Goal: Information Seeking & Learning: Check status

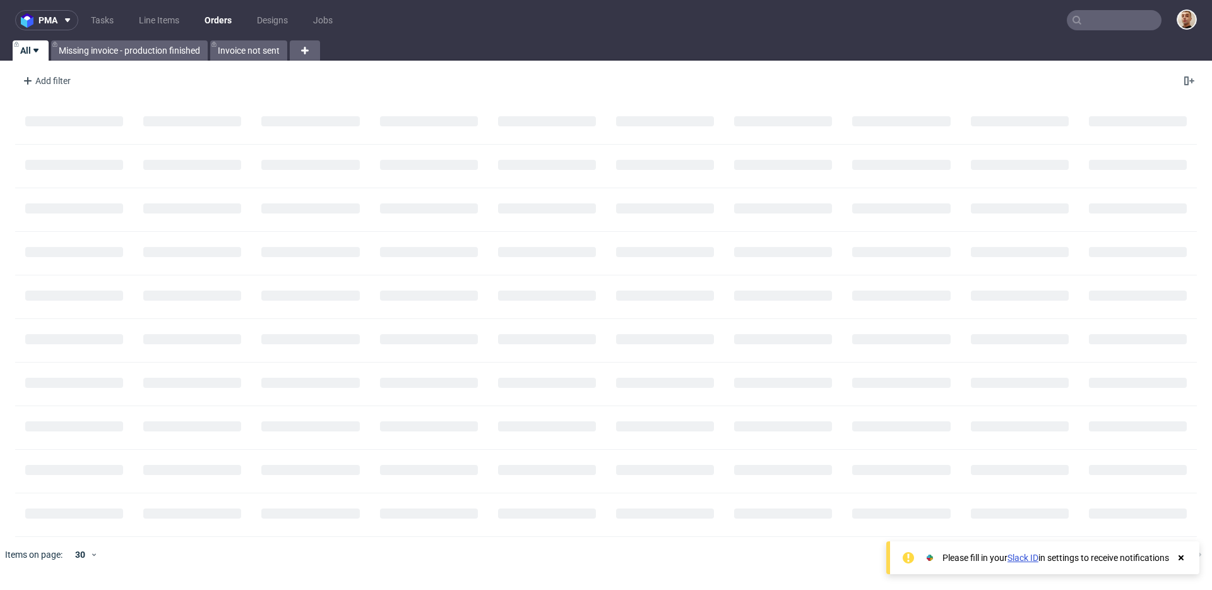
click at [1101, 21] on input "text" at bounding box center [1114, 20] width 95 height 20
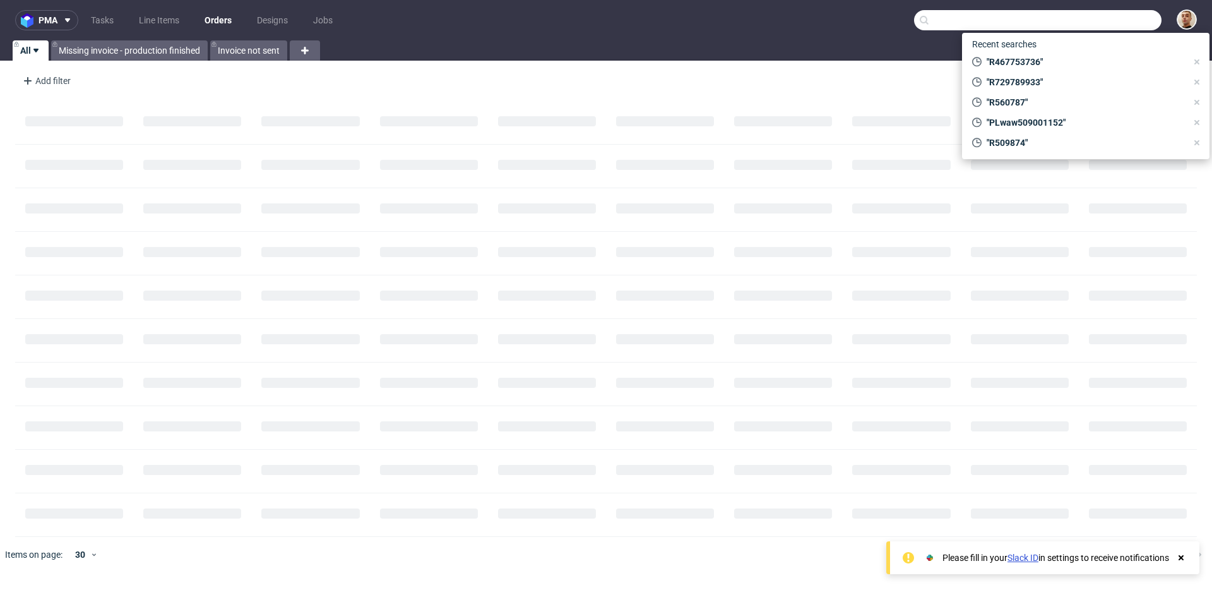
paste input "R205343376"
type input "R205343376"
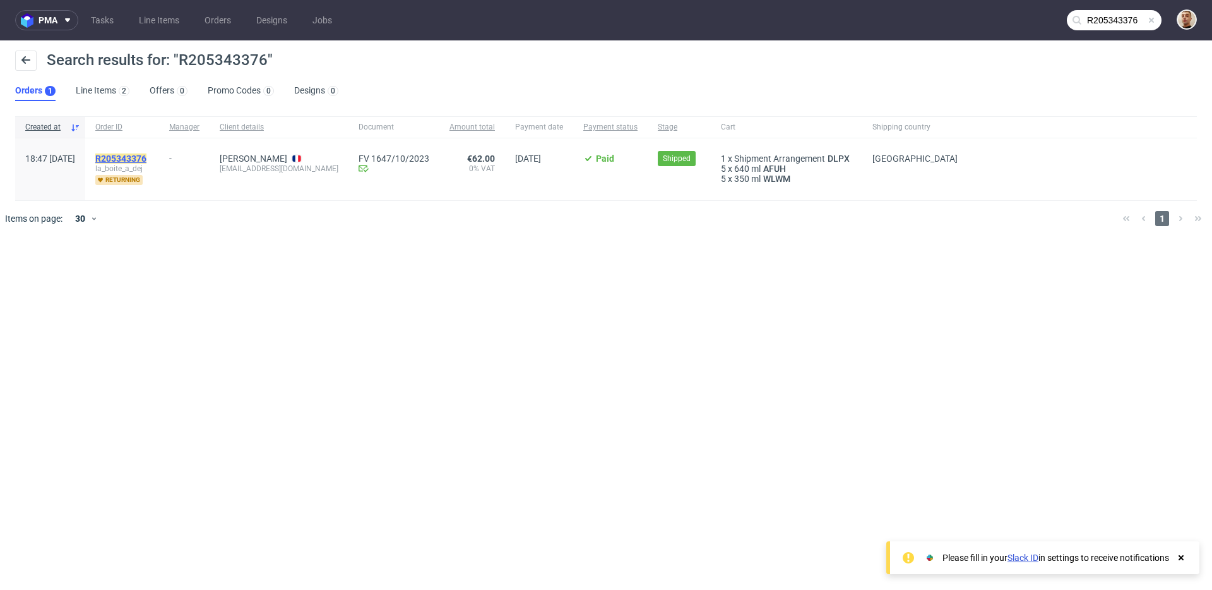
click at [146, 158] on mark "R205343376" at bounding box center [120, 158] width 51 height 10
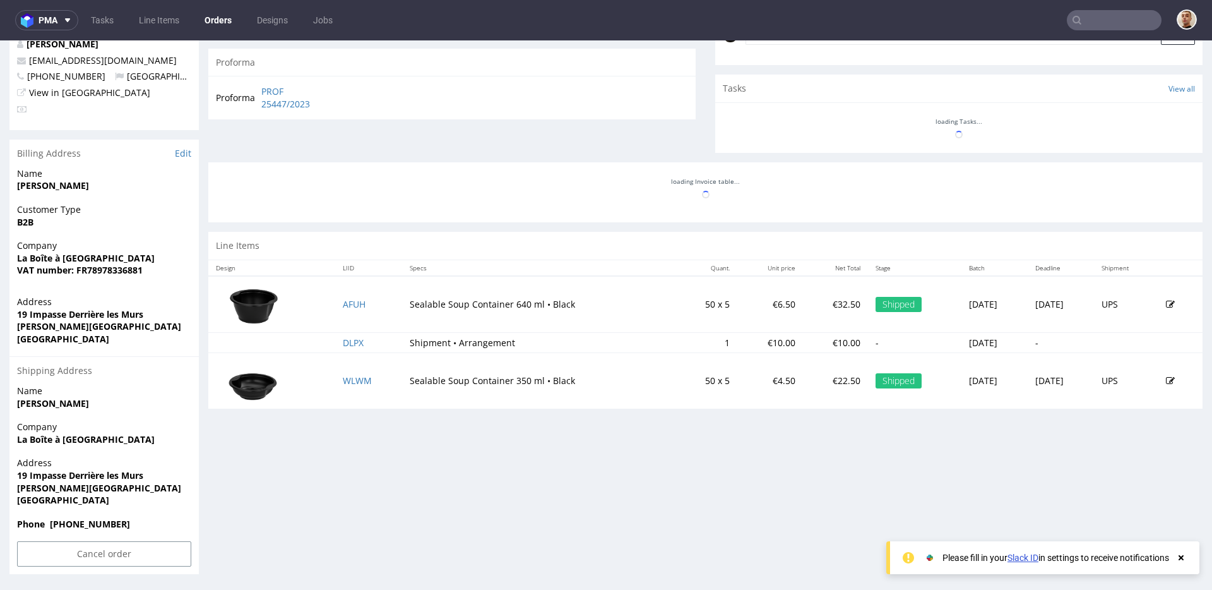
scroll to position [3, 0]
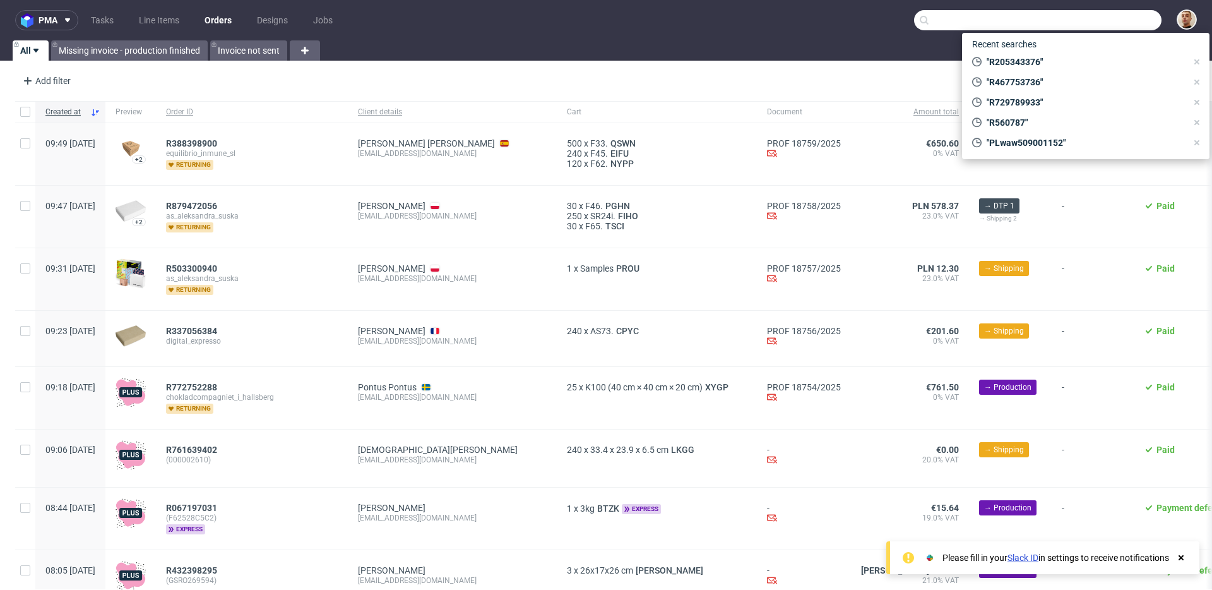
click at [1076, 25] on input "text" at bounding box center [1038, 20] width 248 height 20
paste input "864fbfd1"
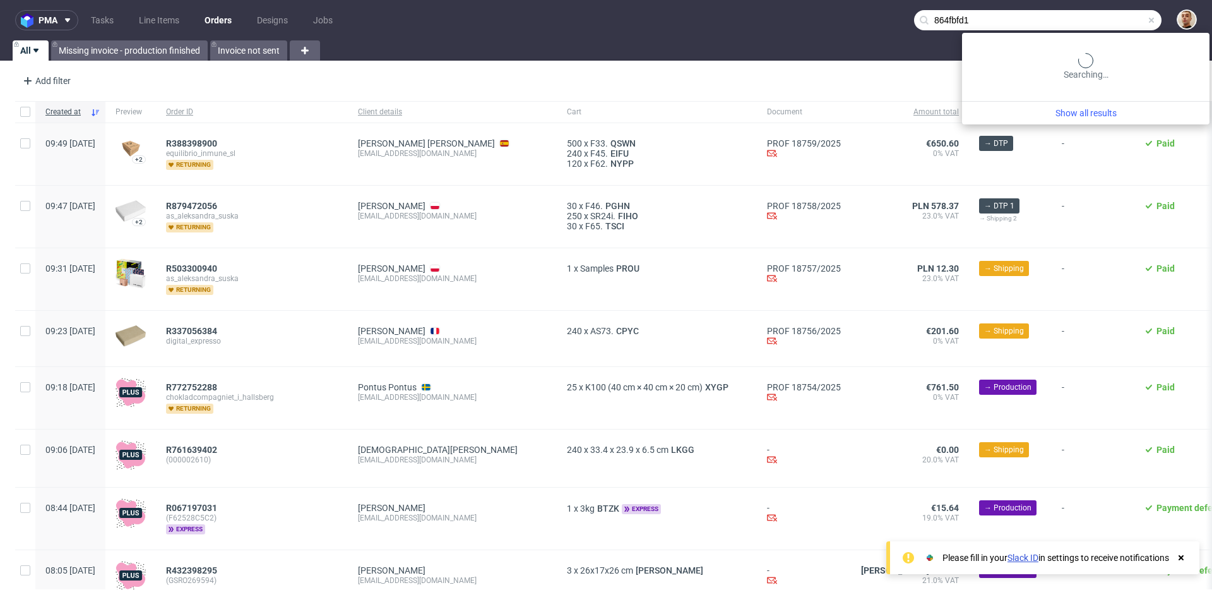
type input "864fbfd1"
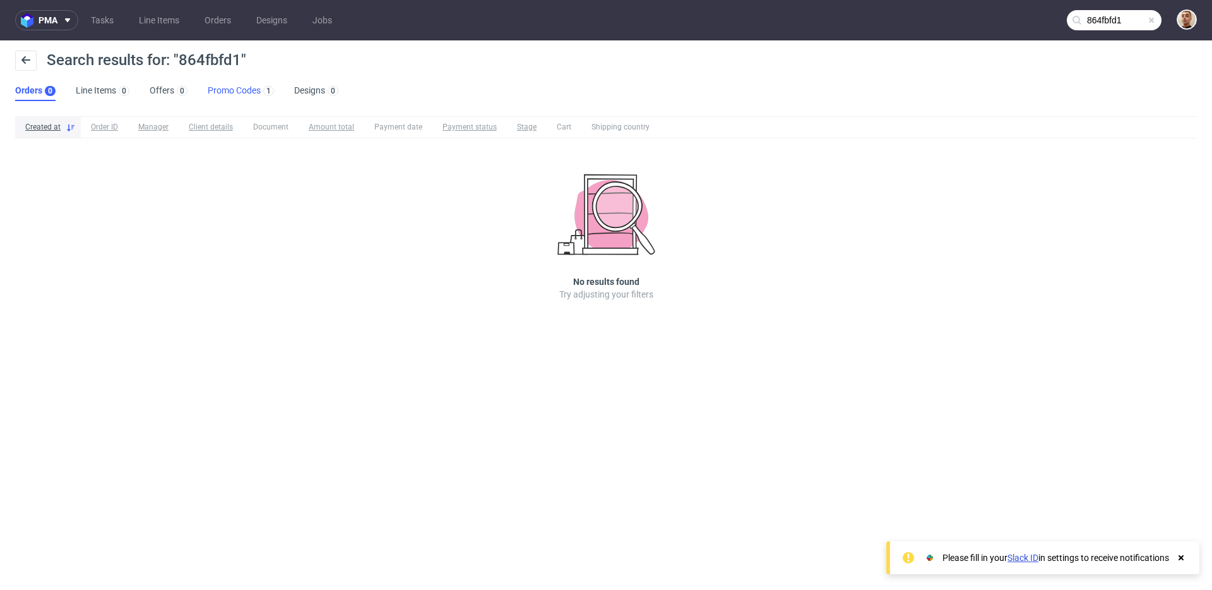
click at [221, 89] on link "Promo Codes 1" at bounding box center [241, 91] width 66 height 20
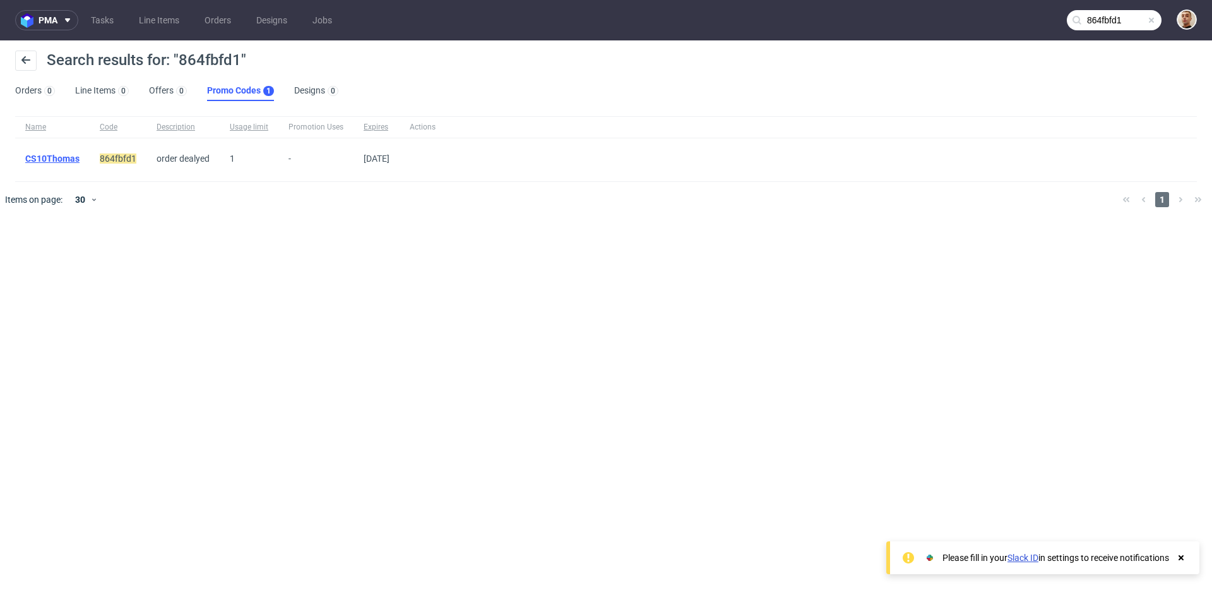
click at [73, 160] on link "CS10Thomas" at bounding box center [52, 158] width 54 height 10
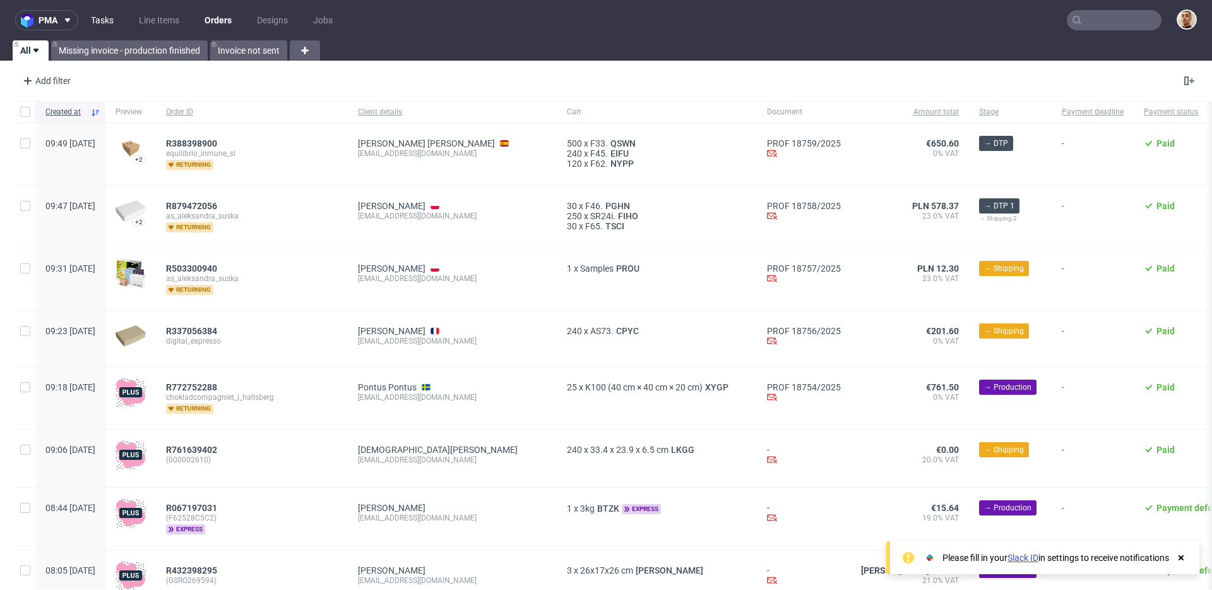
click at [101, 15] on link "Tasks" at bounding box center [102, 20] width 38 height 20
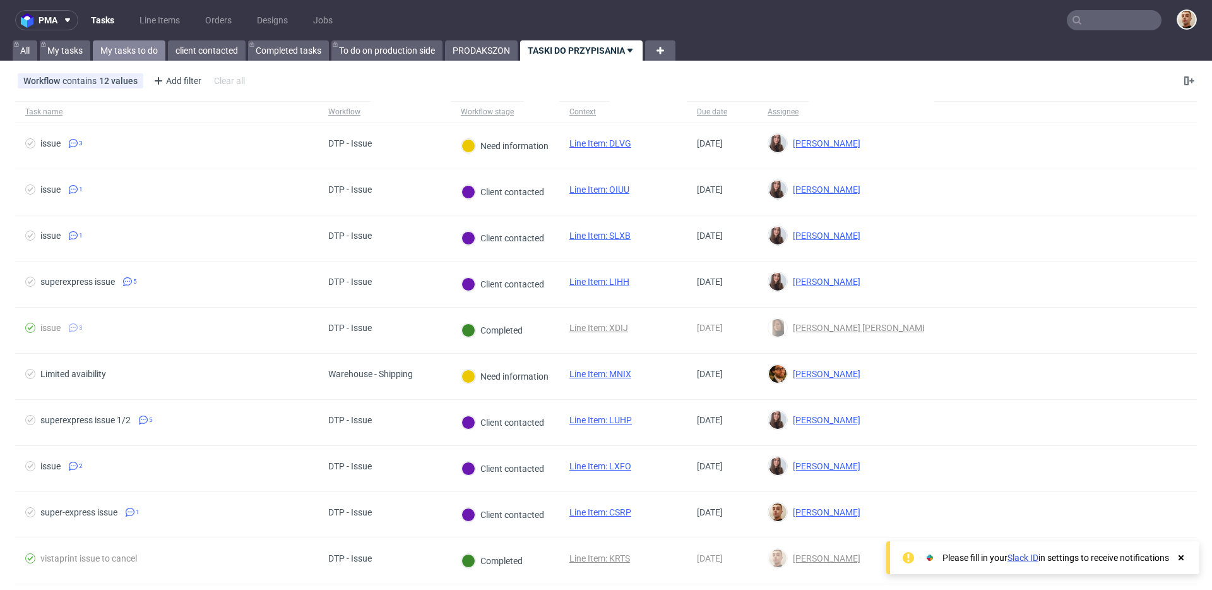
click at [133, 40] on link "My tasks to do" at bounding box center [129, 50] width 73 height 20
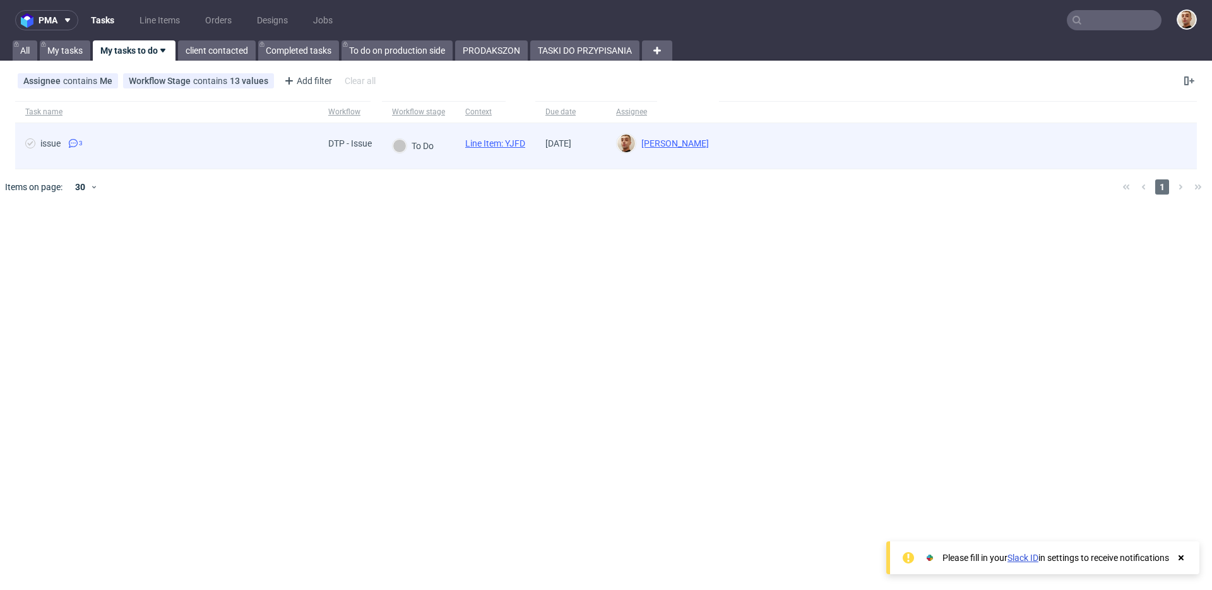
click at [186, 164] on div "issue 3" at bounding box center [166, 145] width 303 height 45
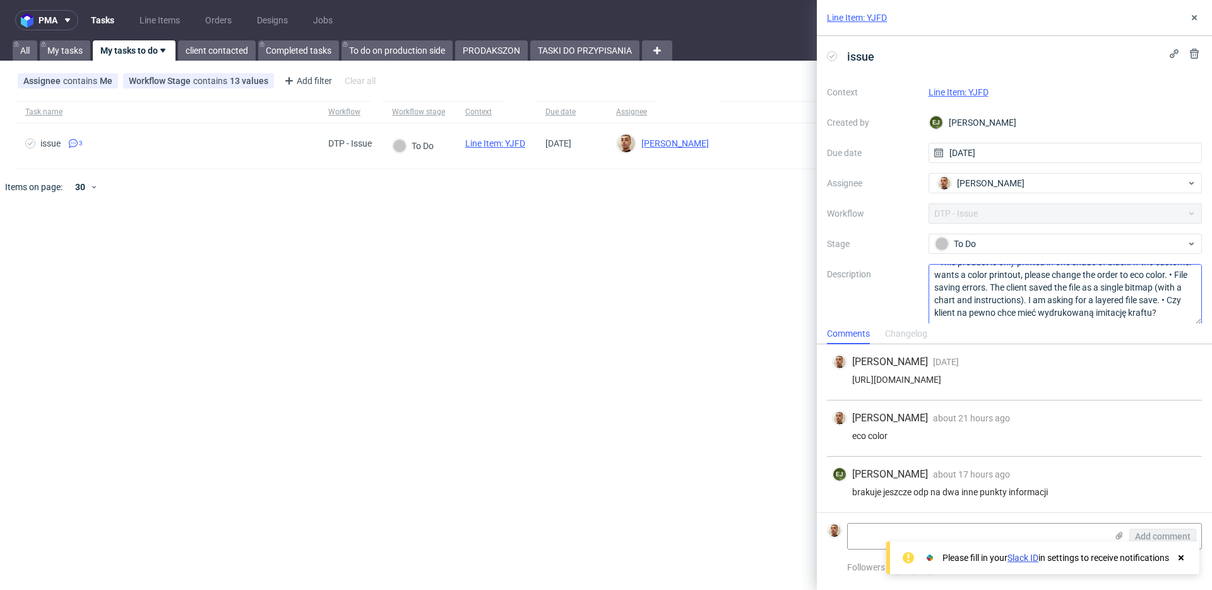
scroll to position [27, 0]
click at [890, 527] on textarea at bounding box center [977, 535] width 259 height 25
click at [926, 379] on div "https://app-eu1.hubspot.com/contacts/25600958/record/0-5/220115939520/" at bounding box center [1014, 379] width 365 height 10
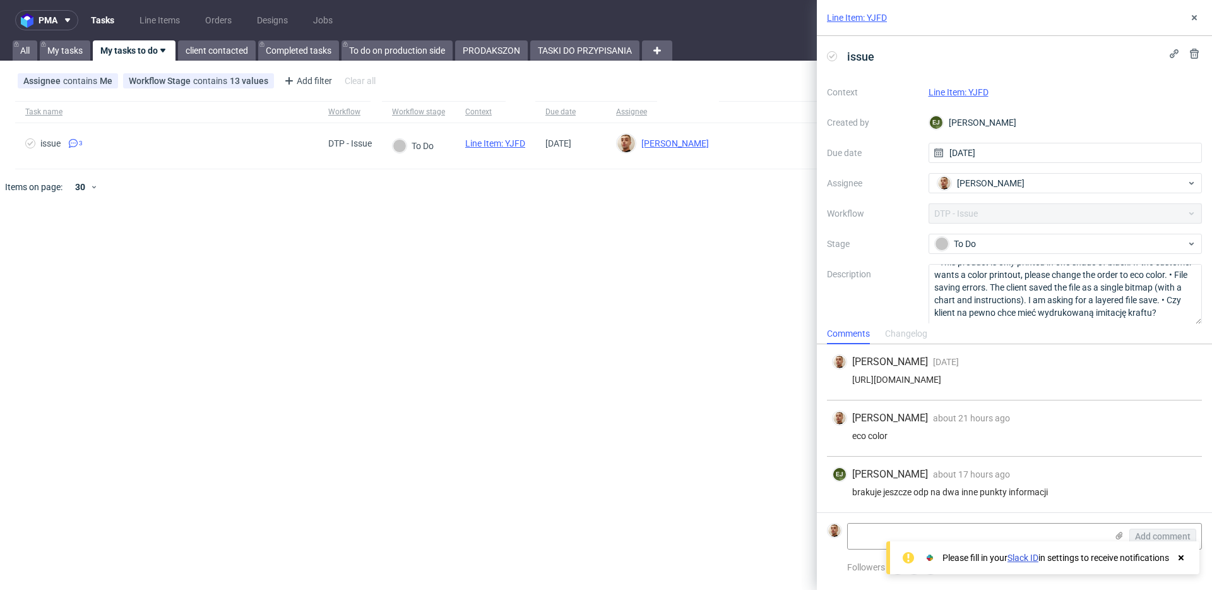
click at [926, 379] on div "https://app-eu1.hubspot.com/contacts/25600958/record/0-5/220115939520/" at bounding box center [1014, 379] width 365 height 10
click at [1099, 293] on textarea "• This product is only printed in one shade of black. If the customer wants a c…" at bounding box center [1066, 294] width 274 height 61
drag, startPoint x: 991, startPoint y: 273, endPoint x: 1171, endPoint y: 301, distance: 182.1
click at [1171, 301] on textarea "• This product is only printed in one shade of black. If the customer wants a c…" at bounding box center [1066, 294] width 274 height 61
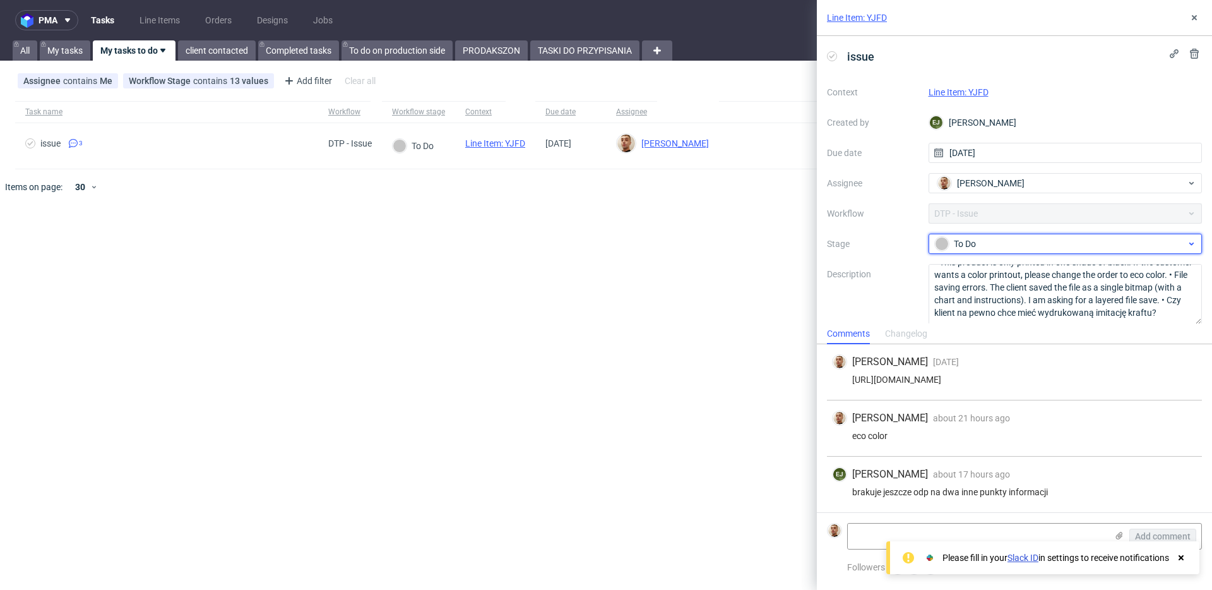
click at [956, 237] on div "To Do" at bounding box center [1060, 244] width 251 height 14
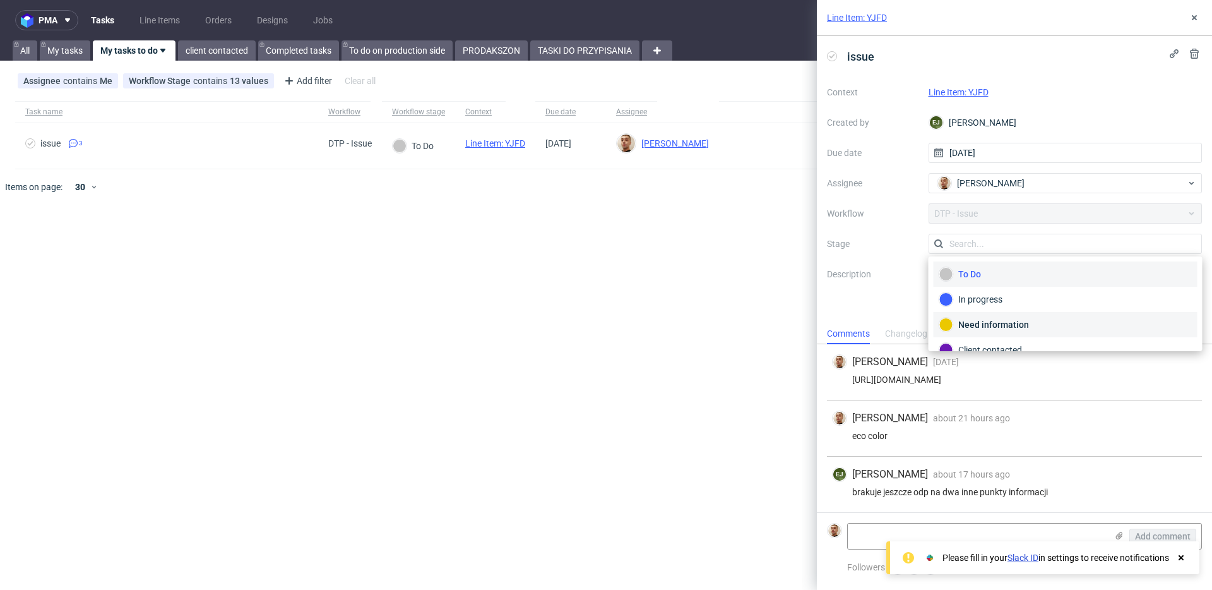
click at [968, 315] on div "Need information" at bounding box center [1066, 324] width 264 height 25
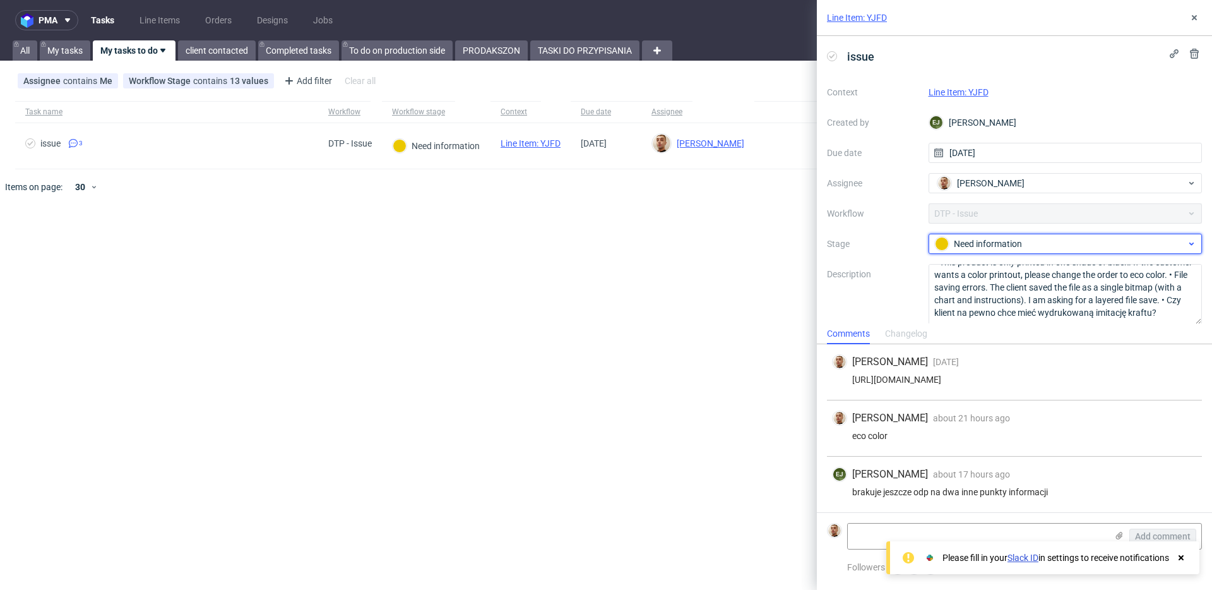
click at [936, 236] on span "Need information" at bounding box center [1060, 243] width 253 height 15
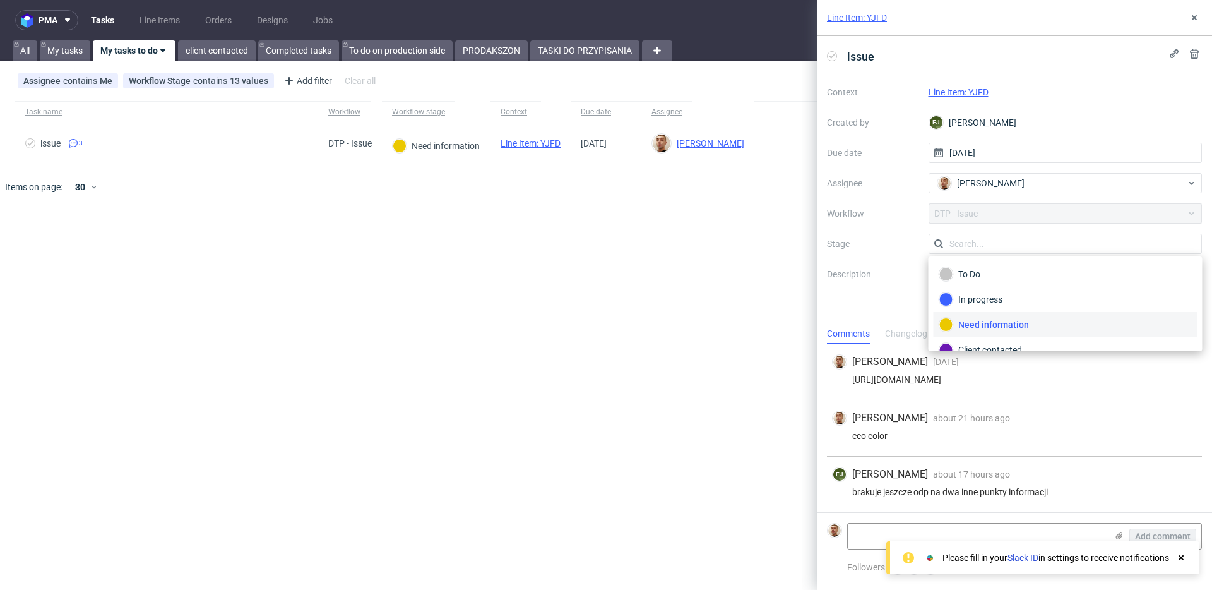
scroll to position [45, 0]
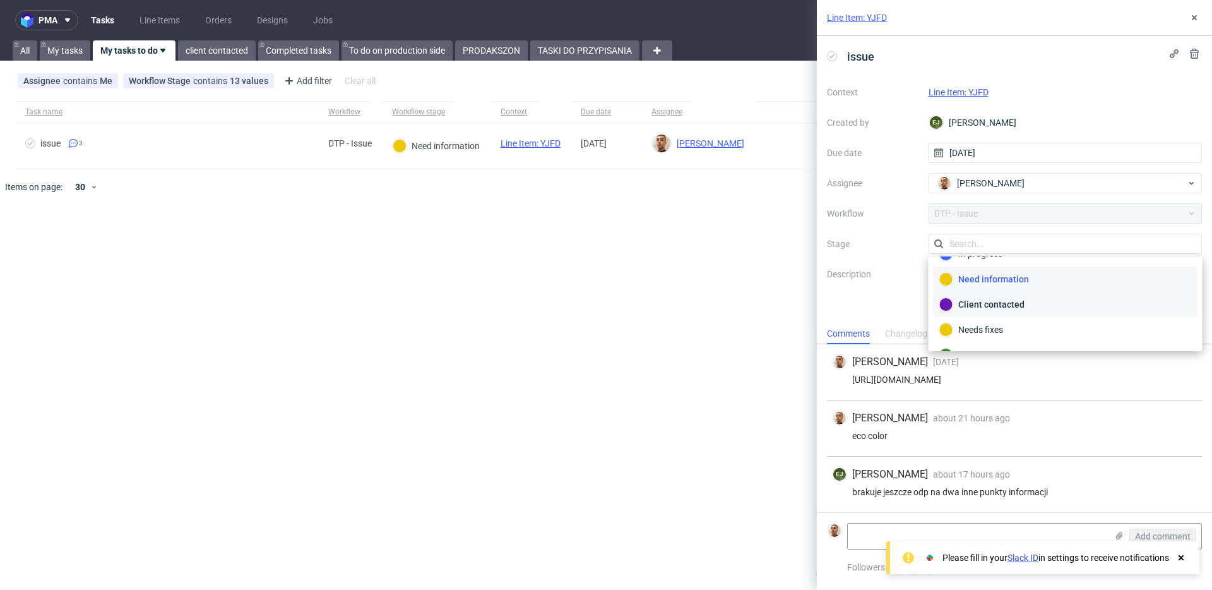
click at [975, 309] on div "Client contacted" at bounding box center [1066, 304] width 253 height 14
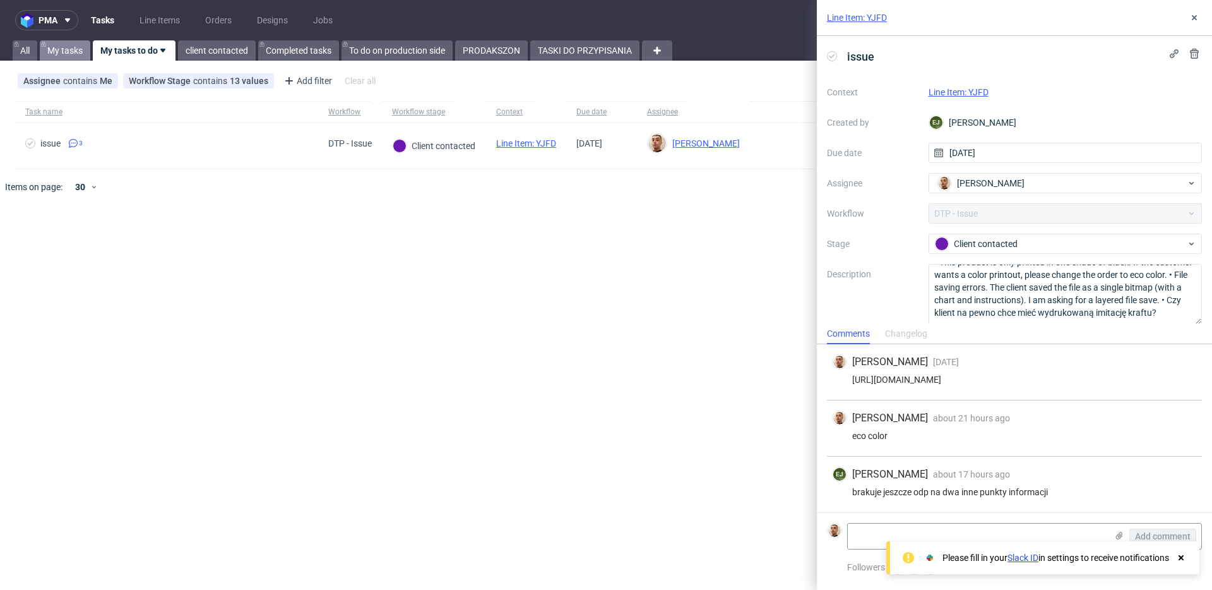
click at [57, 52] on link "My tasks" at bounding box center [65, 50] width 51 height 20
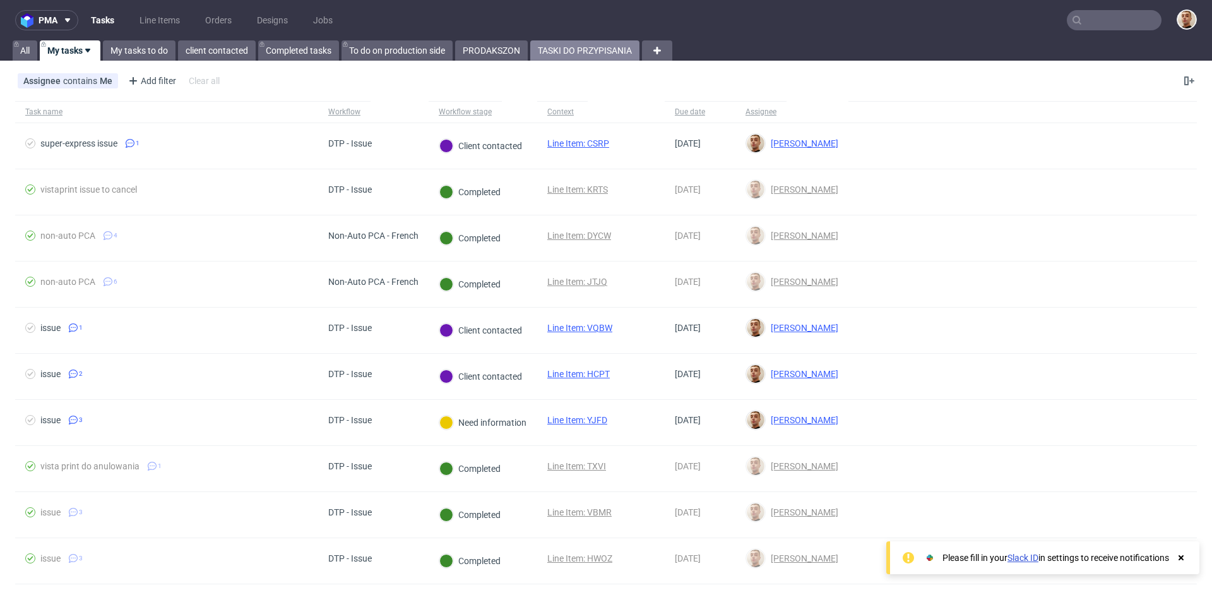
click at [596, 42] on link "TASKI DO PRZYPISANIA" at bounding box center [584, 50] width 109 height 20
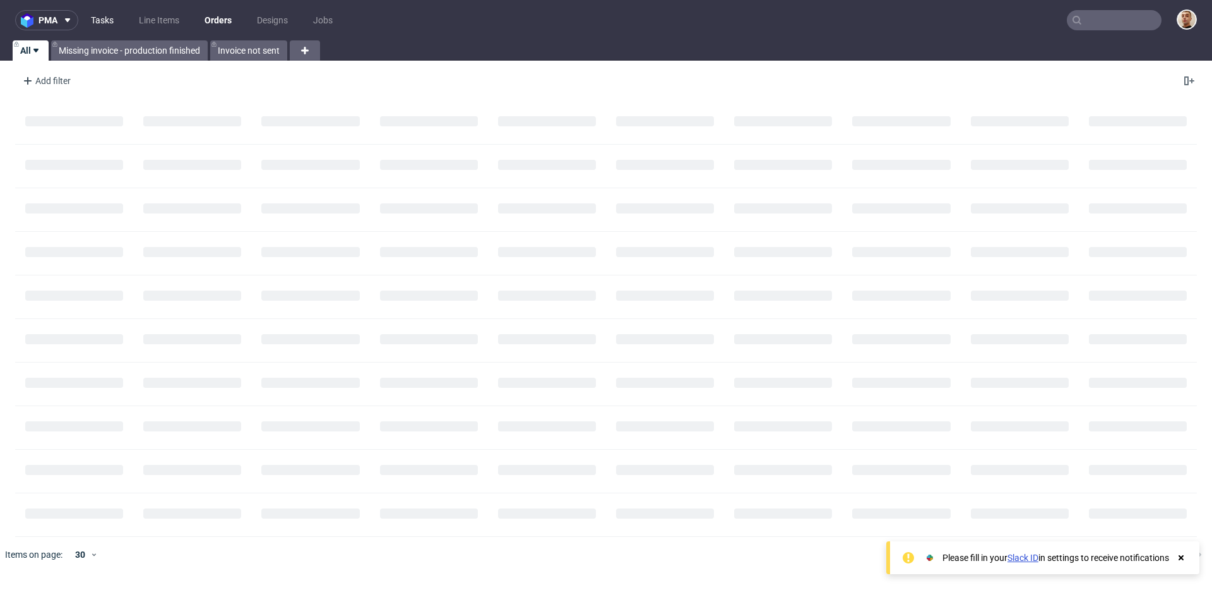
click at [99, 13] on link "Tasks" at bounding box center [102, 20] width 38 height 20
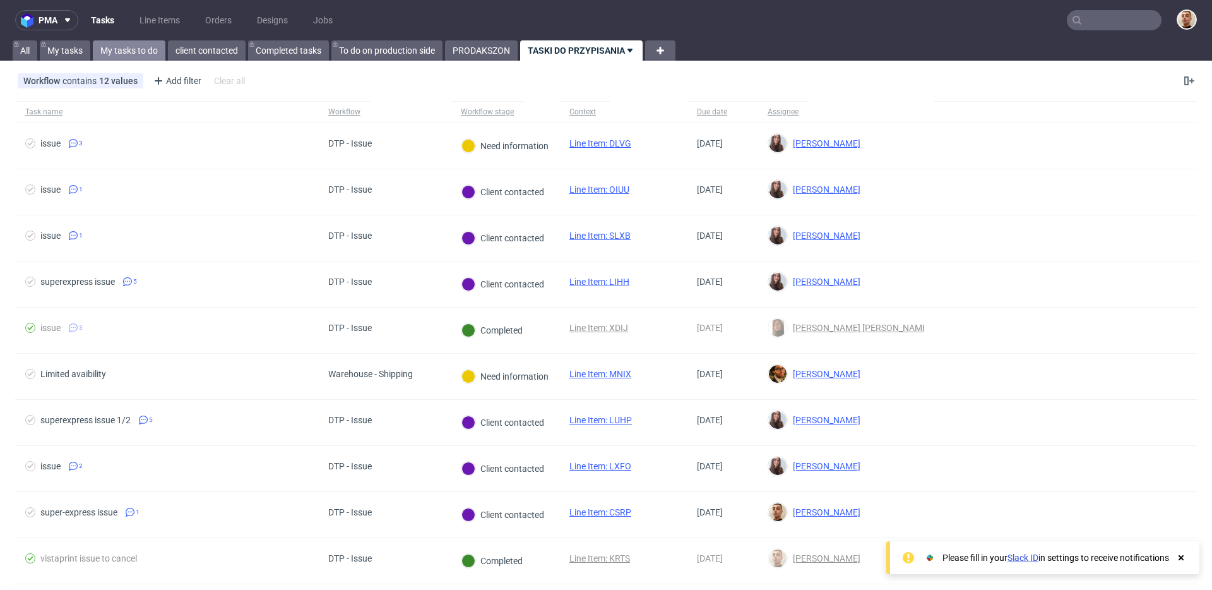
click at [148, 53] on link "My tasks to do" at bounding box center [129, 50] width 73 height 20
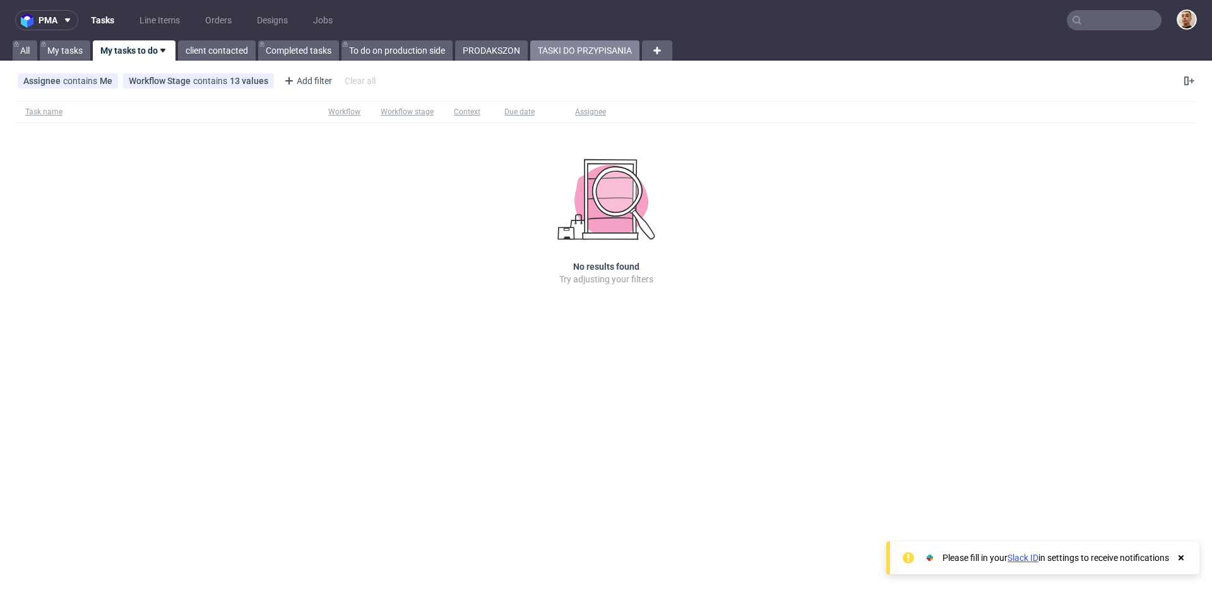
click at [609, 53] on link "TASKI DO PRZYPISANIA" at bounding box center [584, 50] width 109 height 20
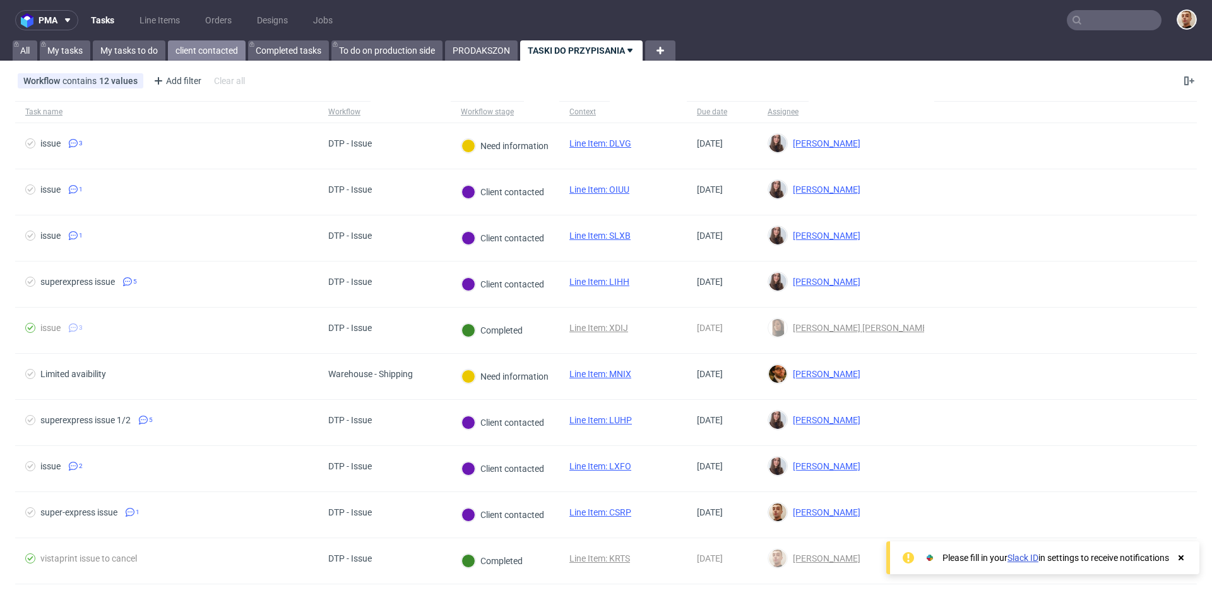
click at [193, 55] on link "client contacted" at bounding box center [207, 50] width 78 height 20
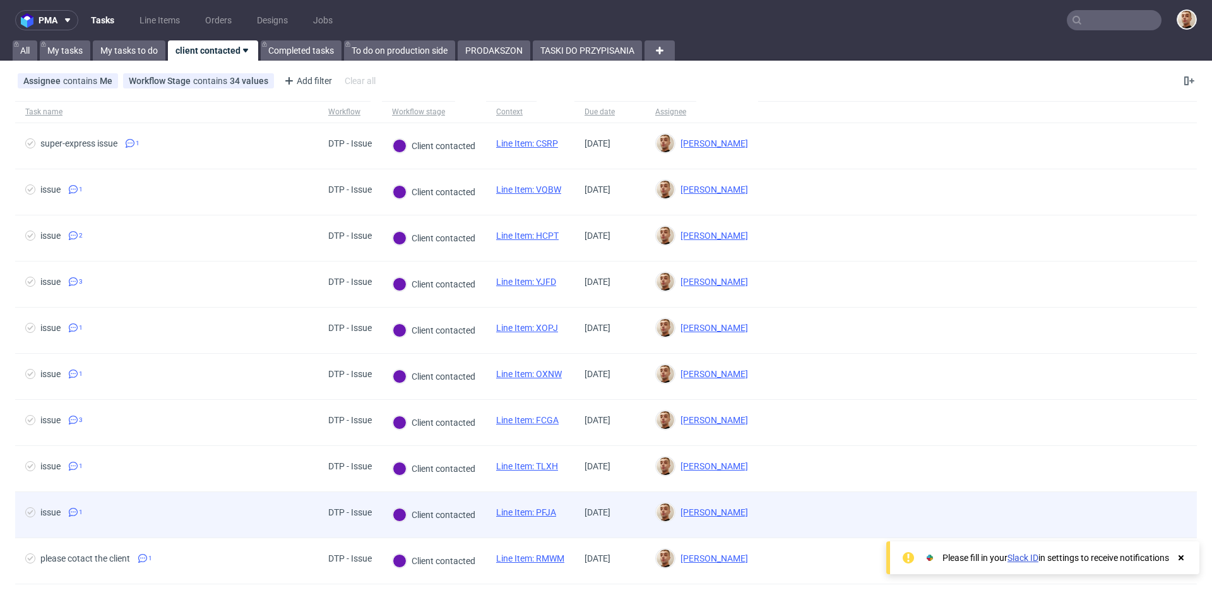
scroll to position [173, 0]
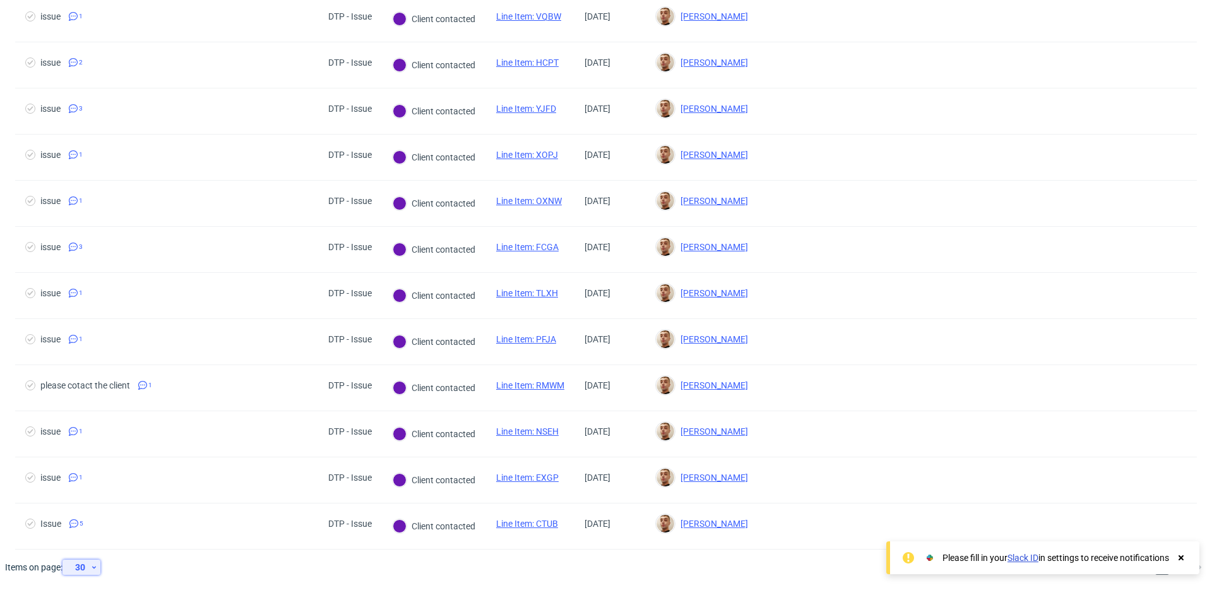
click at [87, 565] on div "30" at bounding box center [79, 567] width 23 height 18
click at [81, 537] on div "300" at bounding box center [85, 538] width 25 height 18
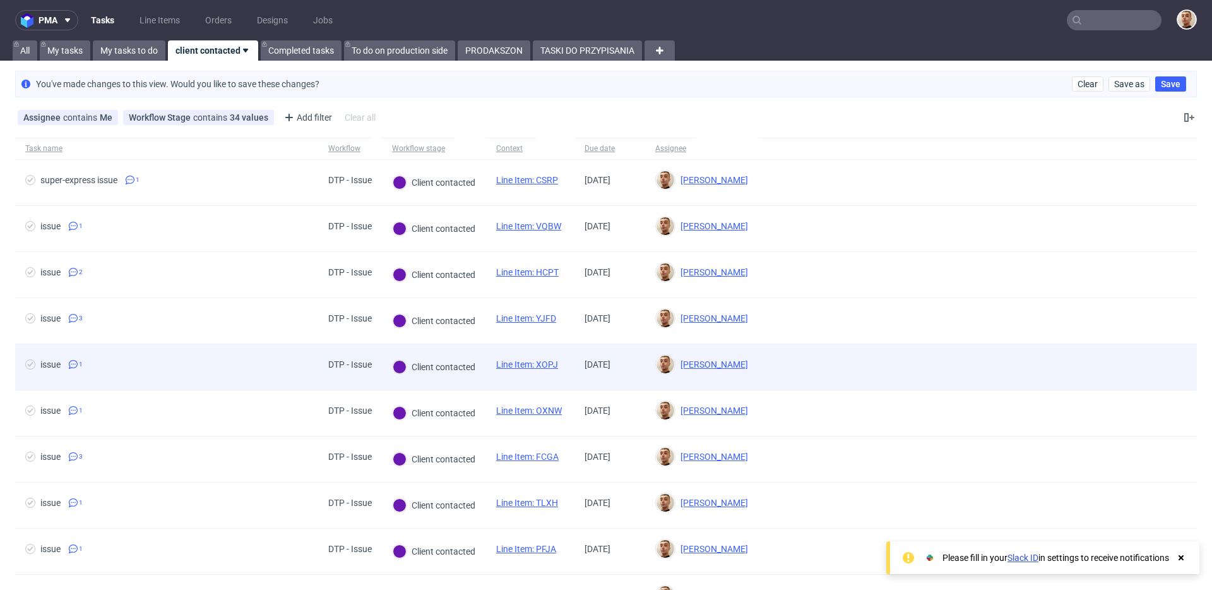
scroll to position [210, 0]
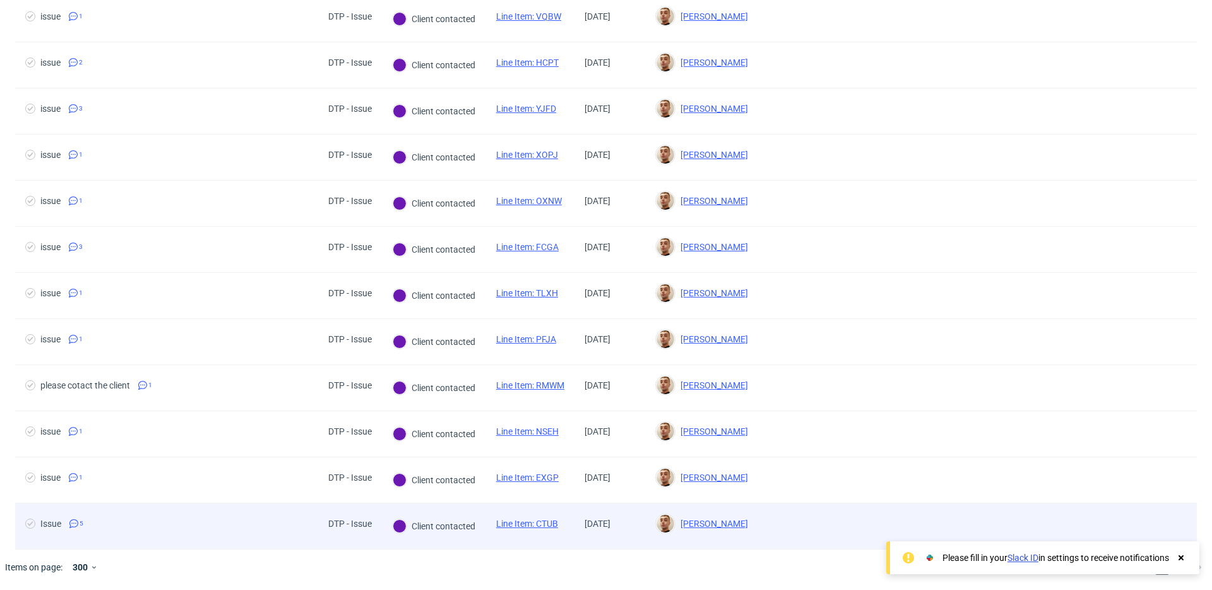
click at [301, 521] on span "Issue 5" at bounding box center [166, 525] width 283 height 15
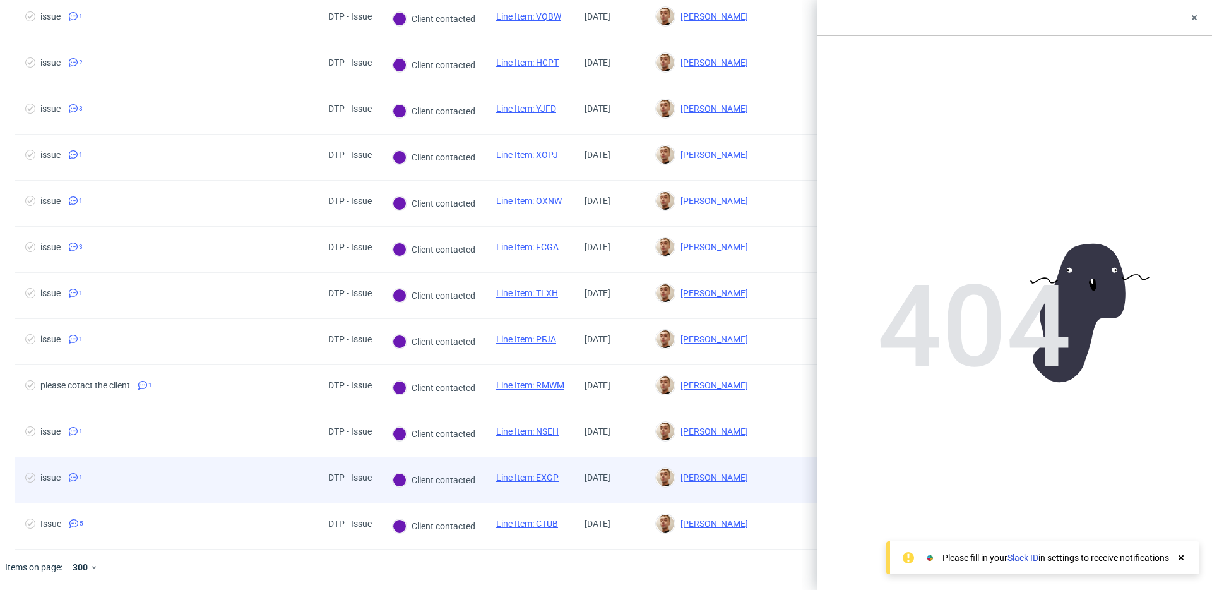
click at [299, 484] on span "issue 1" at bounding box center [166, 479] width 283 height 15
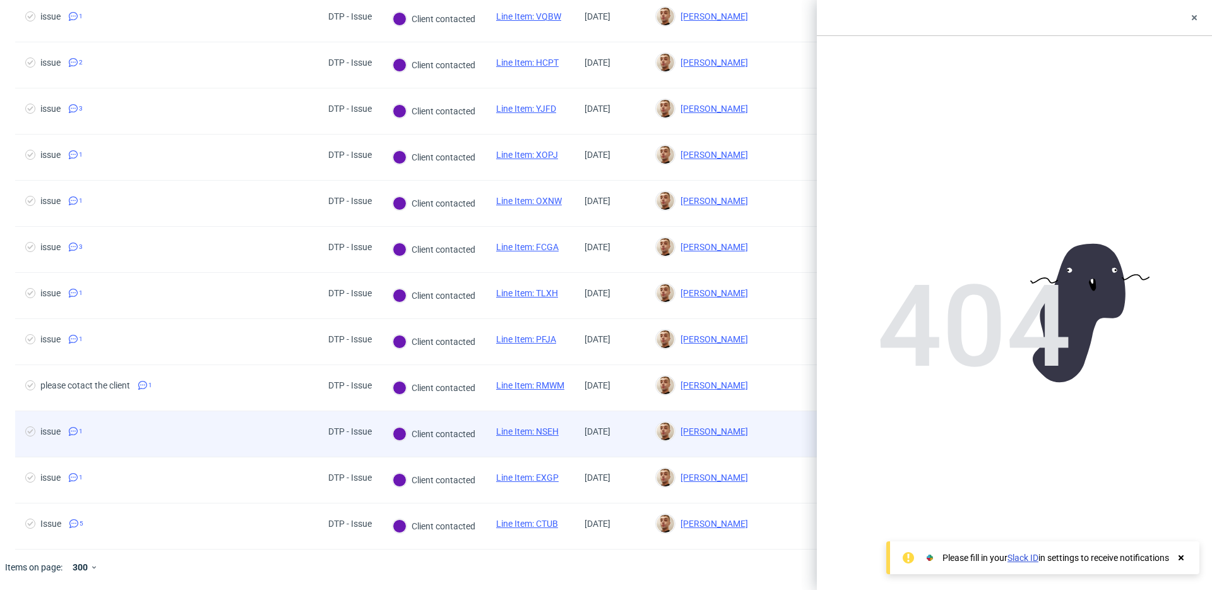
click at [298, 436] on span "issue 1" at bounding box center [166, 433] width 283 height 15
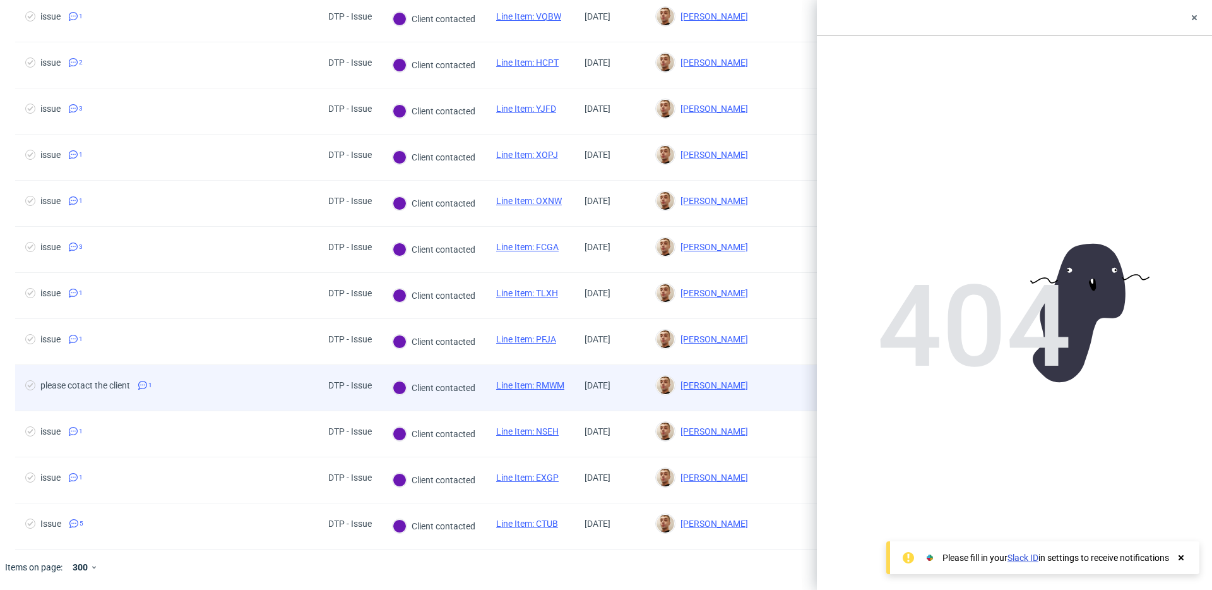
click at [289, 374] on div "please cotact the client 1" at bounding box center [166, 387] width 303 height 45
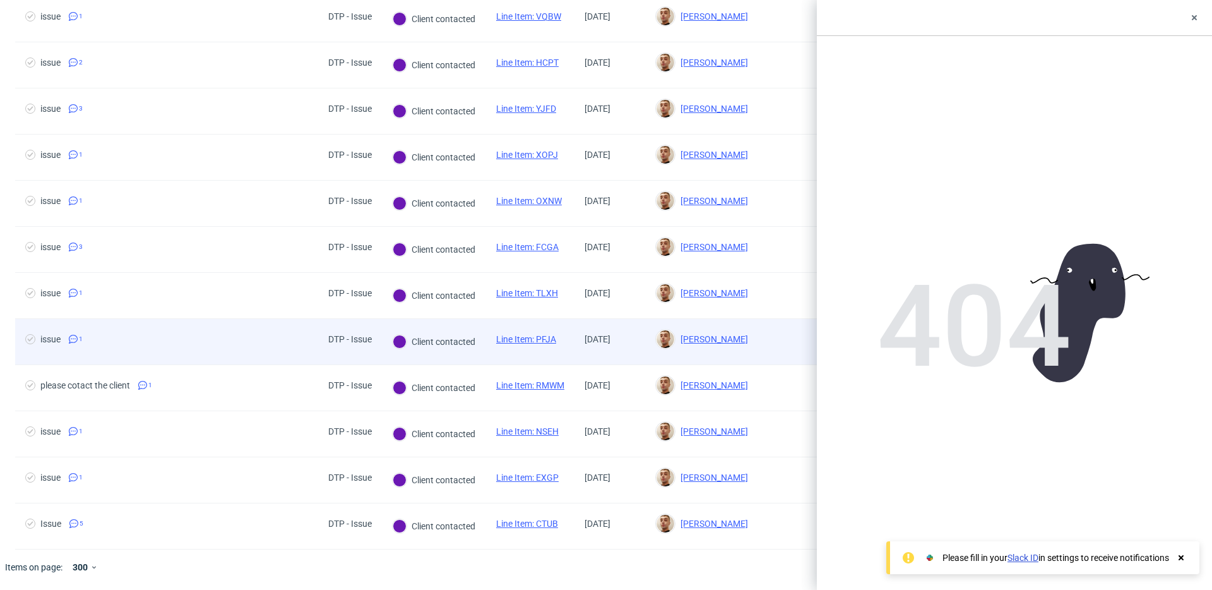
click at [289, 340] on span "issue 1" at bounding box center [166, 341] width 283 height 15
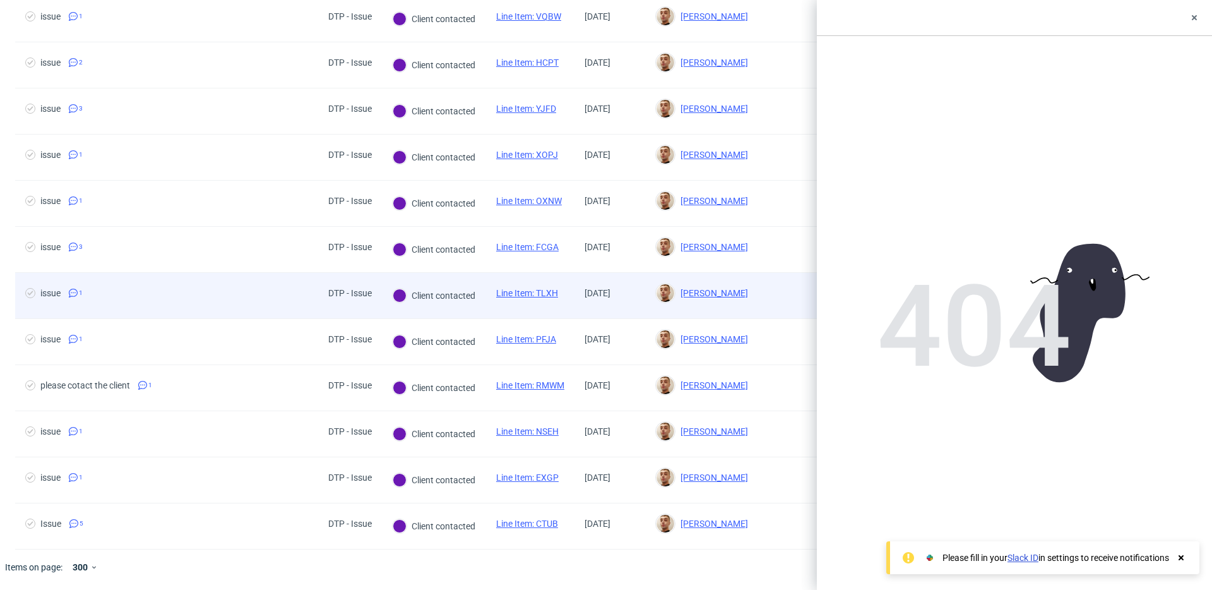
click at [291, 308] on div "issue 1" at bounding box center [166, 295] width 303 height 45
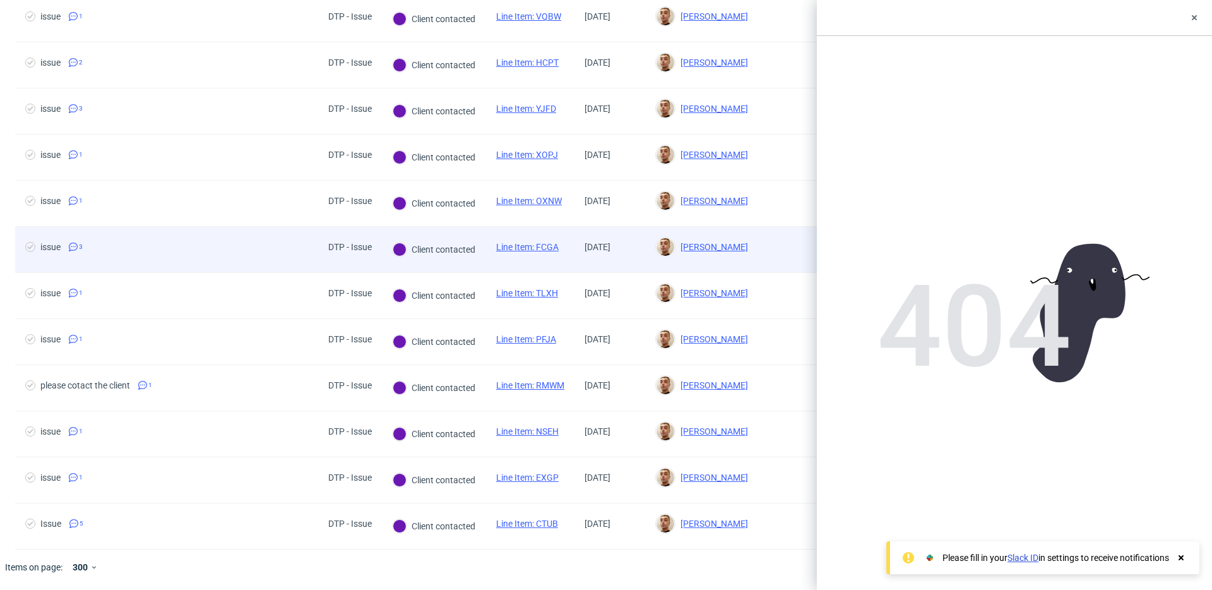
click at [289, 234] on div "issue 3" at bounding box center [166, 249] width 303 height 45
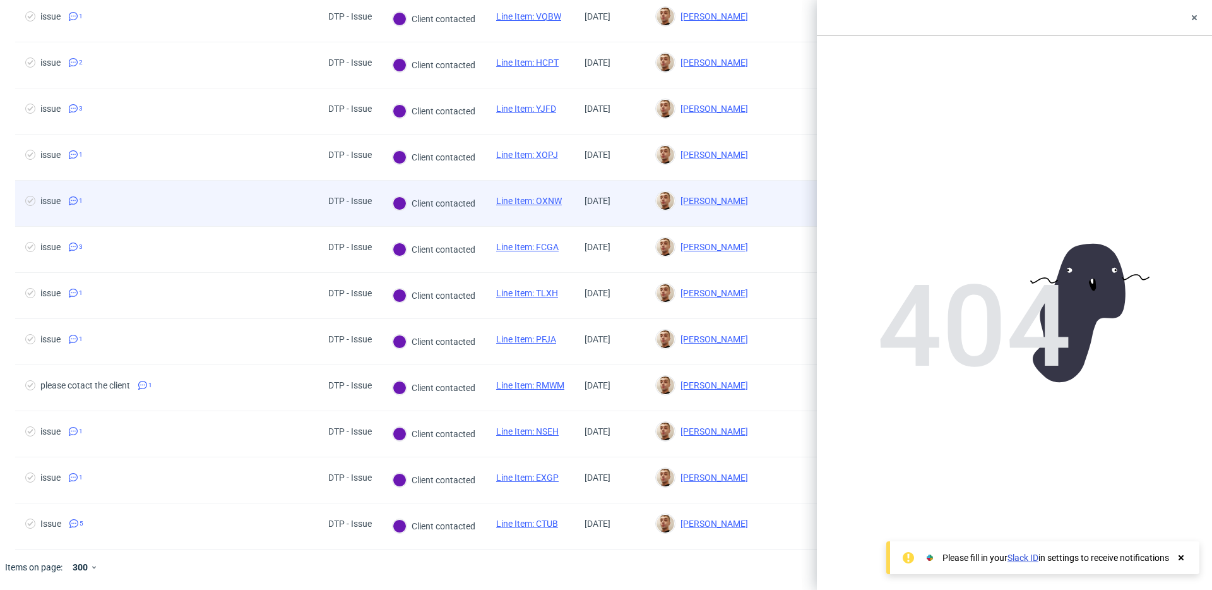
click at [287, 192] on div "issue 1" at bounding box center [166, 203] width 303 height 45
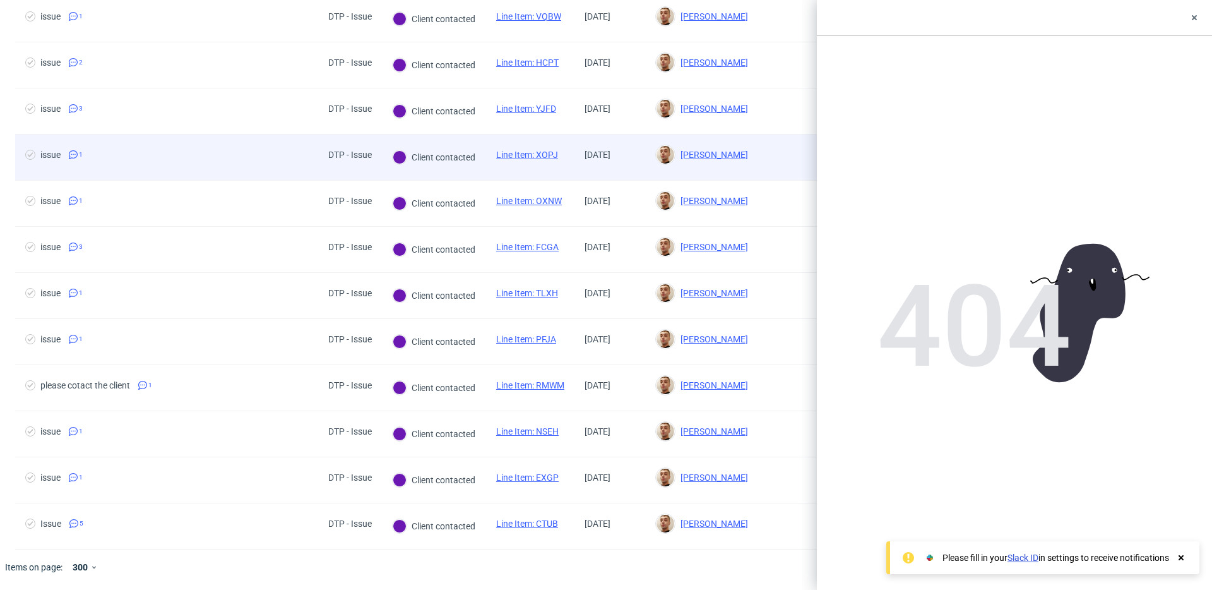
click at [283, 165] on div "issue 1" at bounding box center [166, 156] width 303 height 45
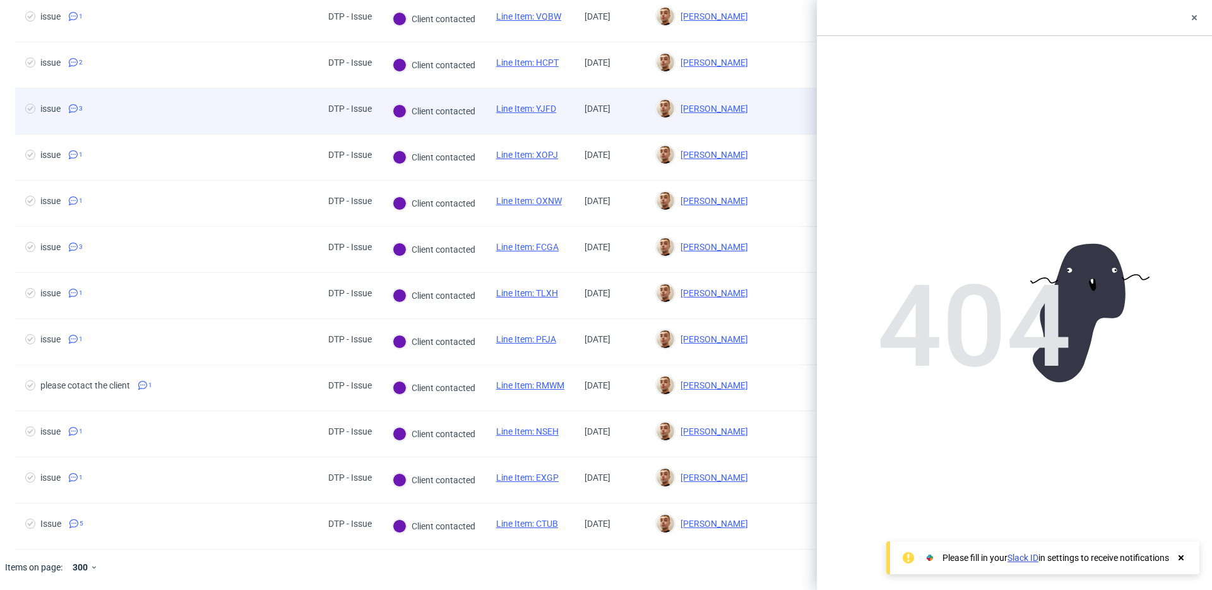
click at [281, 98] on div "issue 3" at bounding box center [166, 110] width 303 height 45
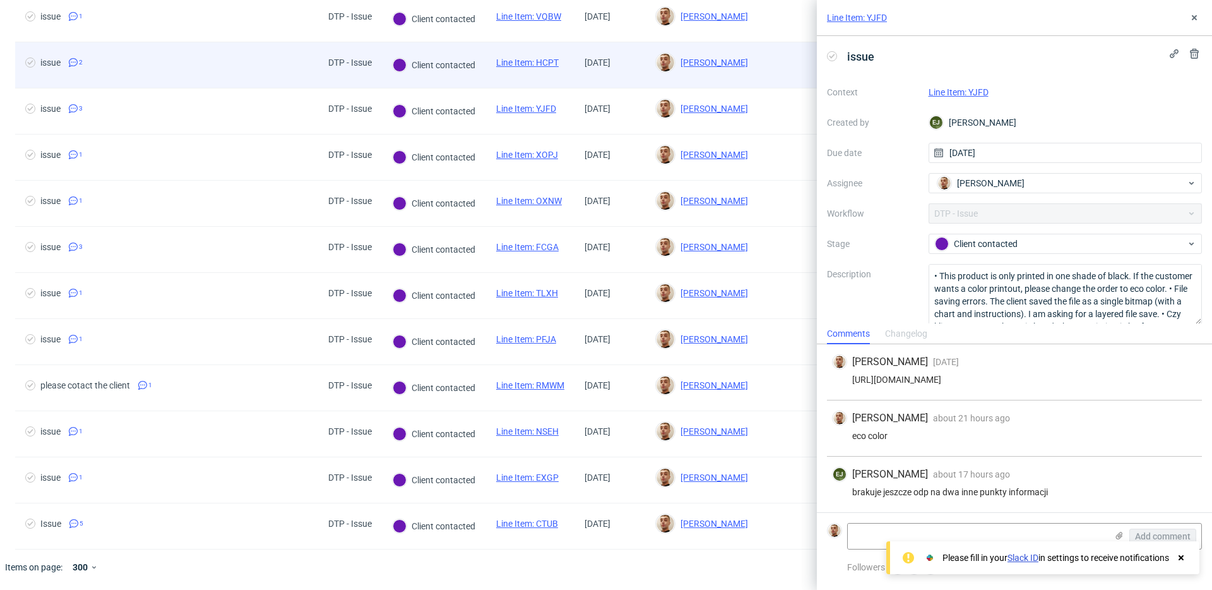
click at [282, 65] on span "issue 2" at bounding box center [166, 64] width 283 height 15
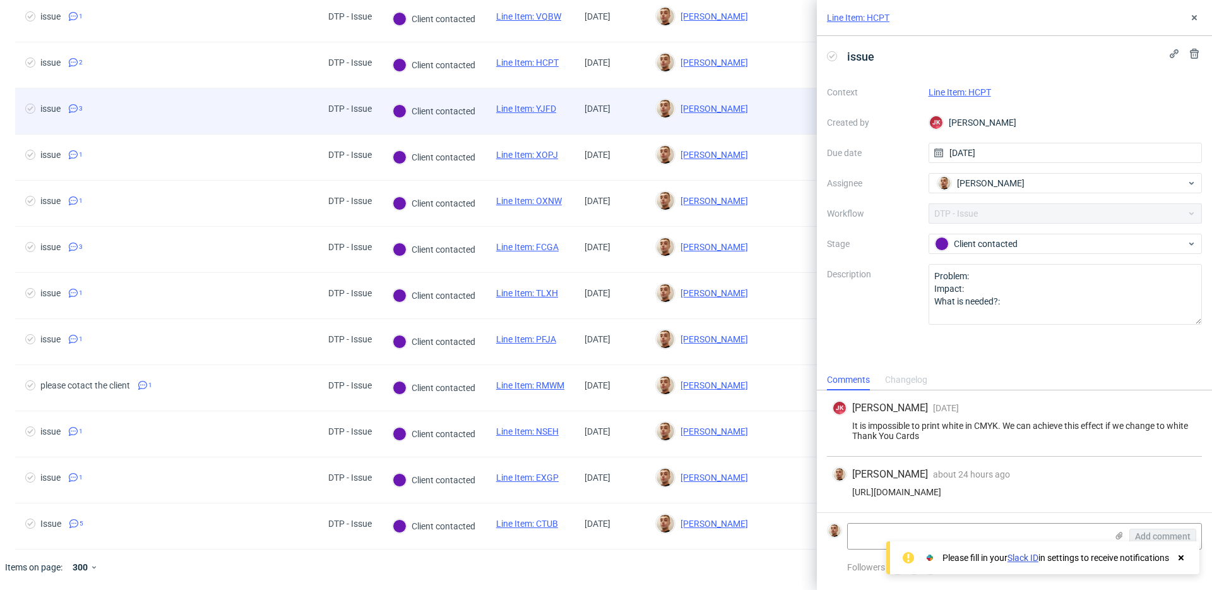
click at [279, 97] on div "issue 3" at bounding box center [166, 110] width 303 height 45
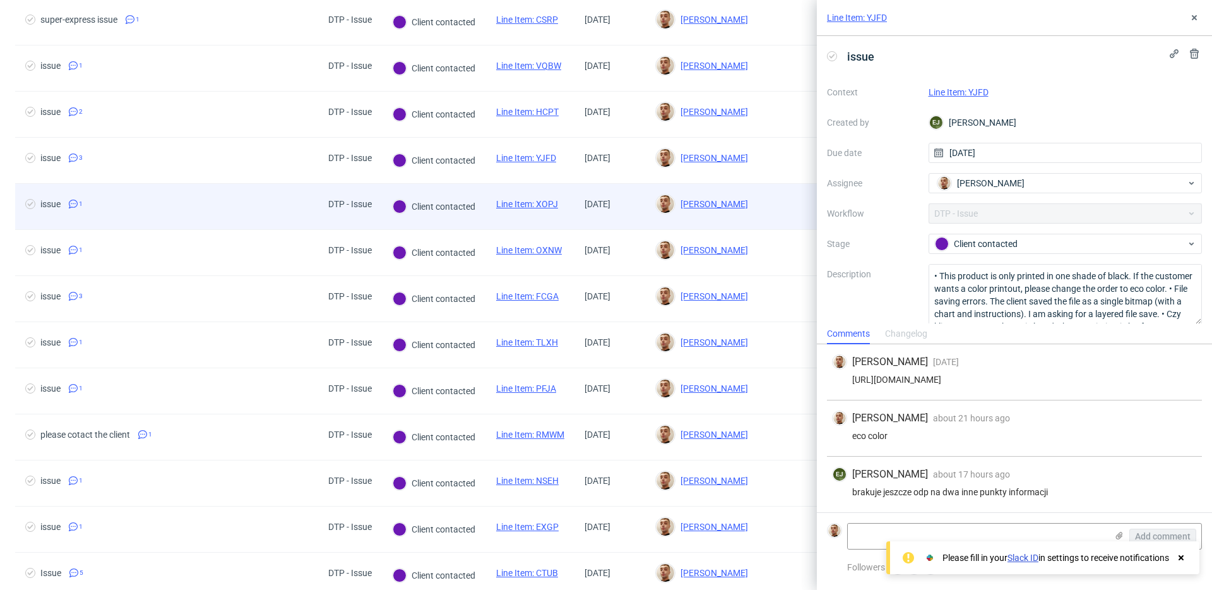
scroll to position [135, 0]
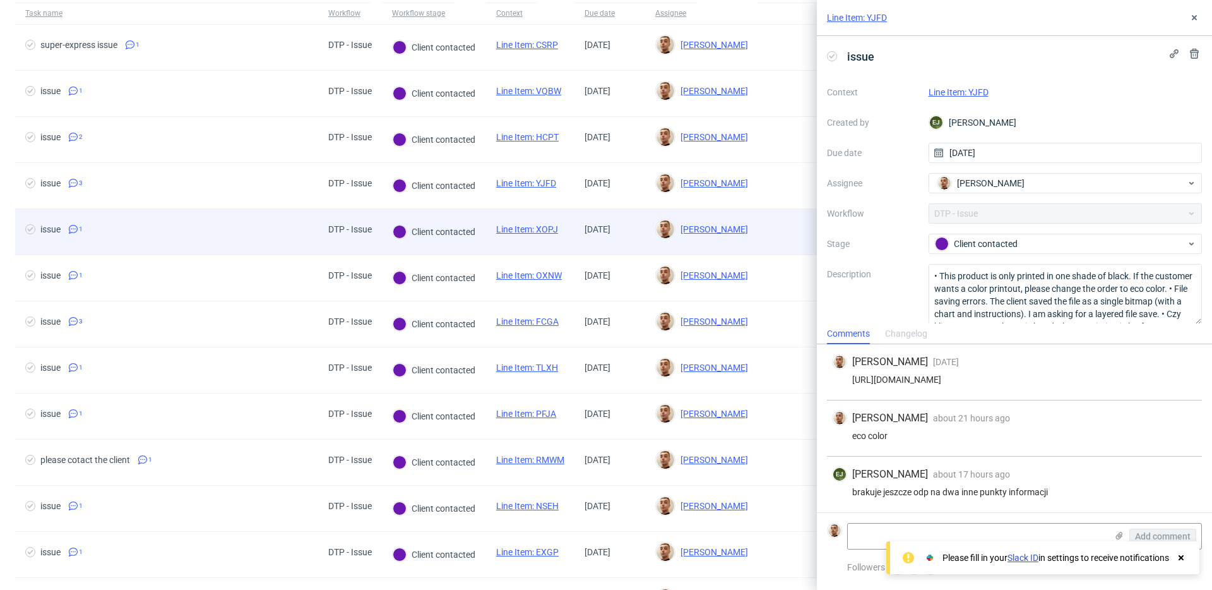
click at [306, 218] on div "issue 1" at bounding box center [166, 231] width 303 height 45
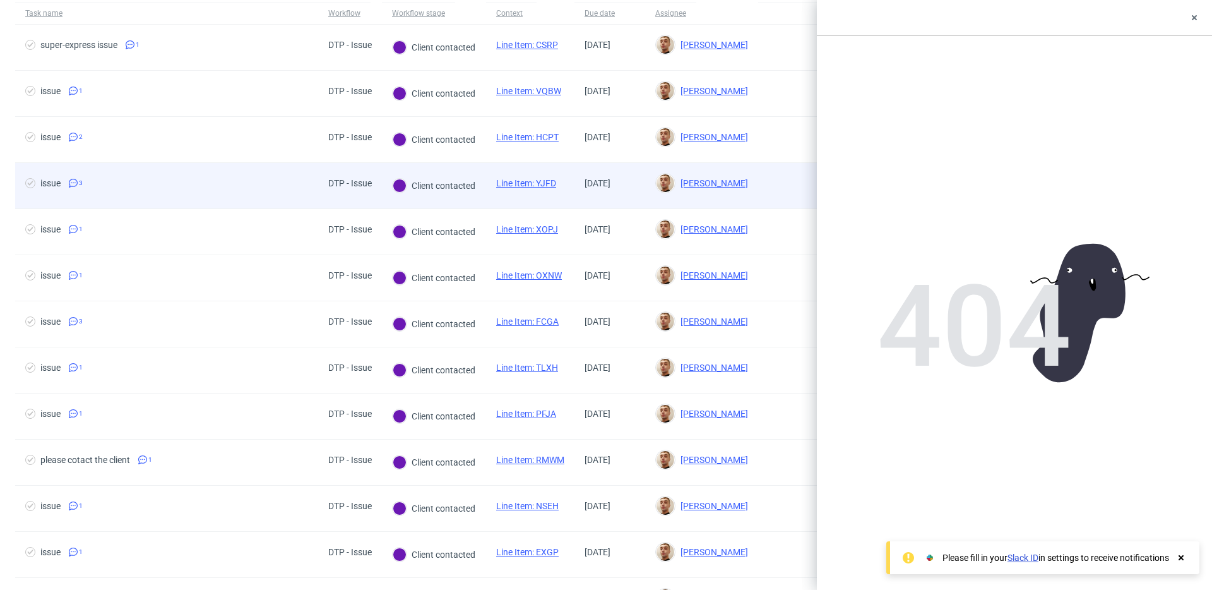
click at [302, 197] on div "issue 3" at bounding box center [166, 185] width 303 height 45
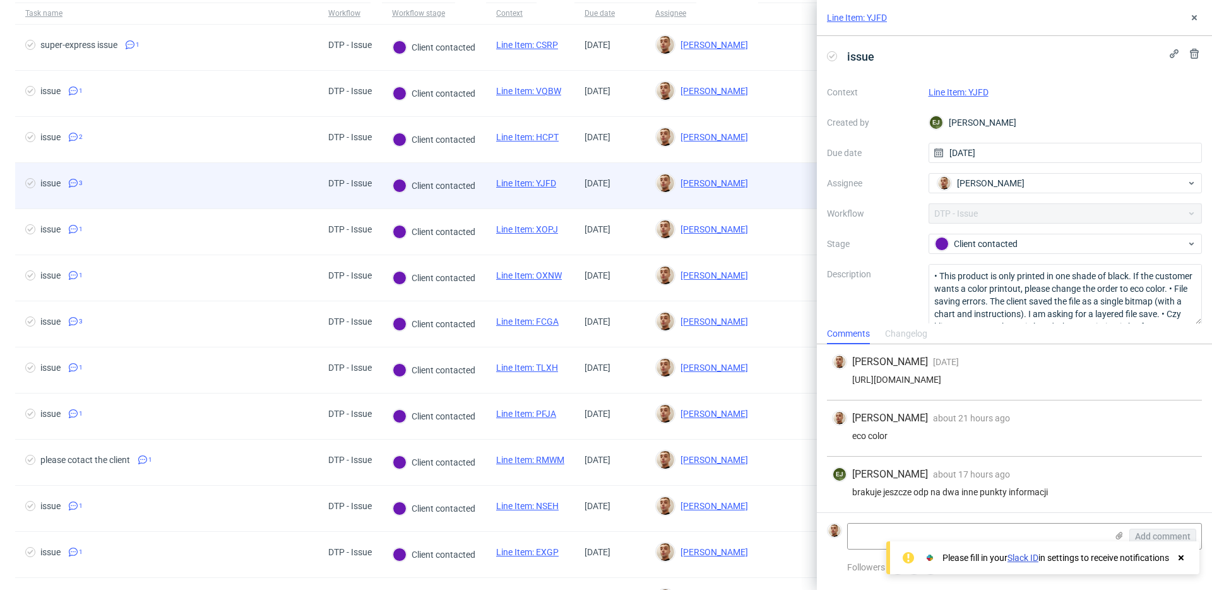
click at [292, 165] on div "issue 3" at bounding box center [166, 185] width 303 height 45
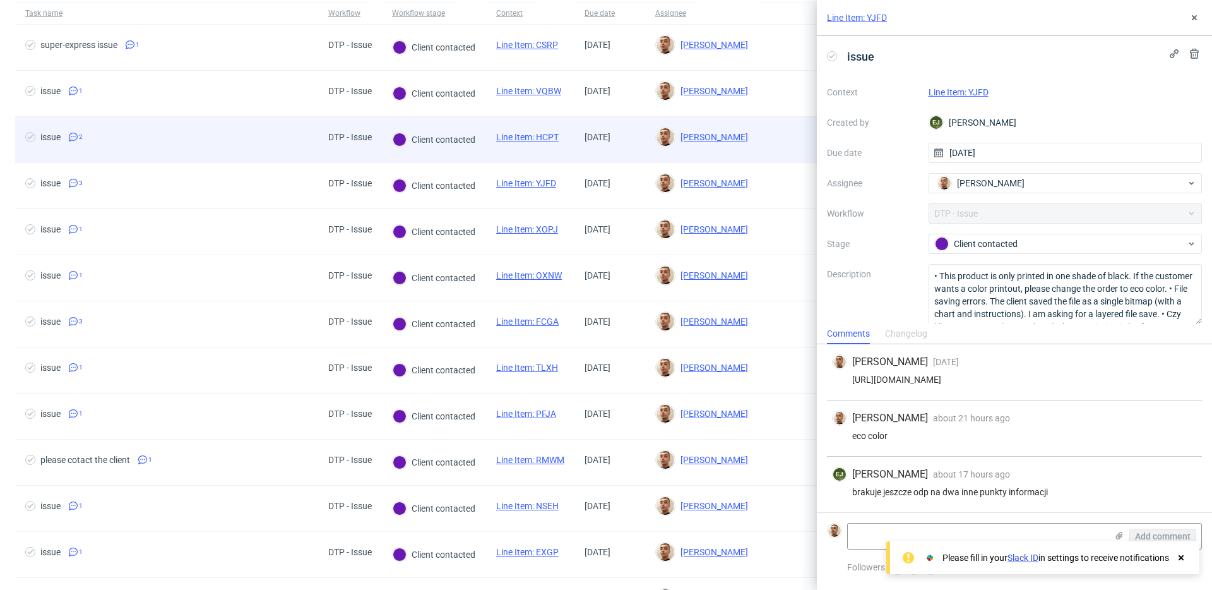
click at [293, 146] on span "issue 2" at bounding box center [166, 139] width 283 height 15
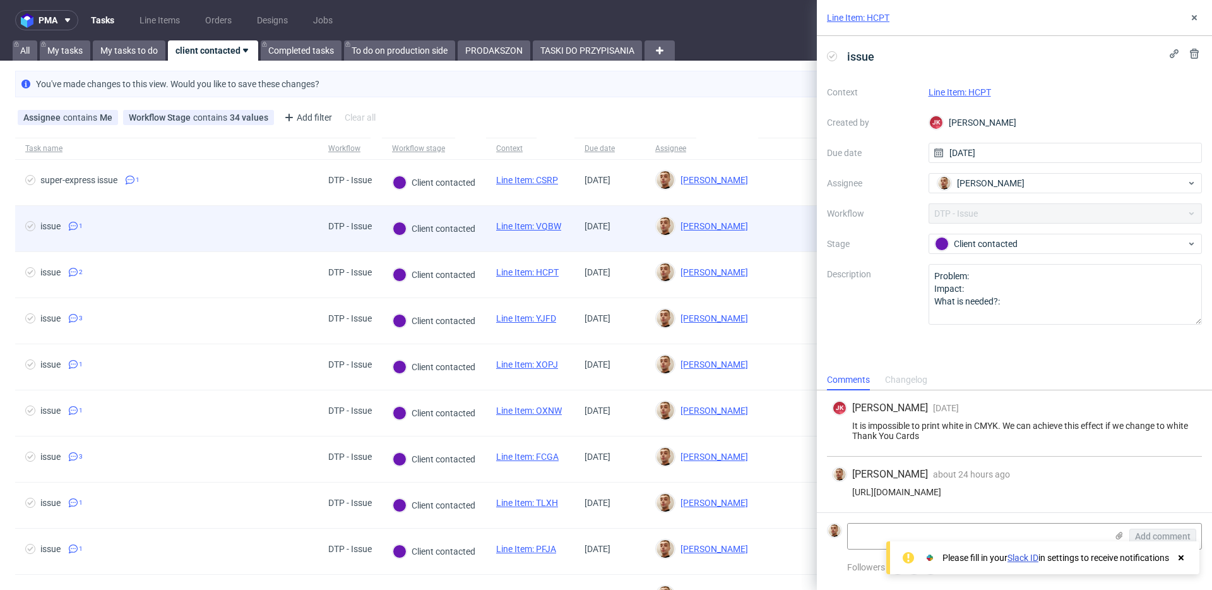
click at [313, 221] on div "issue 1" at bounding box center [166, 228] width 303 height 45
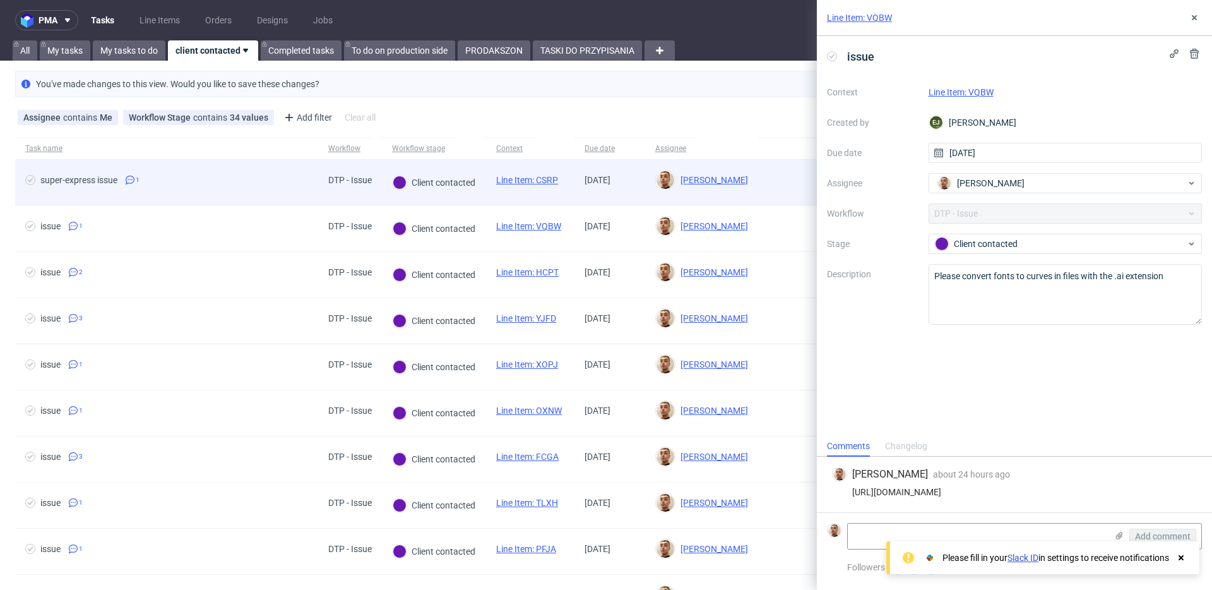
click at [302, 193] on div "super-express issue 1" at bounding box center [166, 182] width 303 height 45
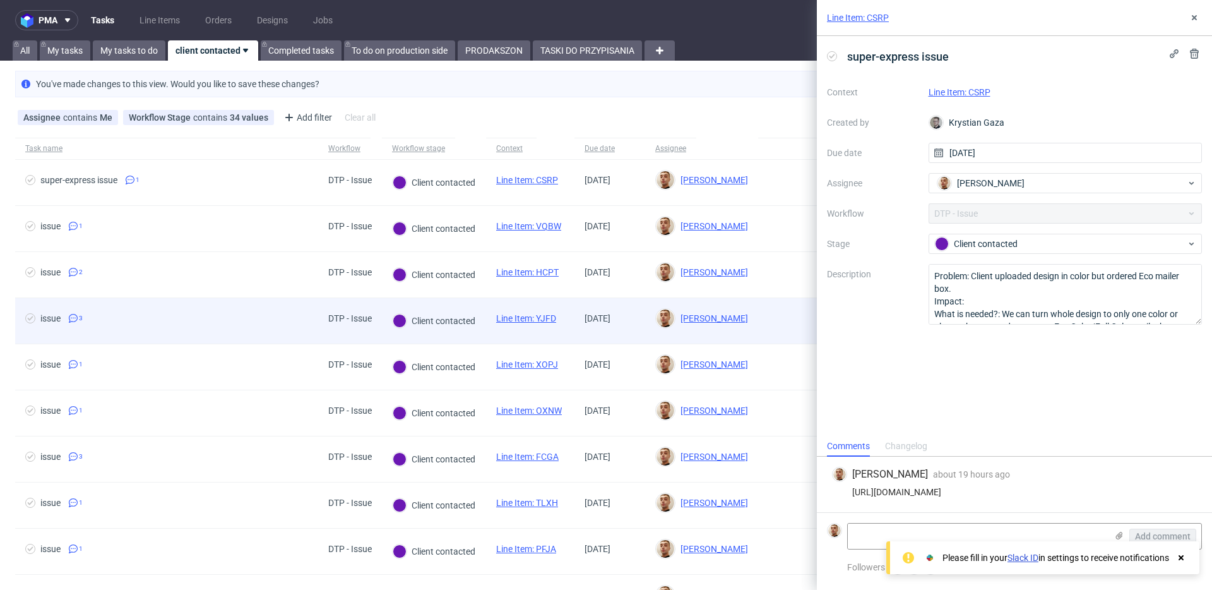
scroll to position [210, 0]
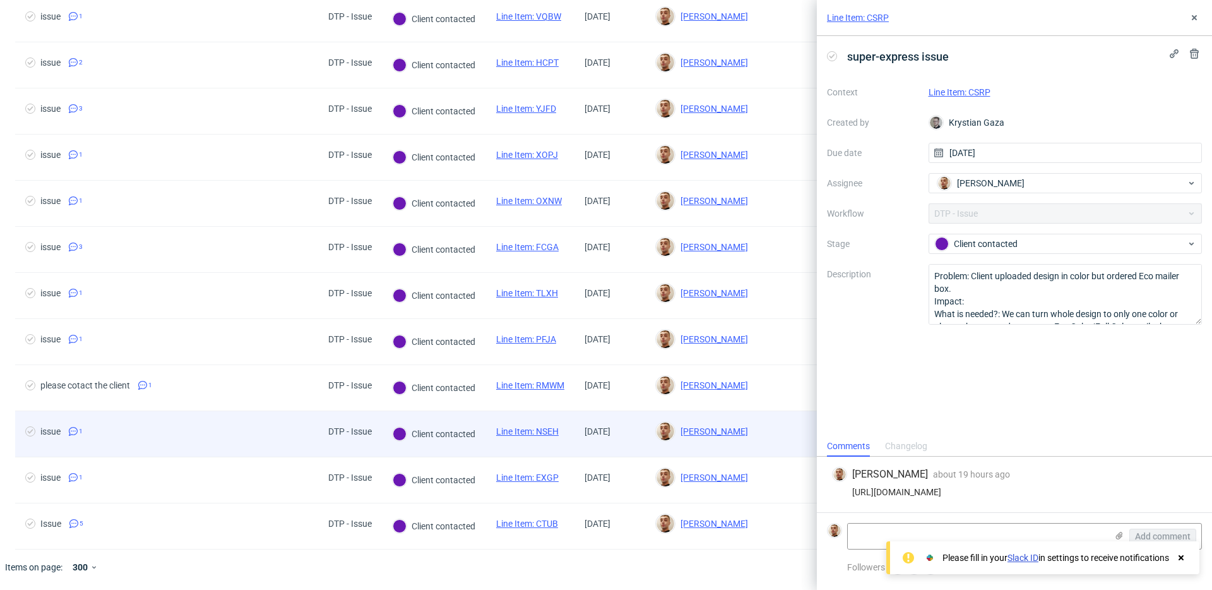
click at [306, 435] on span "issue 1" at bounding box center [166, 433] width 283 height 15
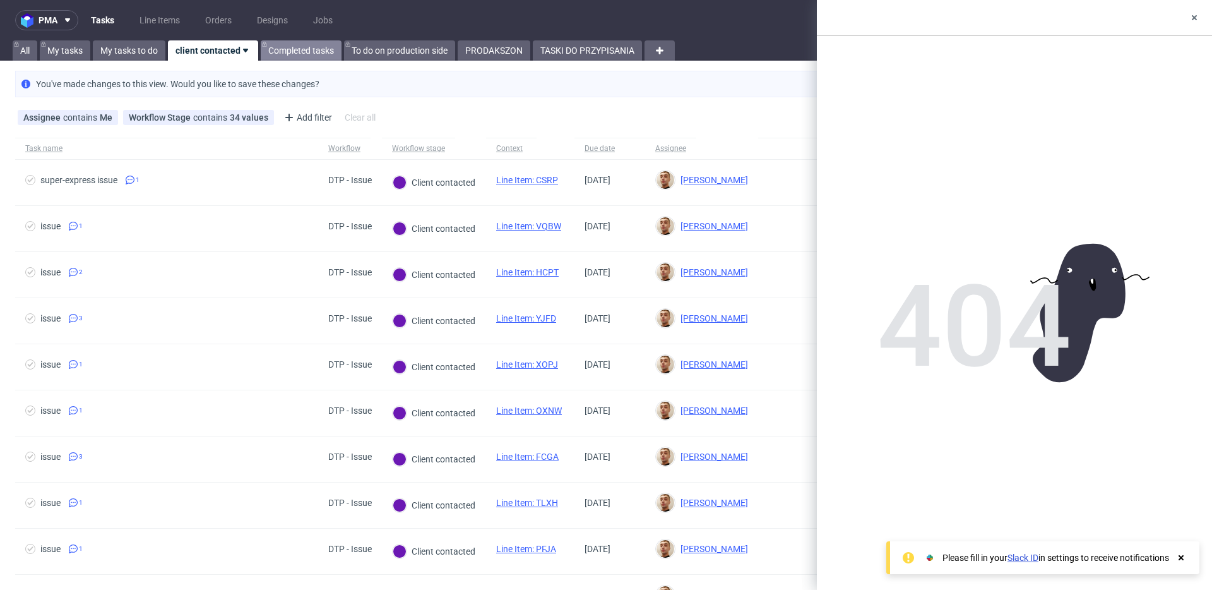
click at [326, 60] on link "Completed tasks" at bounding box center [301, 50] width 81 height 20
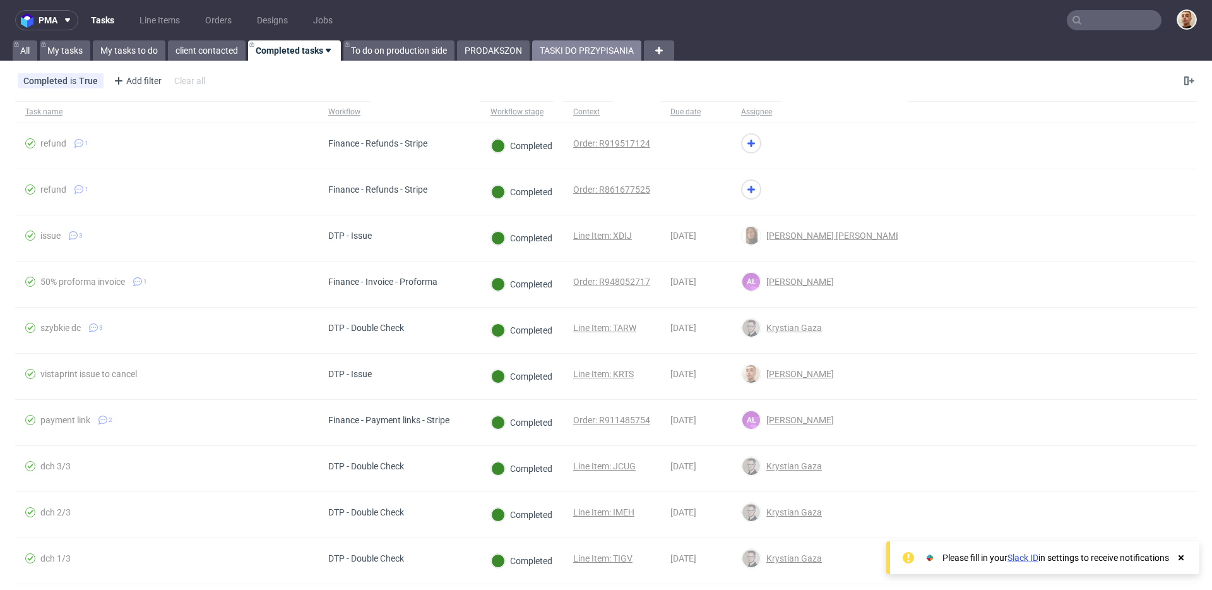
click at [566, 41] on link "TASKI DO PRZYPISANIA" at bounding box center [586, 50] width 109 height 20
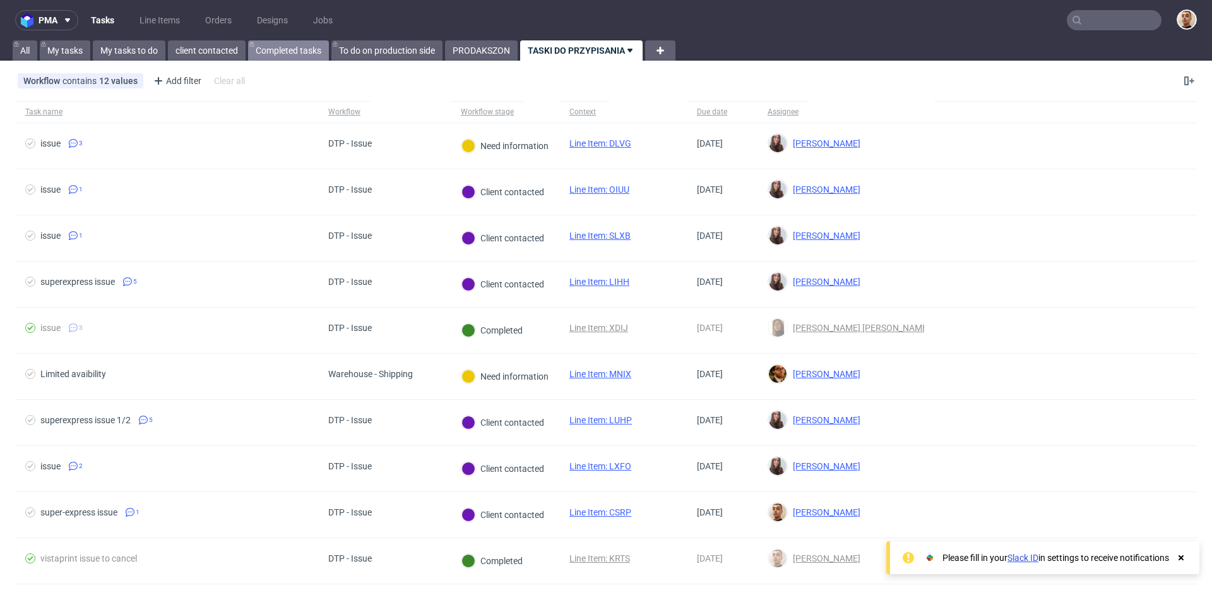
click at [289, 44] on link "Completed tasks" at bounding box center [288, 50] width 81 height 20
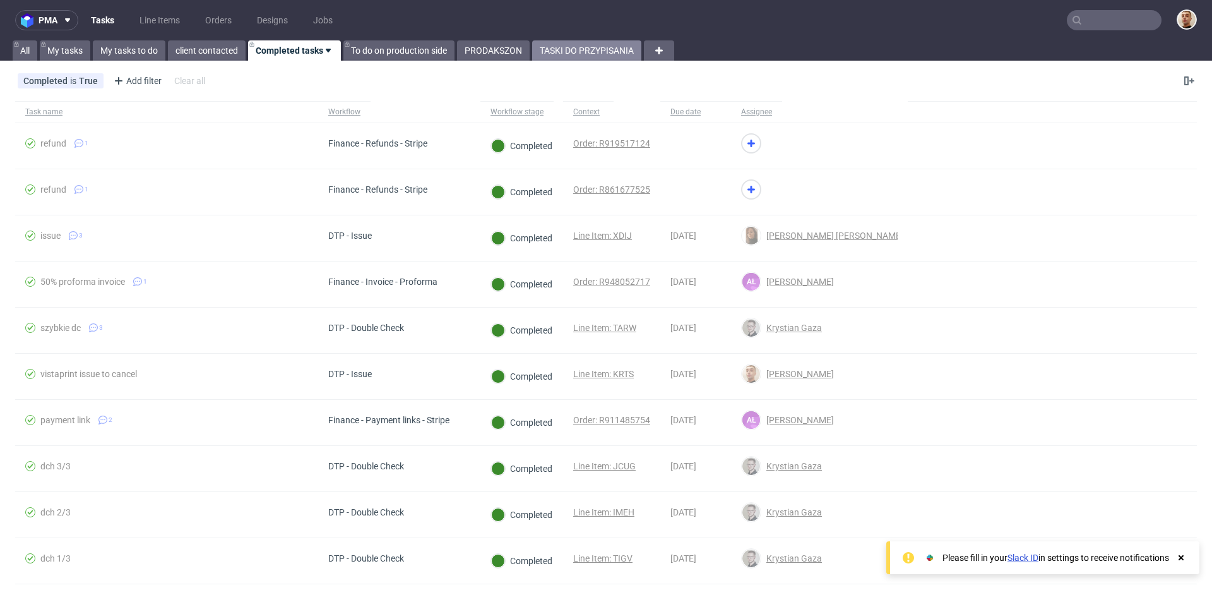
click at [585, 52] on link "TASKI DO PRZYPISANIA" at bounding box center [586, 50] width 109 height 20
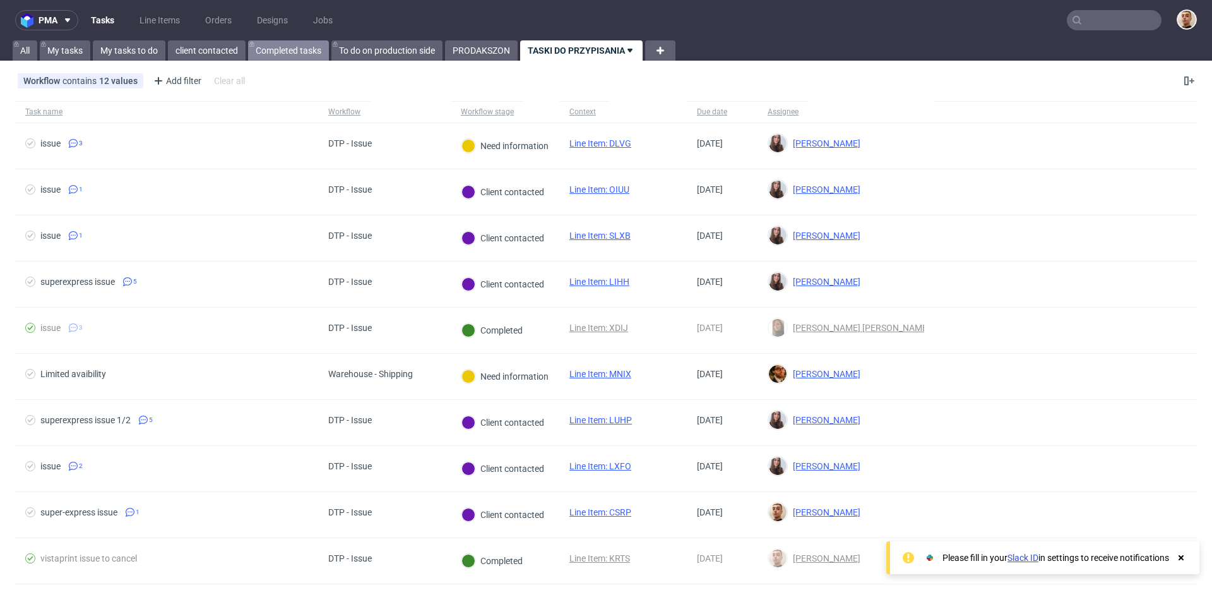
click at [304, 52] on link "Completed tasks" at bounding box center [288, 50] width 81 height 20
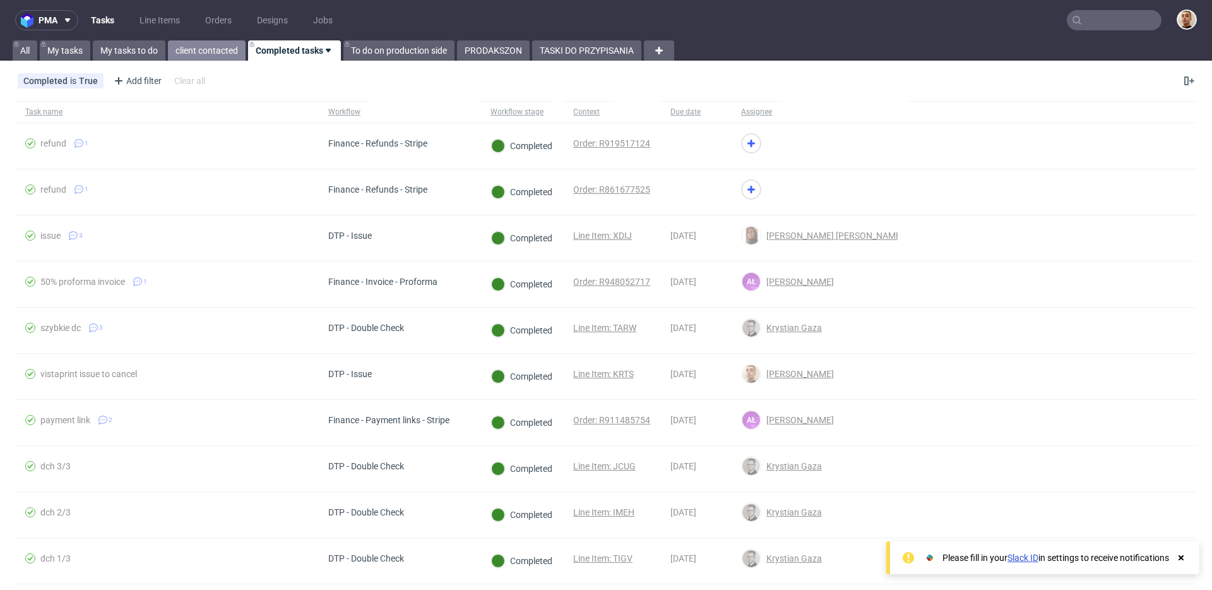
click at [224, 49] on link "client contacted" at bounding box center [207, 50] width 78 height 20
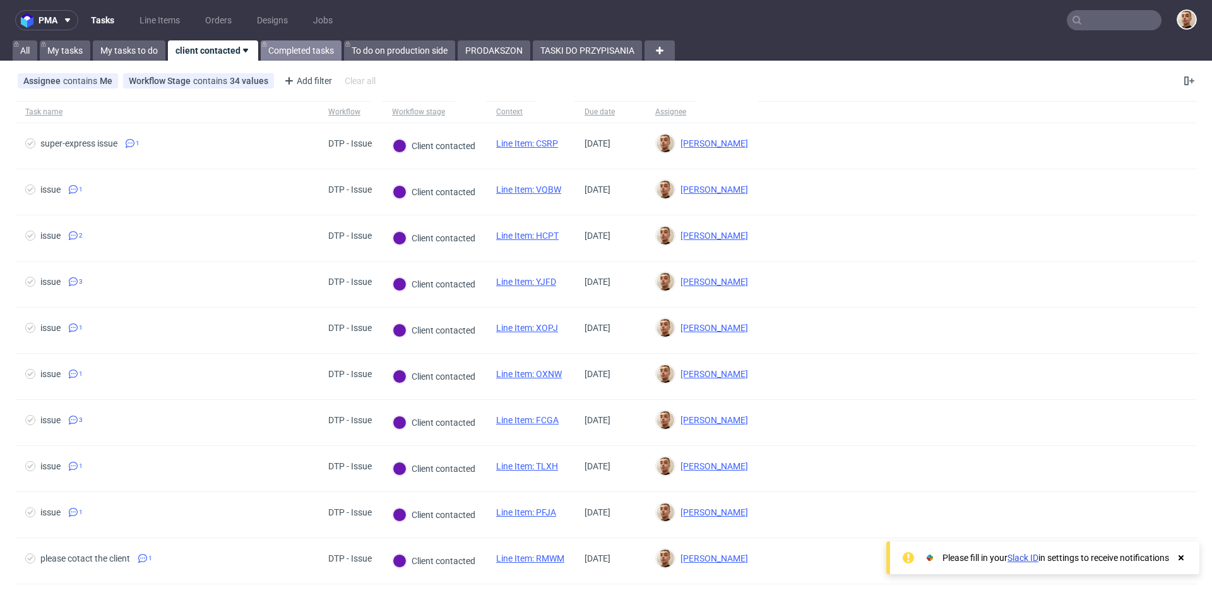
click at [300, 49] on link "Completed tasks" at bounding box center [301, 50] width 81 height 20
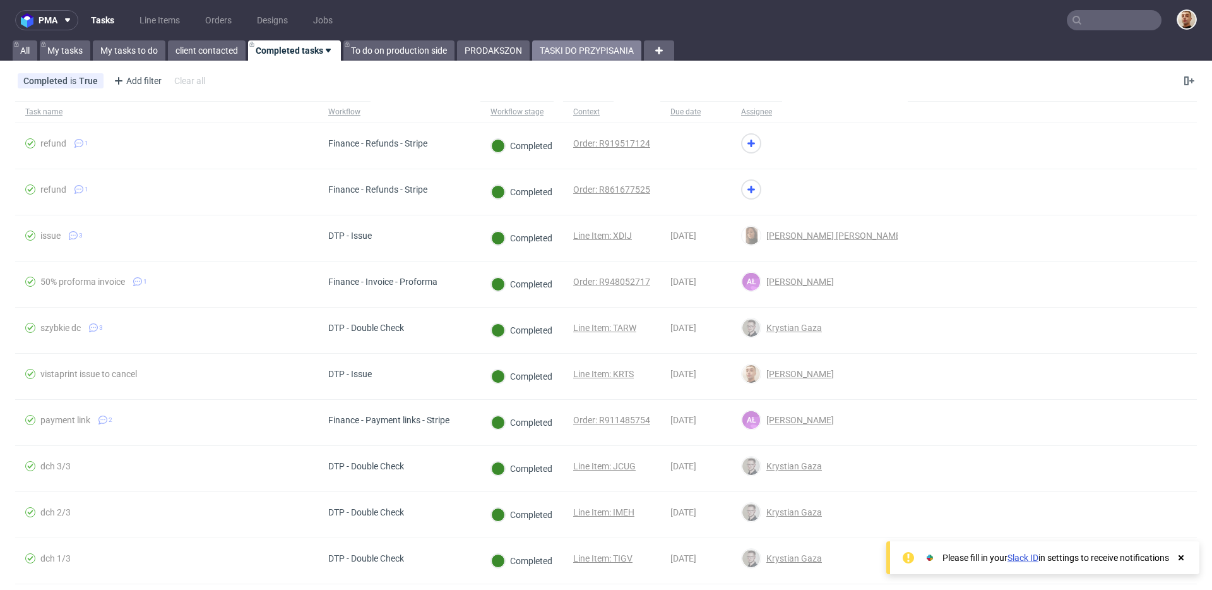
click at [587, 49] on link "TASKI DO PRZYPISANIA" at bounding box center [586, 50] width 109 height 20
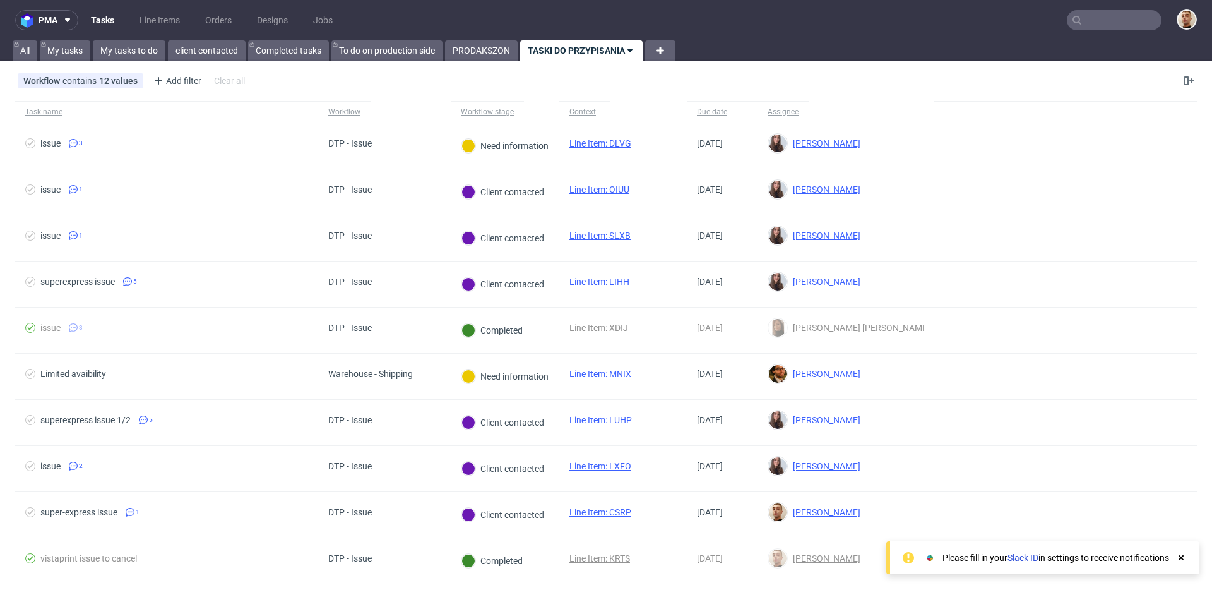
click at [1113, 21] on input "text" at bounding box center [1114, 20] width 95 height 20
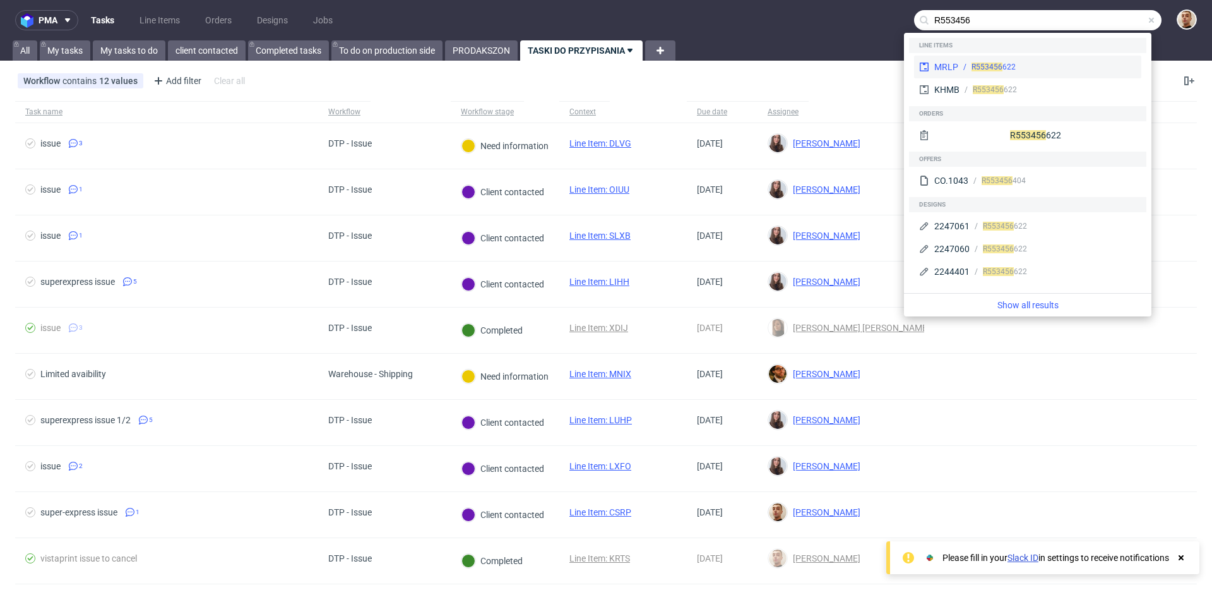
type input "R553456"
click at [1066, 63] on div "R553456 622" at bounding box center [1047, 66] width 178 height 11
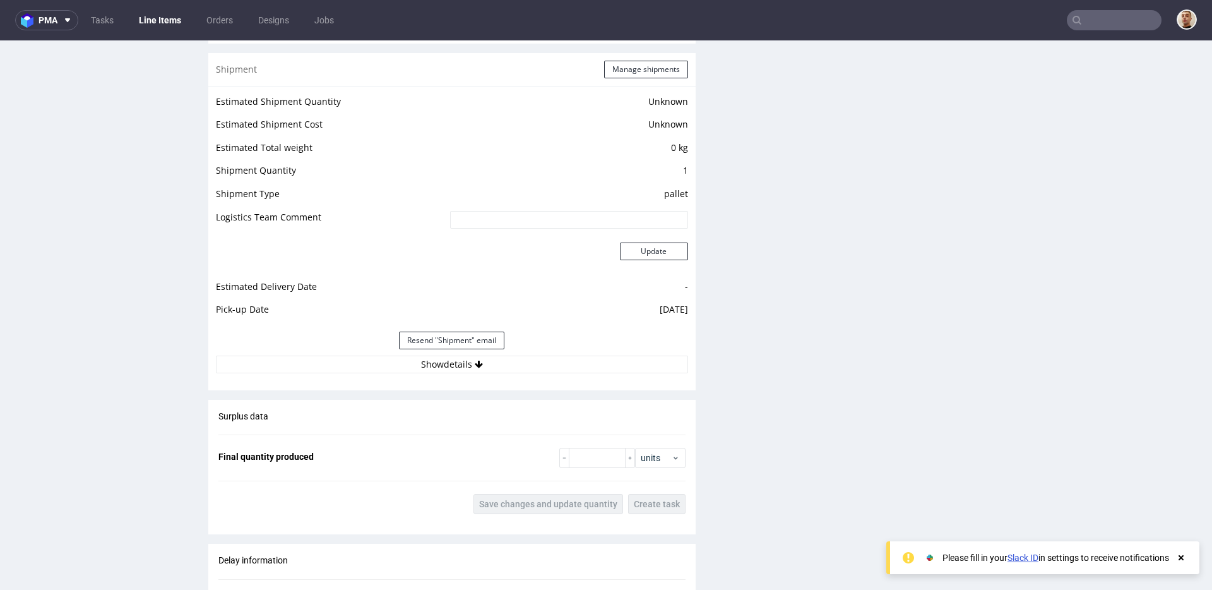
scroll to position [1373, 0]
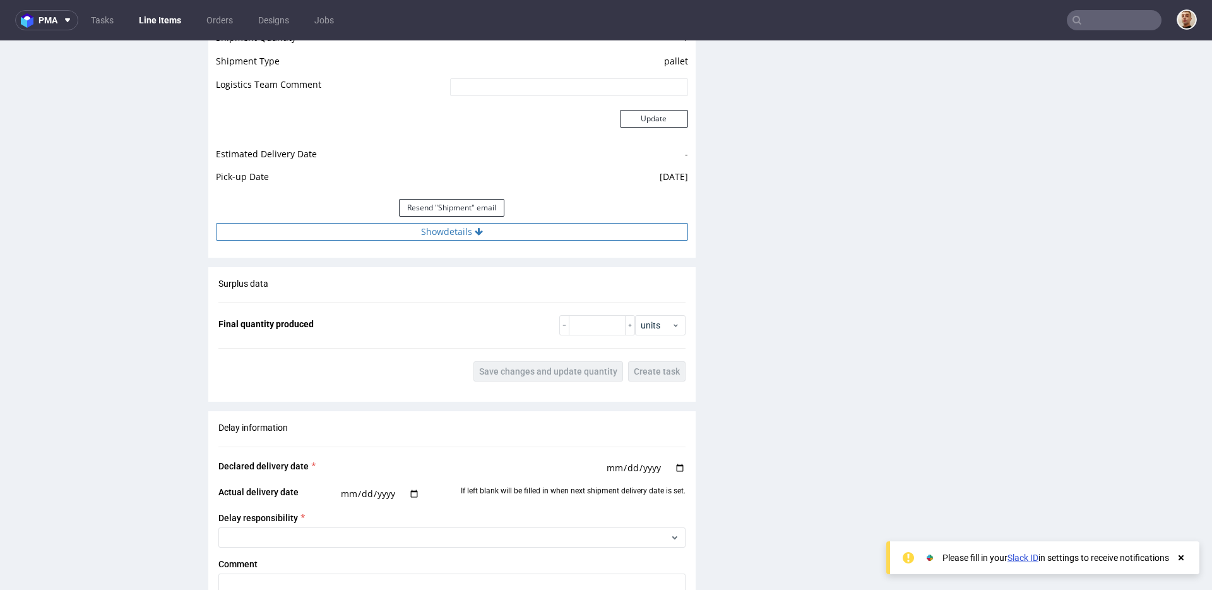
click at [470, 232] on button "Show details" at bounding box center [452, 232] width 472 height 18
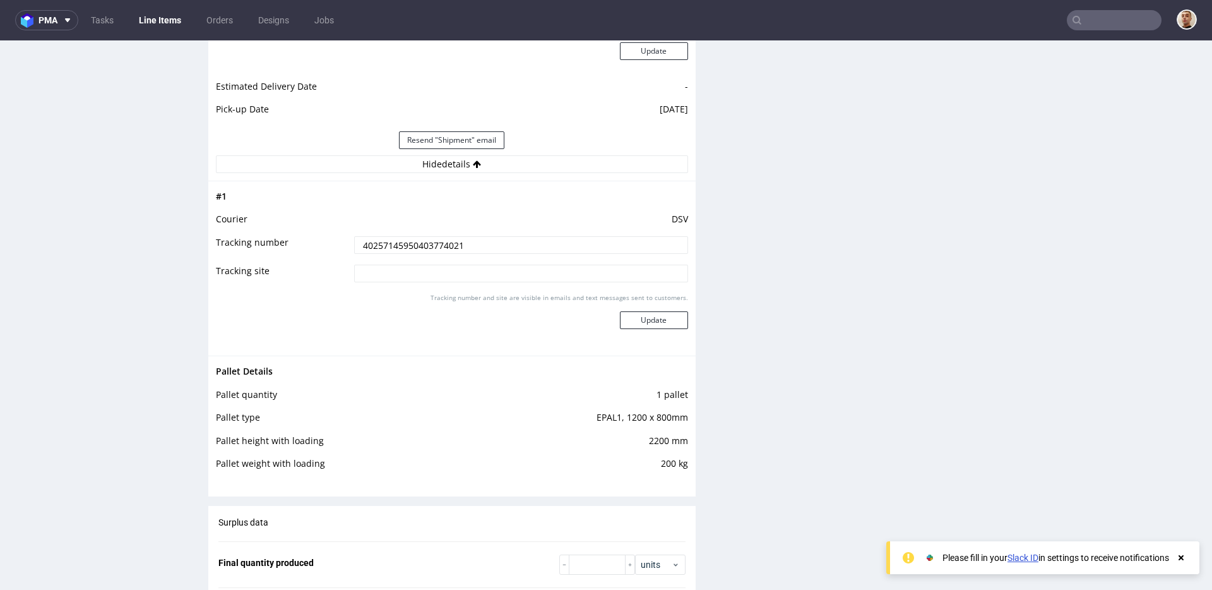
scroll to position [1350, 0]
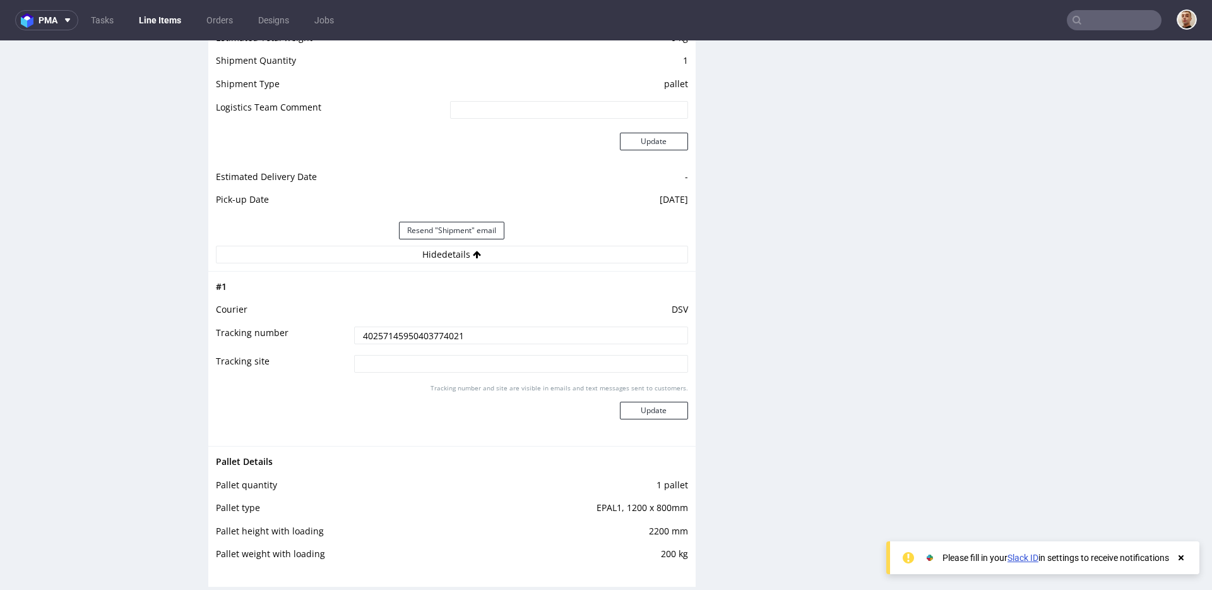
click at [487, 338] on input "40257145950403774021" at bounding box center [521, 335] width 334 height 18
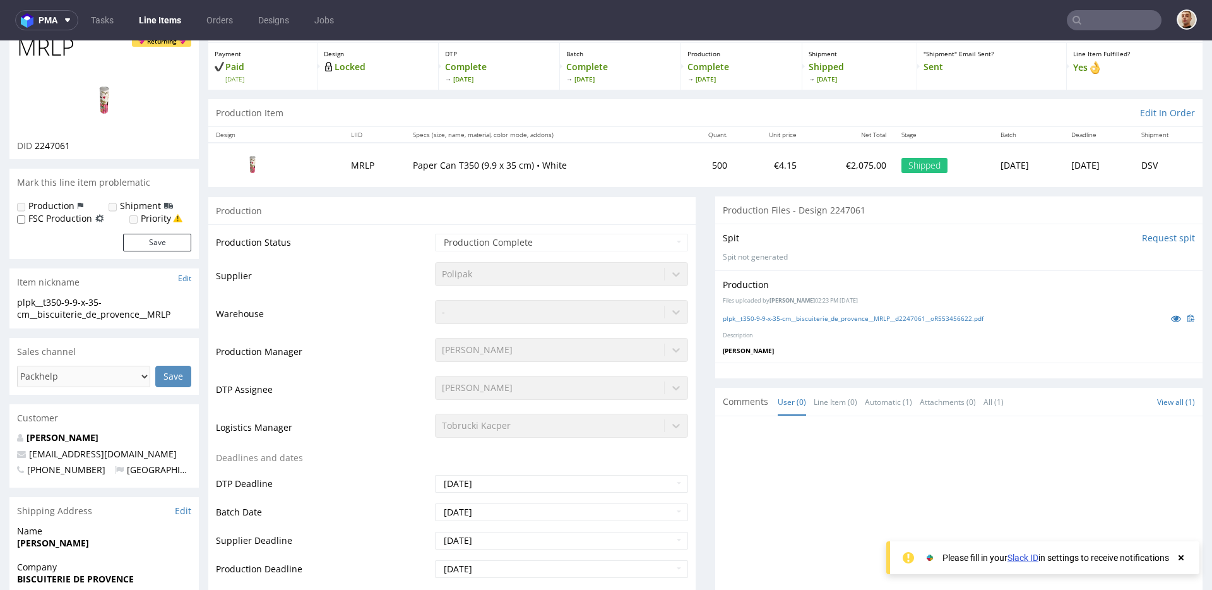
scroll to position [0, 0]
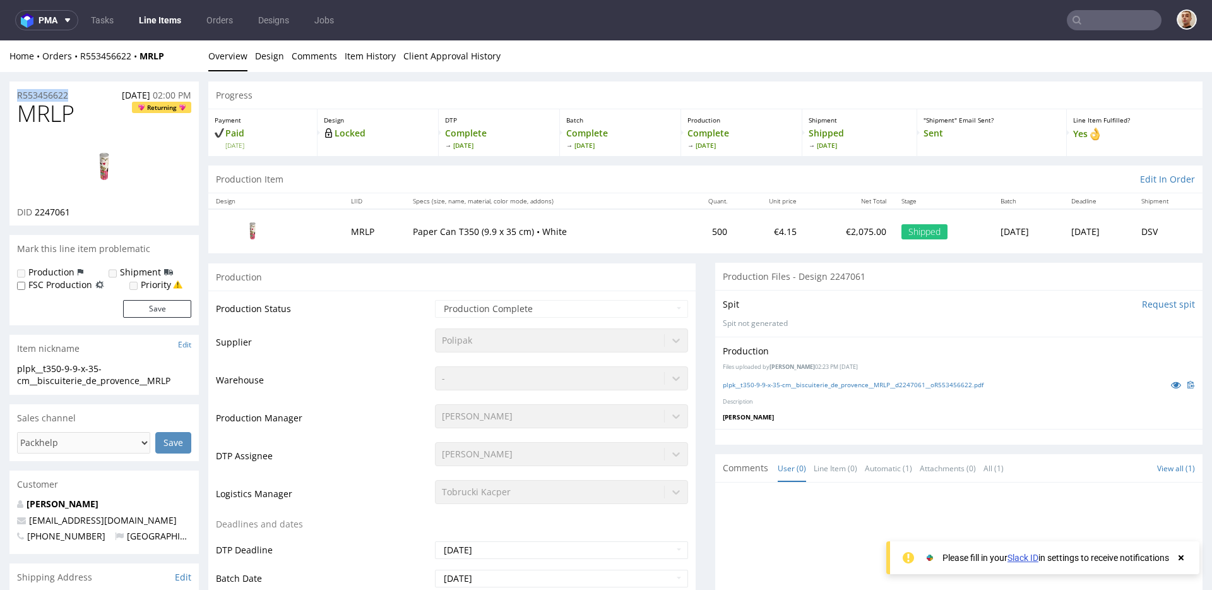
drag, startPoint x: 80, startPoint y: 94, endPoint x: 9, endPoint y: 93, distance: 70.7
click at [9, 93] on div "R553456622 07.08.2025 02:00 PM" at bounding box center [103, 91] width 189 height 20
copy p "R553456622"
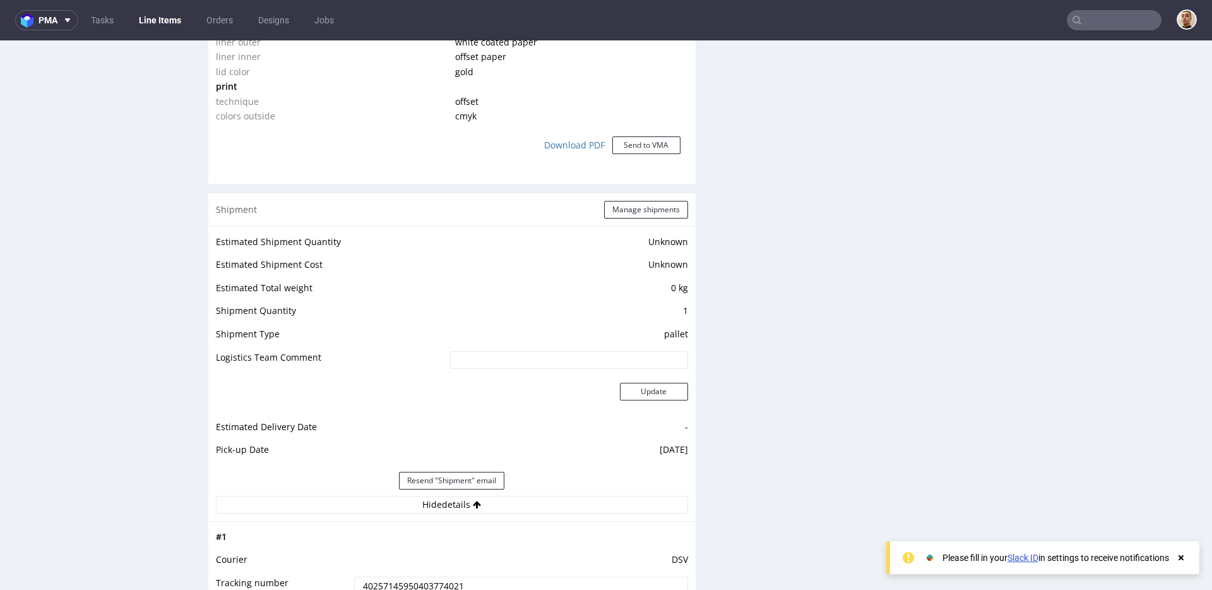
scroll to position [1258, 0]
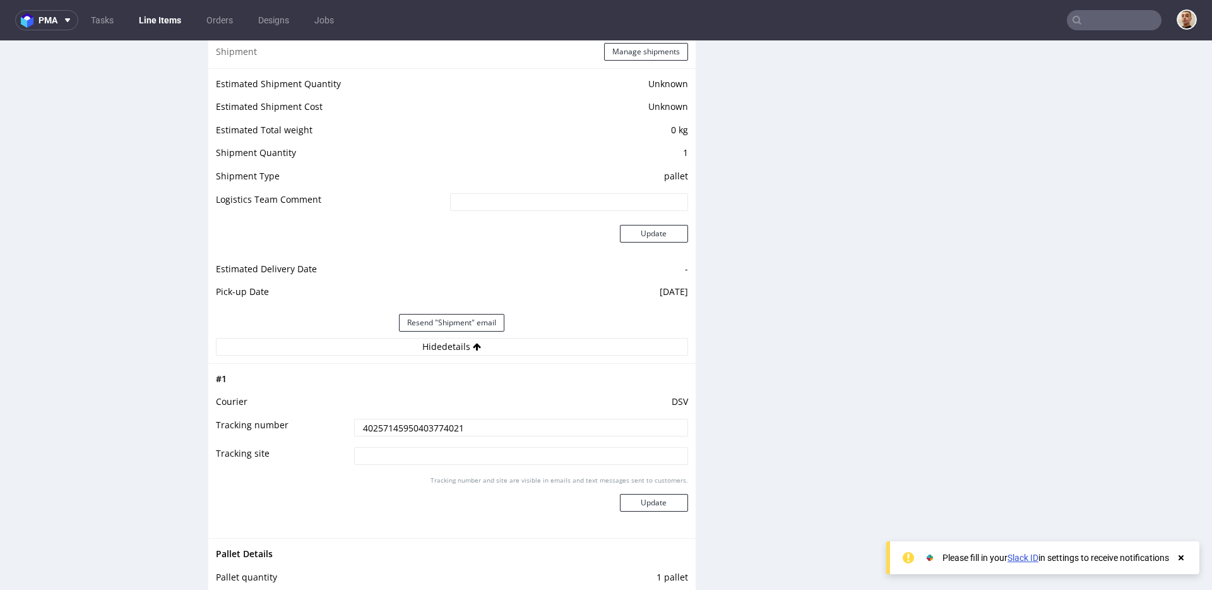
click at [515, 389] on td at bounding box center [519, 382] width 337 height 23
click at [458, 422] on input "40257145950403774021" at bounding box center [521, 428] width 334 height 18
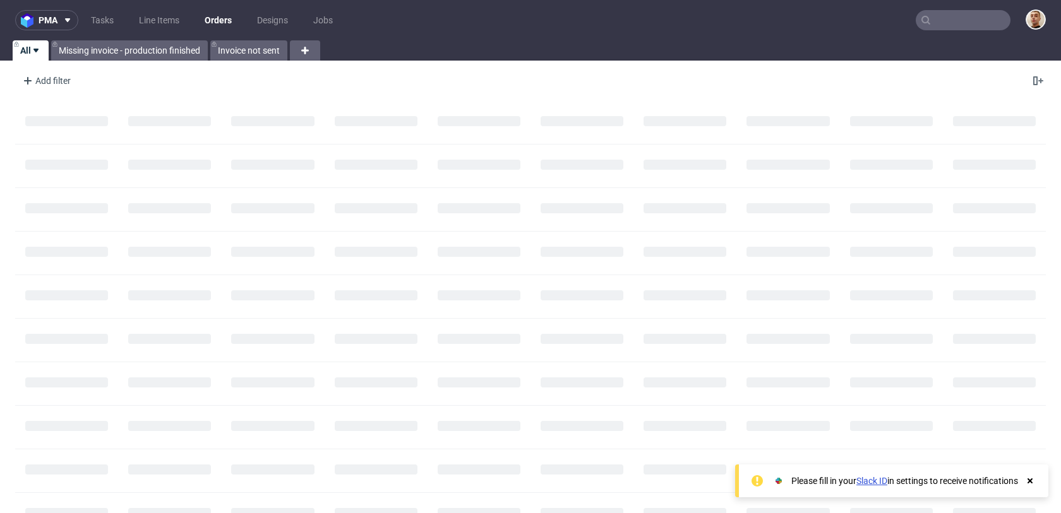
click at [988, 16] on input "text" at bounding box center [963, 20] width 95 height 20
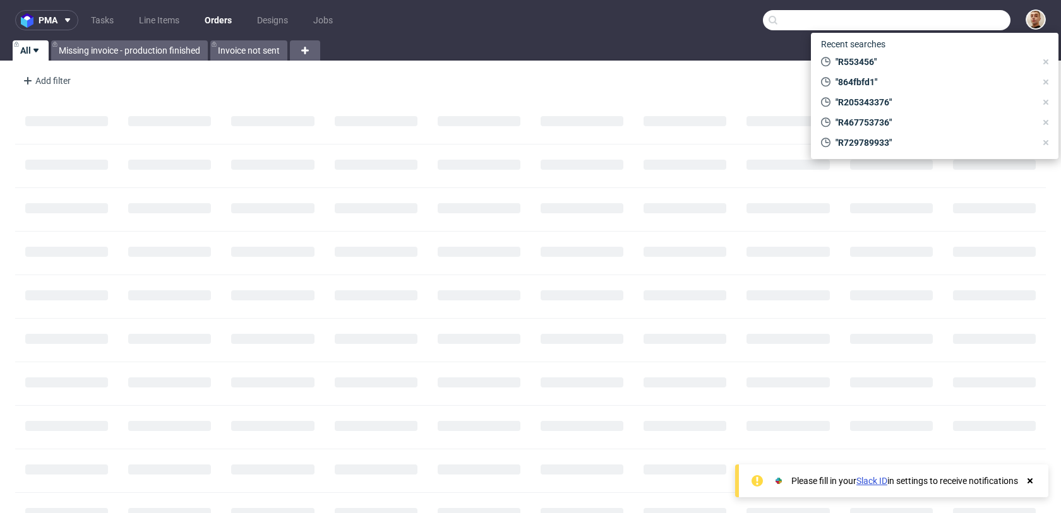
paste input "R205343376"
type input "R205343376"
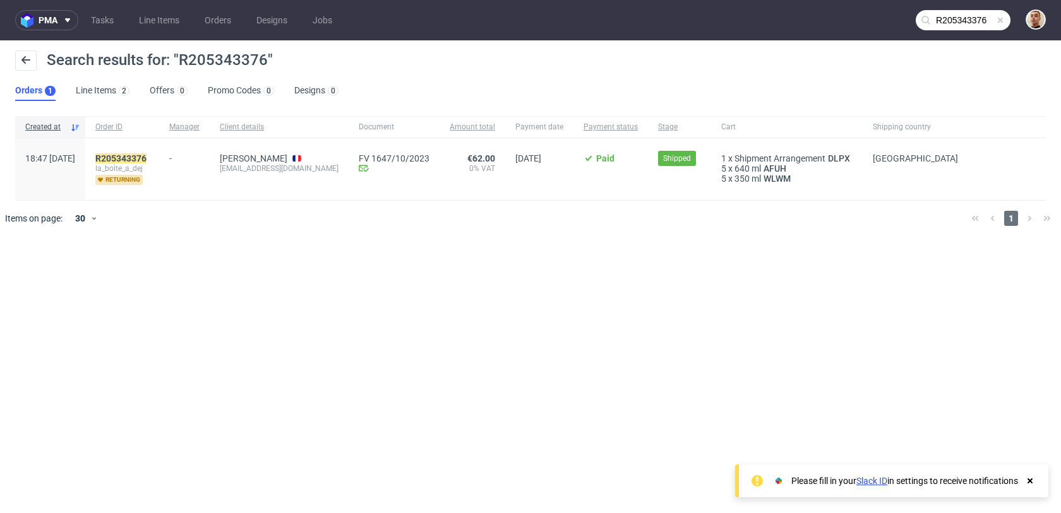
click at [126, 156] on div "R205343376 la_boite_a_dej returning" at bounding box center [122, 169] width 74 height 62
click at [142, 156] on mark "R205343376" at bounding box center [120, 158] width 51 height 10
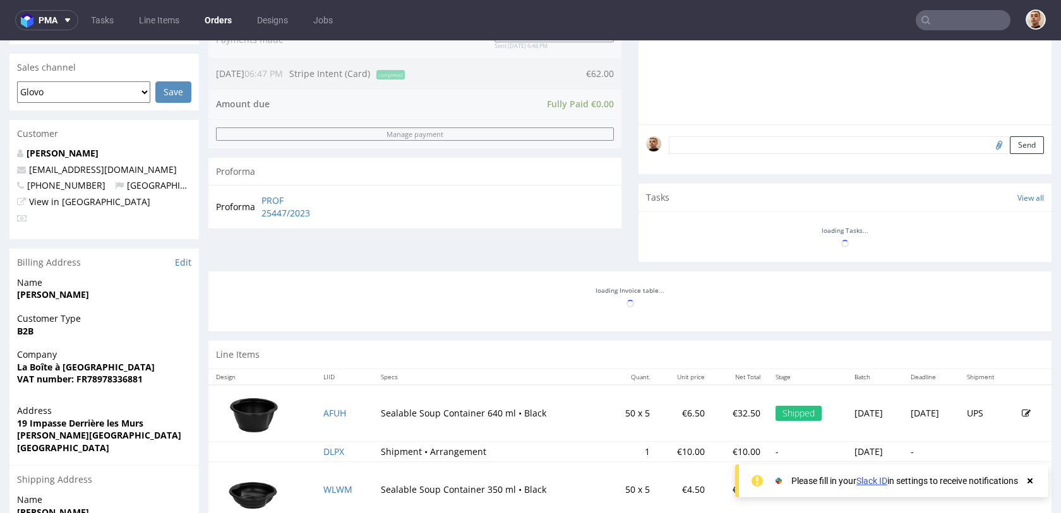
scroll to position [526, 0]
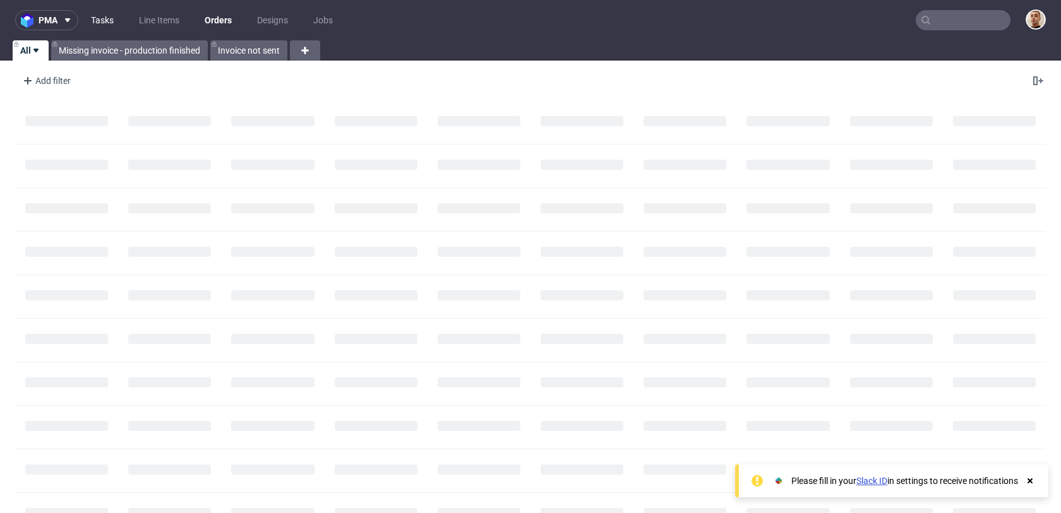
click at [109, 16] on link "Tasks" at bounding box center [102, 20] width 38 height 20
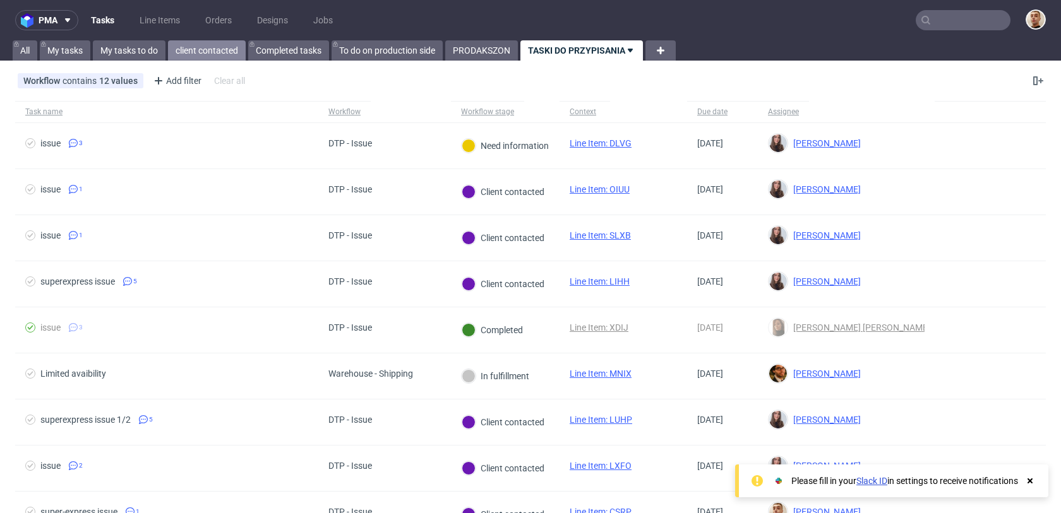
click at [218, 47] on link "client contacted" at bounding box center [207, 50] width 78 height 20
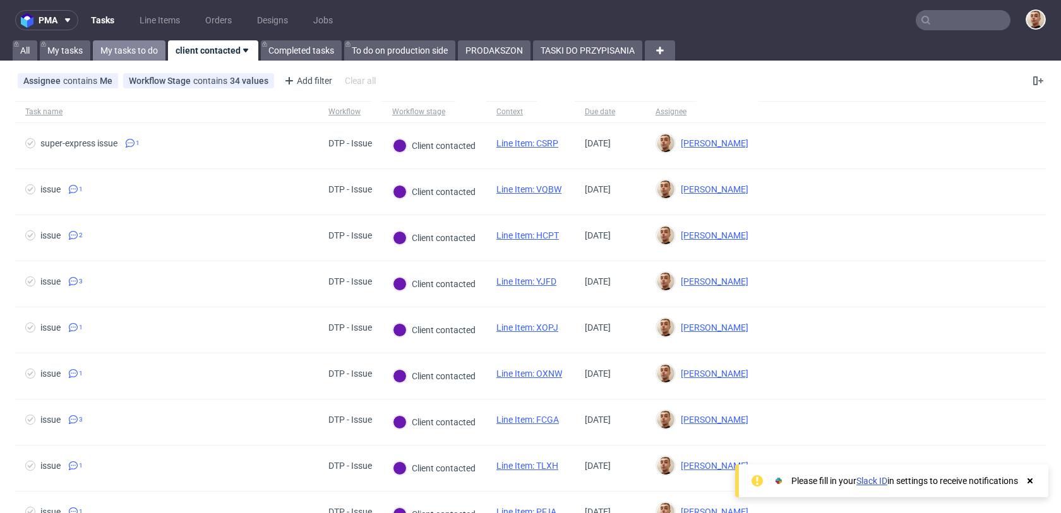
click at [143, 47] on link "My tasks to do" at bounding box center [129, 50] width 73 height 20
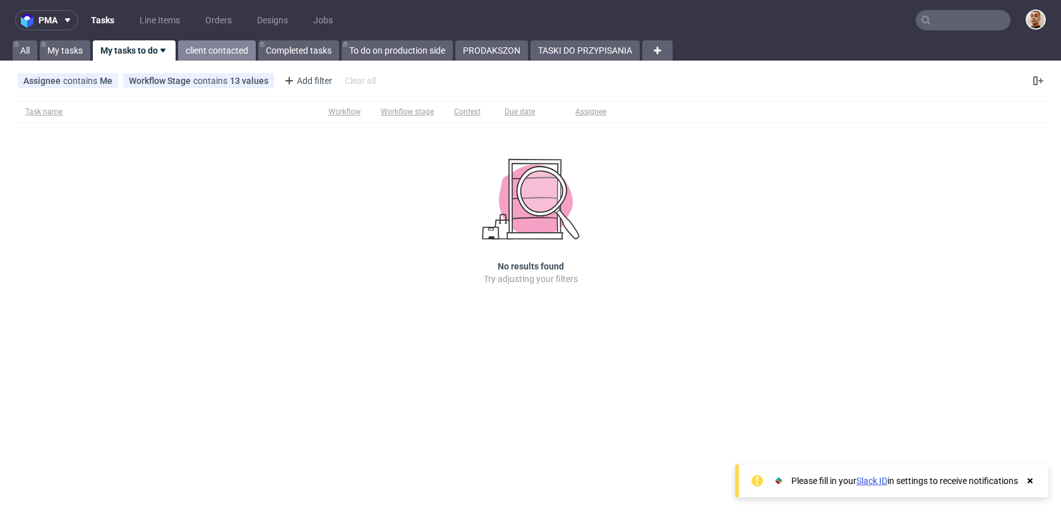
click at [252, 52] on link "client contacted" at bounding box center [217, 50] width 78 height 20
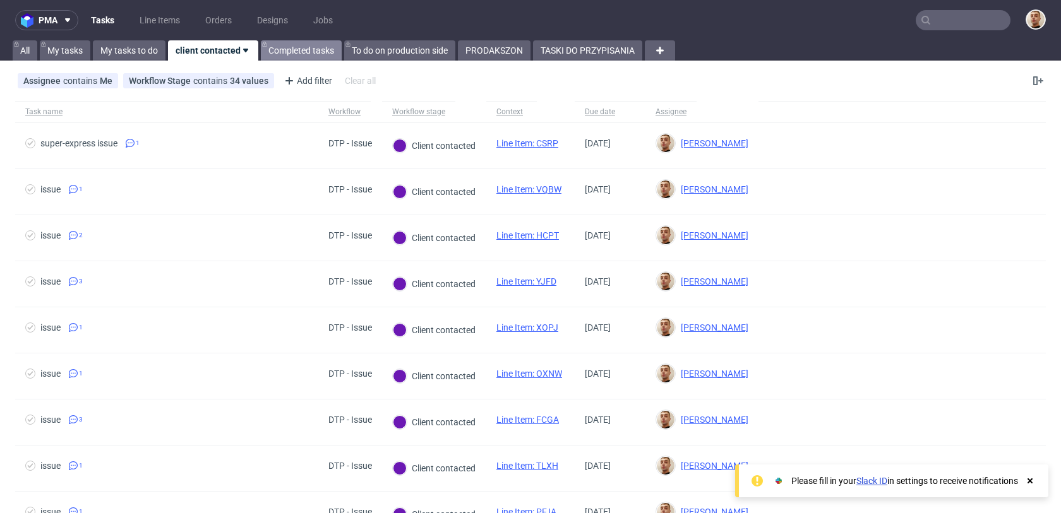
click at [289, 50] on link "Completed tasks" at bounding box center [301, 50] width 81 height 20
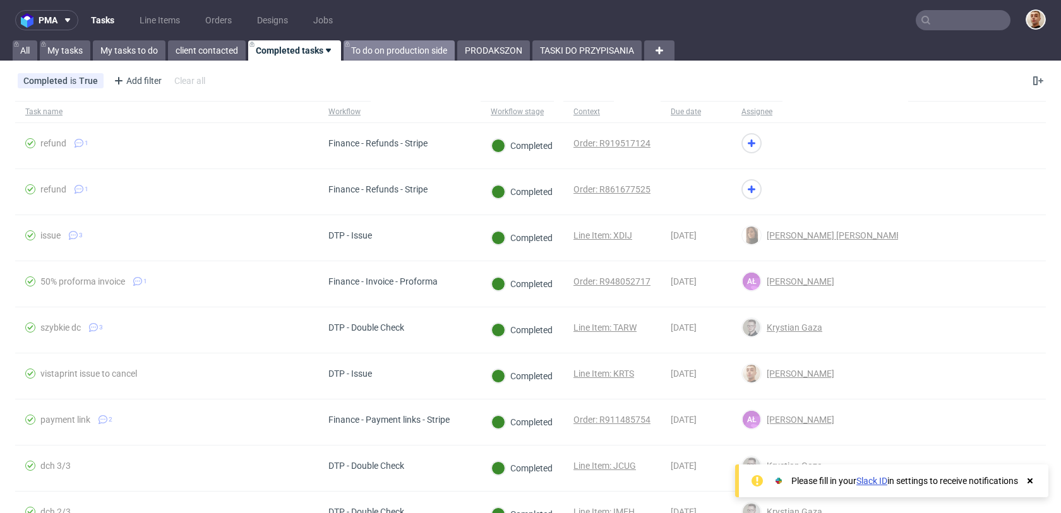
click at [371, 47] on link "To do on production side" at bounding box center [398, 50] width 111 height 20
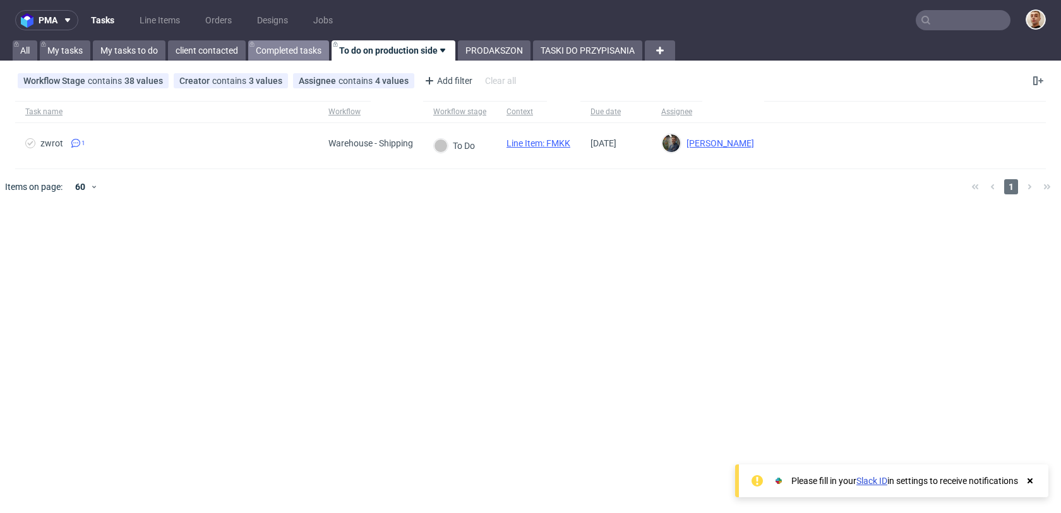
click at [313, 47] on link "Completed tasks" at bounding box center [288, 50] width 81 height 20
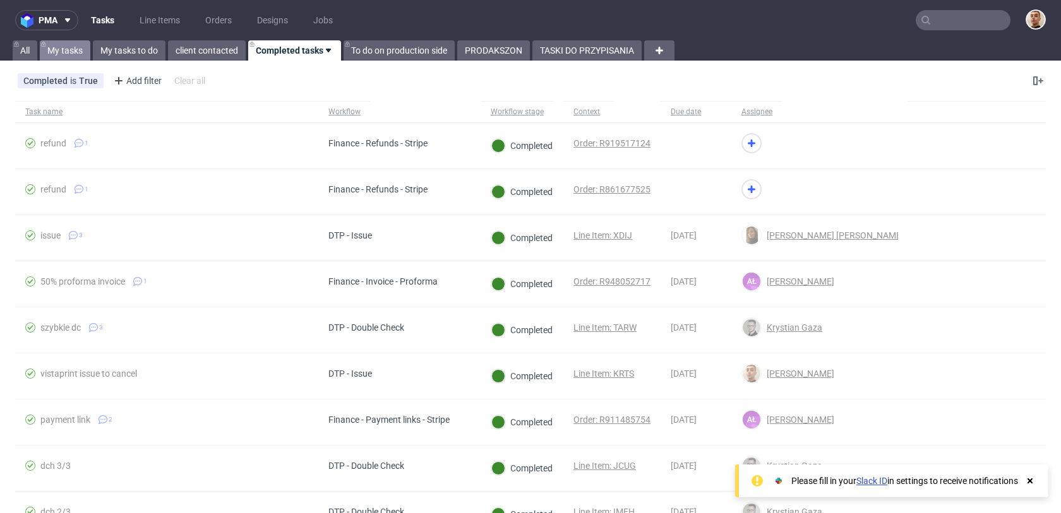
click at [76, 46] on link "My tasks" at bounding box center [65, 50] width 51 height 20
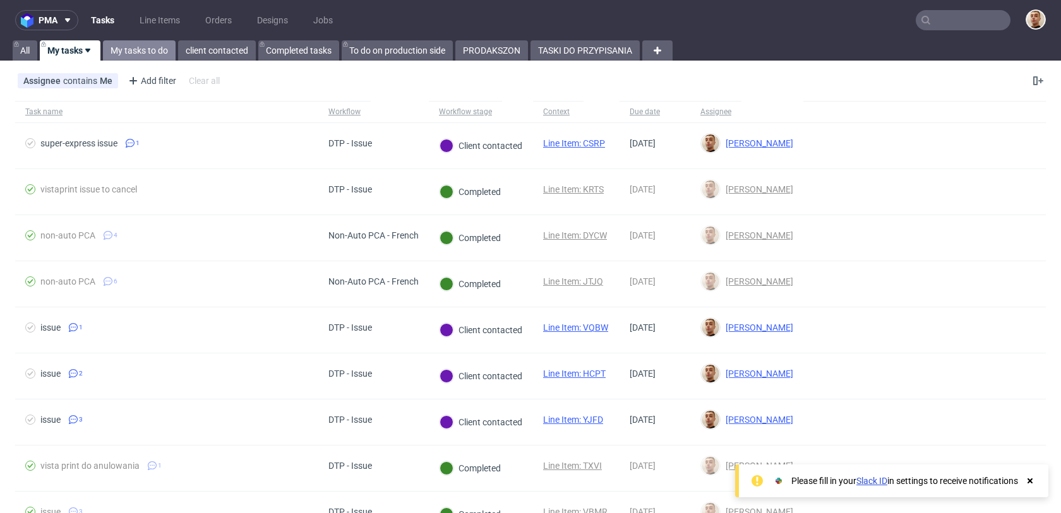
click at [120, 48] on link "My tasks to do" at bounding box center [139, 50] width 73 height 20
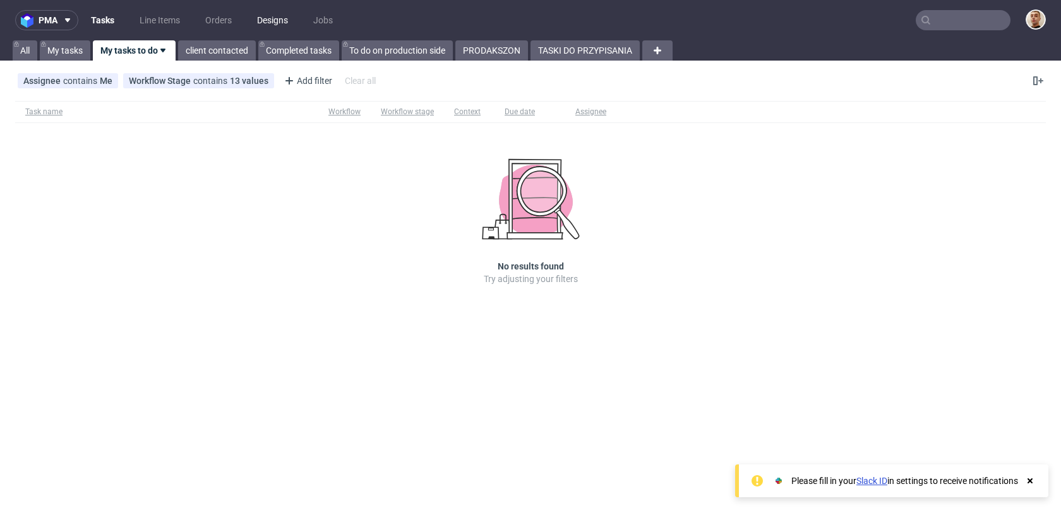
click at [283, 20] on link "Designs" at bounding box center [272, 20] width 46 height 20
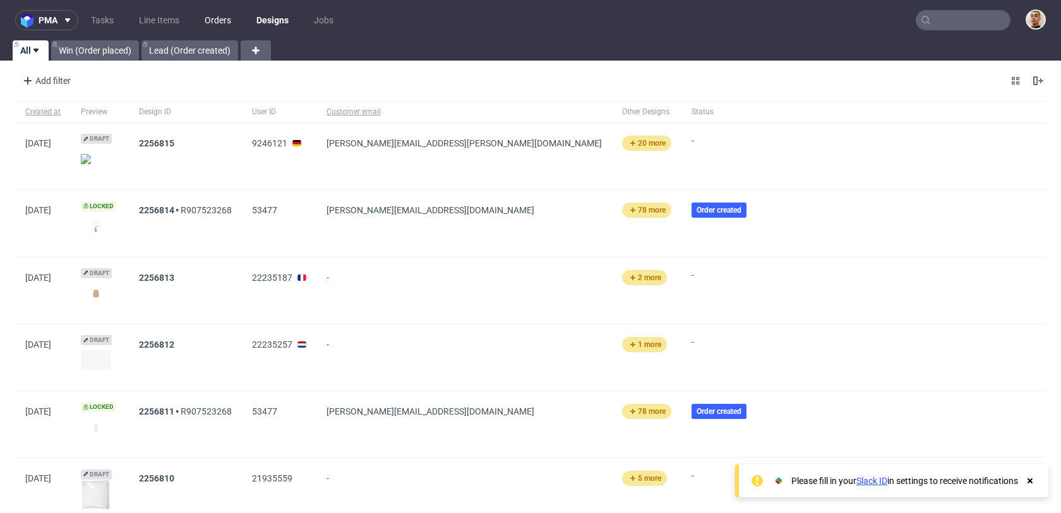
click at [217, 22] on link "Orders" at bounding box center [218, 20] width 42 height 20
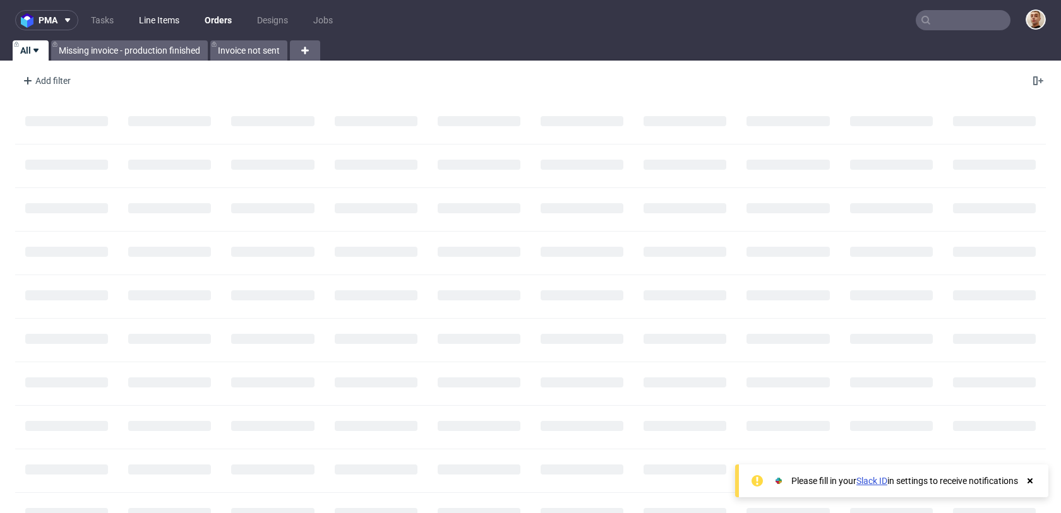
click at [157, 20] on link "Line Items" at bounding box center [159, 20] width 56 height 20
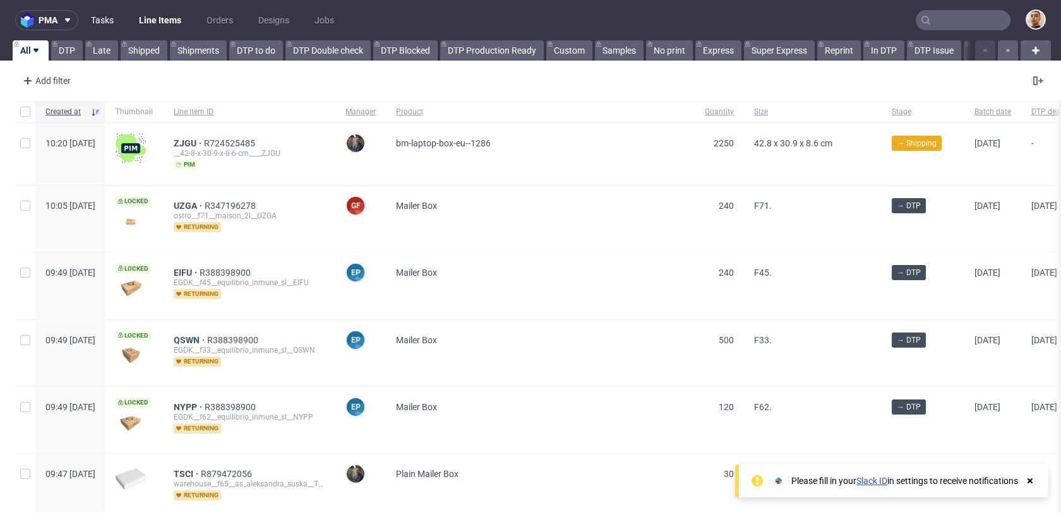
click at [98, 24] on link "Tasks" at bounding box center [102, 20] width 38 height 20
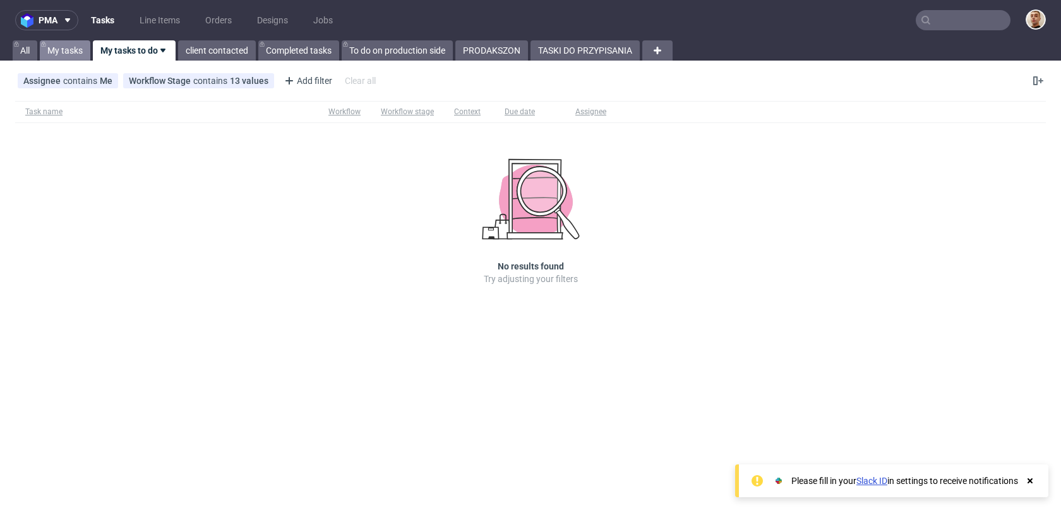
click at [75, 47] on link "My tasks" at bounding box center [65, 50] width 51 height 20
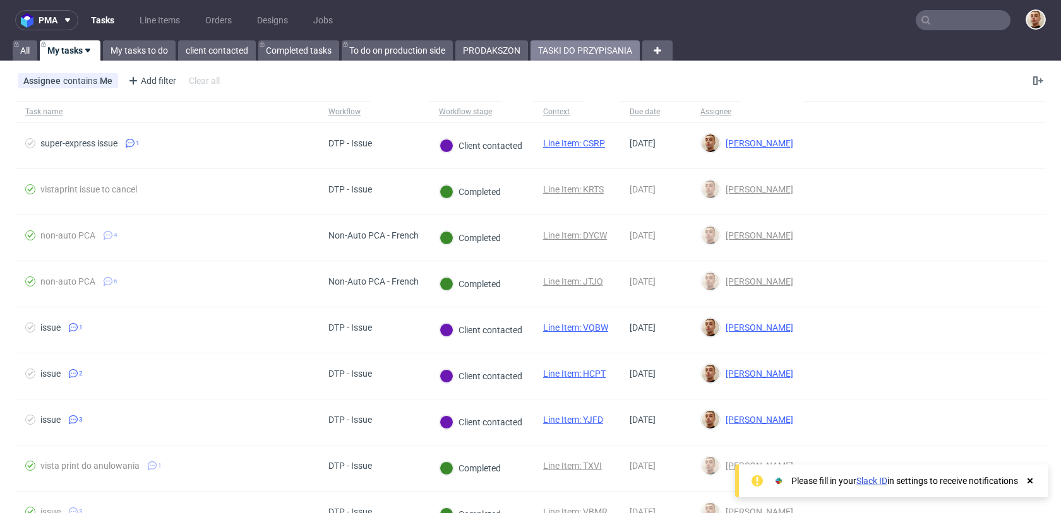
click at [600, 54] on link "TASKI DO PRZYPISANIA" at bounding box center [584, 50] width 109 height 20
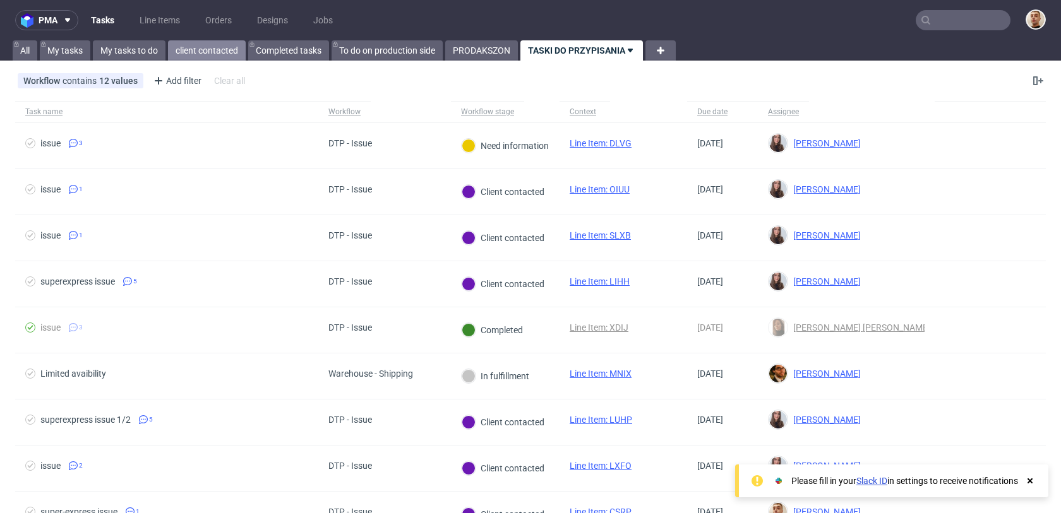
click at [213, 54] on link "client contacted" at bounding box center [207, 50] width 78 height 20
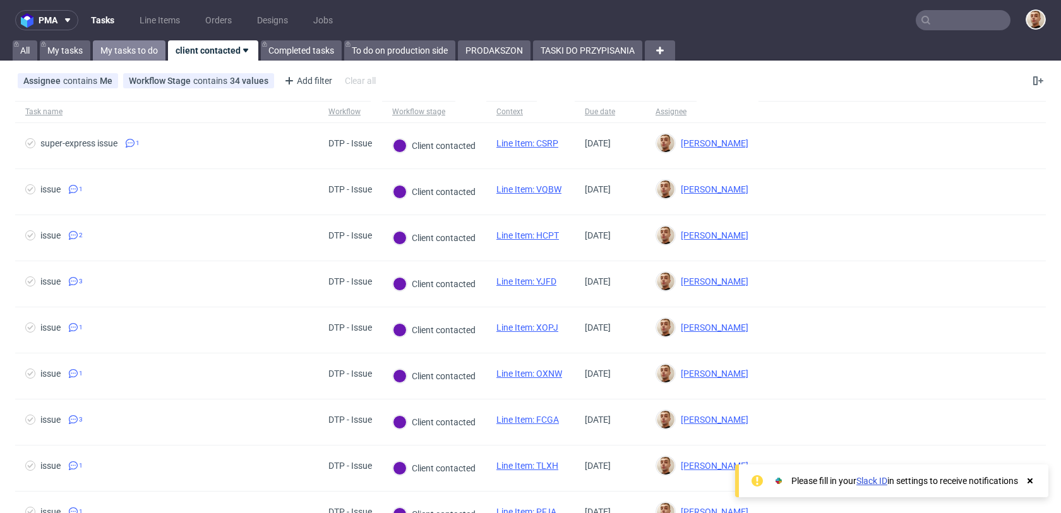
click at [134, 45] on link "My tasks to do" at bounding box center [129, 50] width 73 height 20
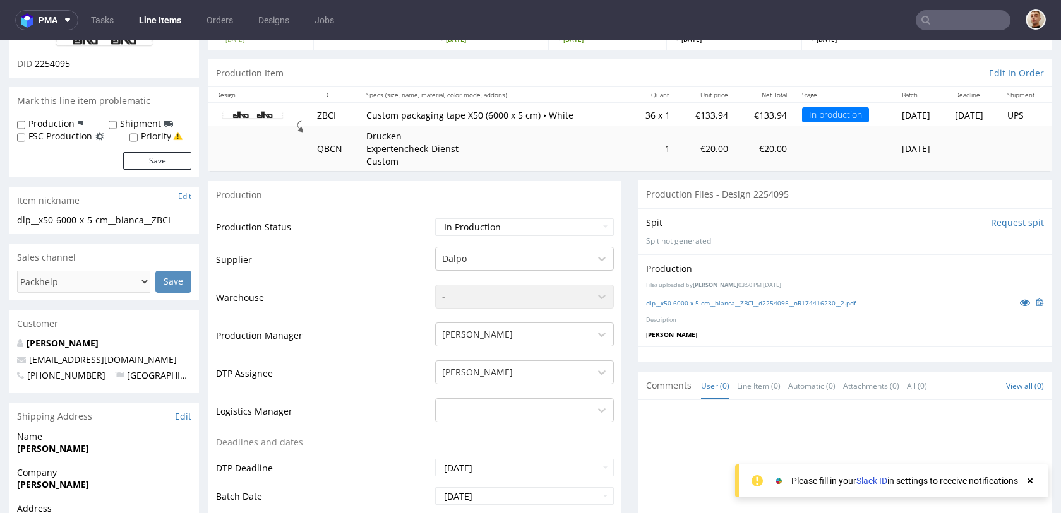
scroll to position [128, 0]
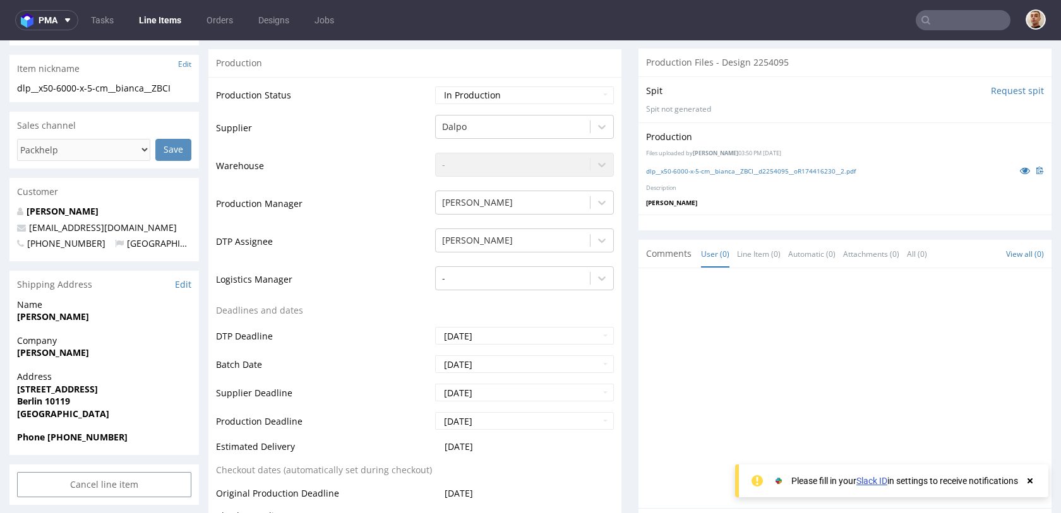
scroll to position [242, 0]
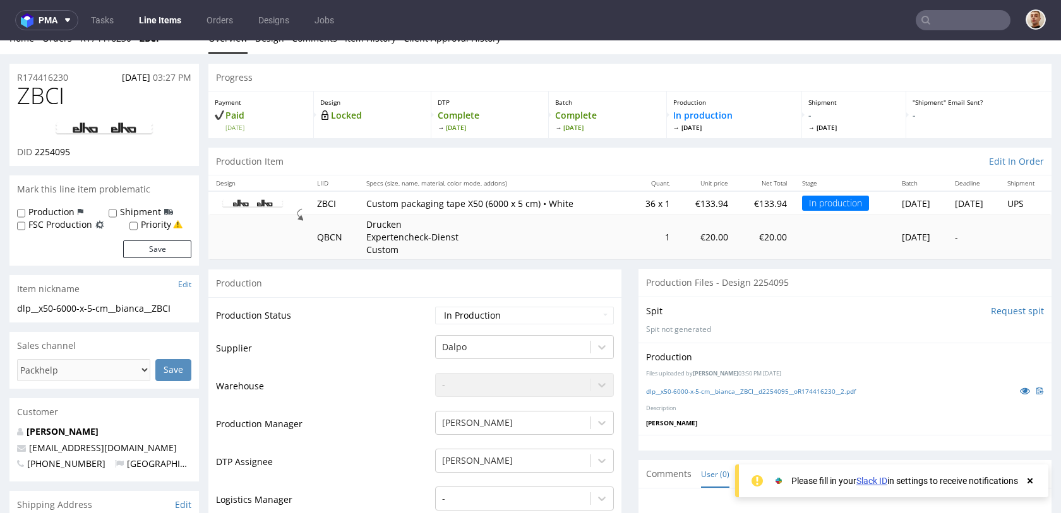
scroll to position [0, 0]
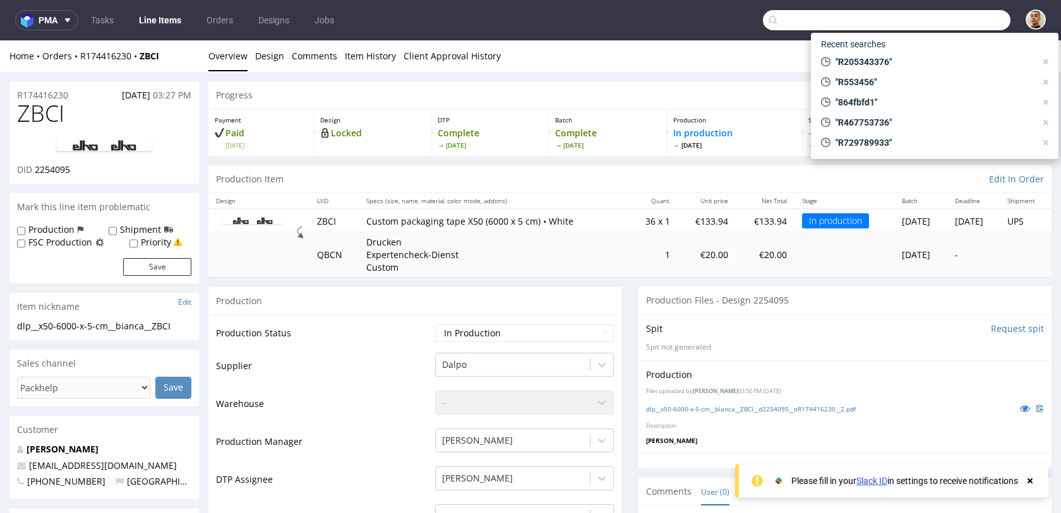
click at [938, 25] on input "text" at bounding box center [887, 20] width 248 height 20
paste input "R872610428"
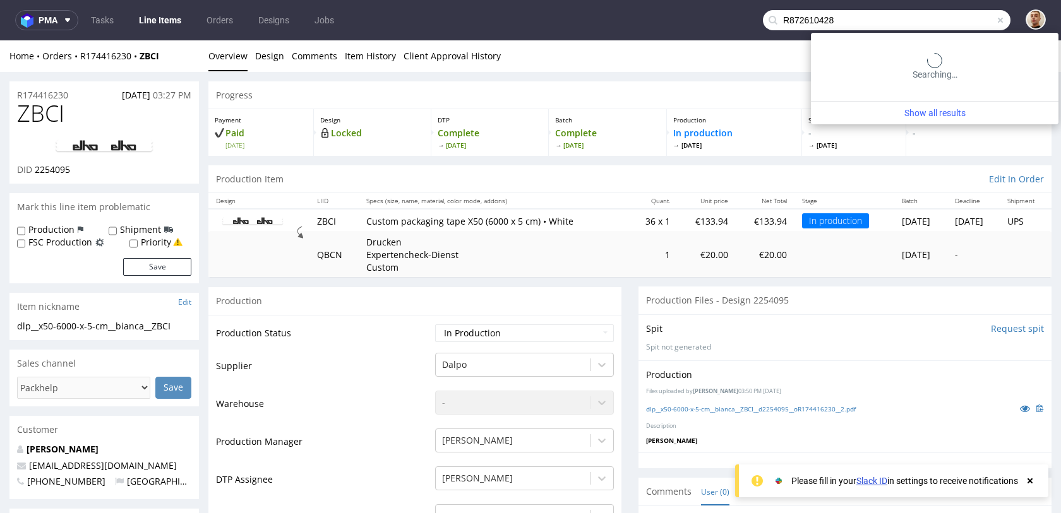
type input "R872610428"
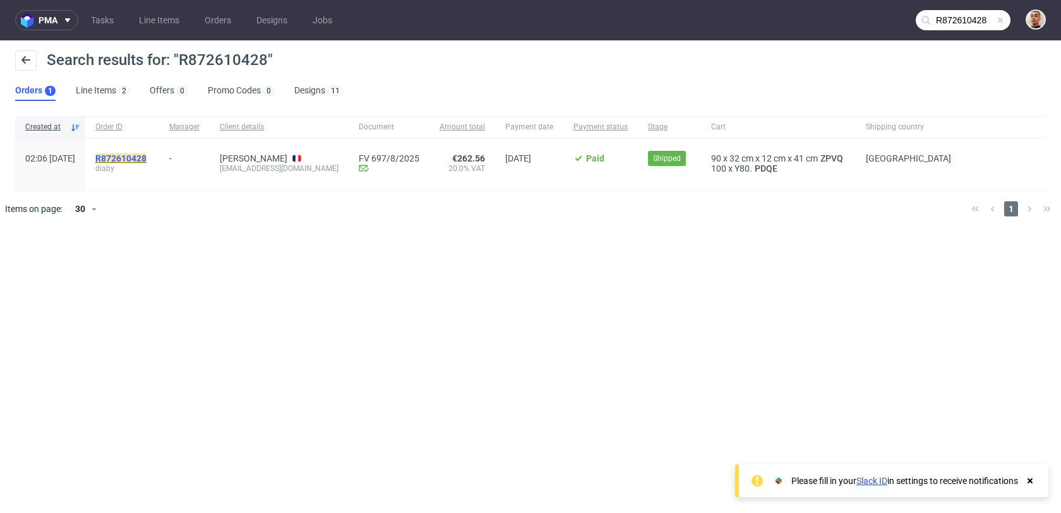
click at [146, 160] on mark "R872610428" at bounding box center [120, 158] width 51 height 10
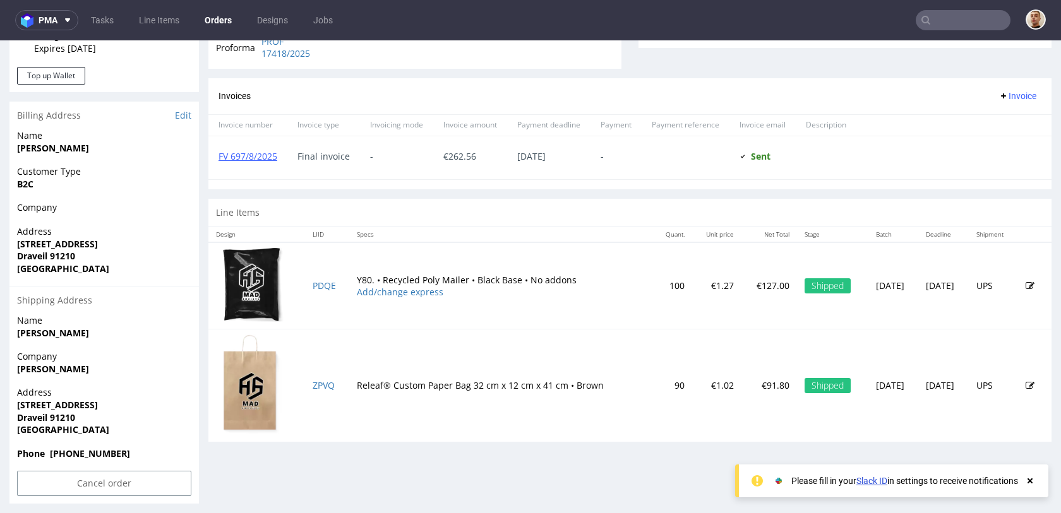
scroll to position [515, 0]
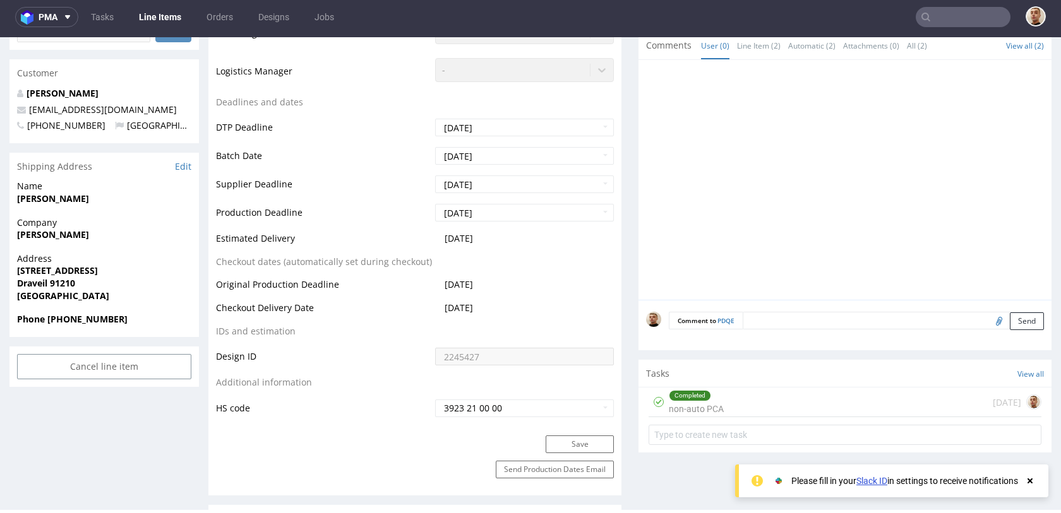
scroll to position [495, 0]
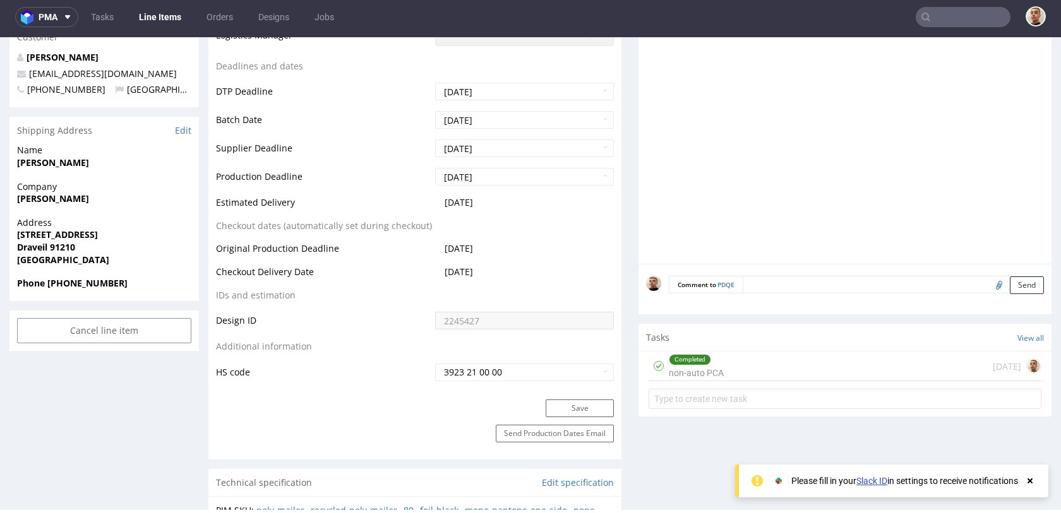
click at [726, 362] on div "Completed non-auto PCA 28 days ago" at bounding box center [844, 367] width 393 height 30
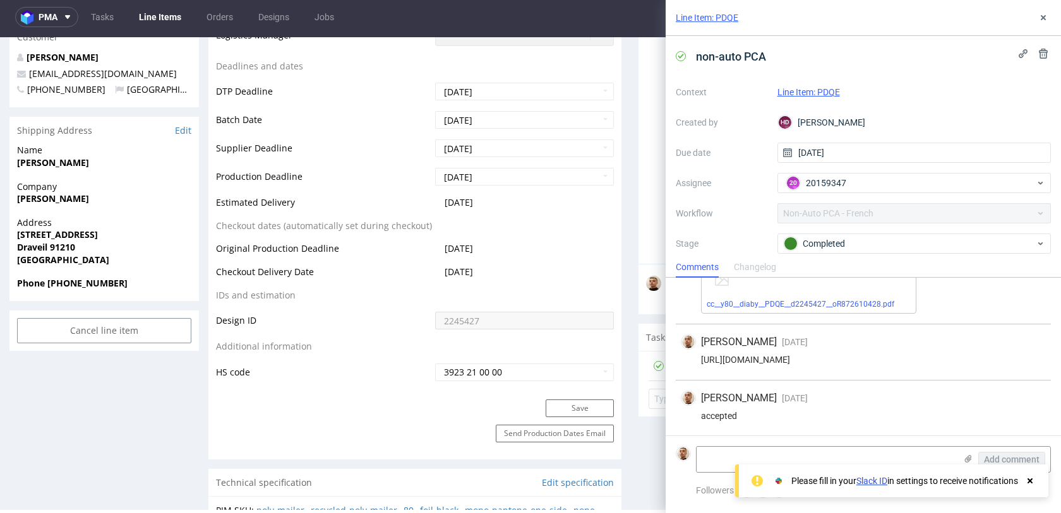
scroll to position [65, 0]
click at [1036, 21] on button at bounding box center [1043, 17] width 15 height 15
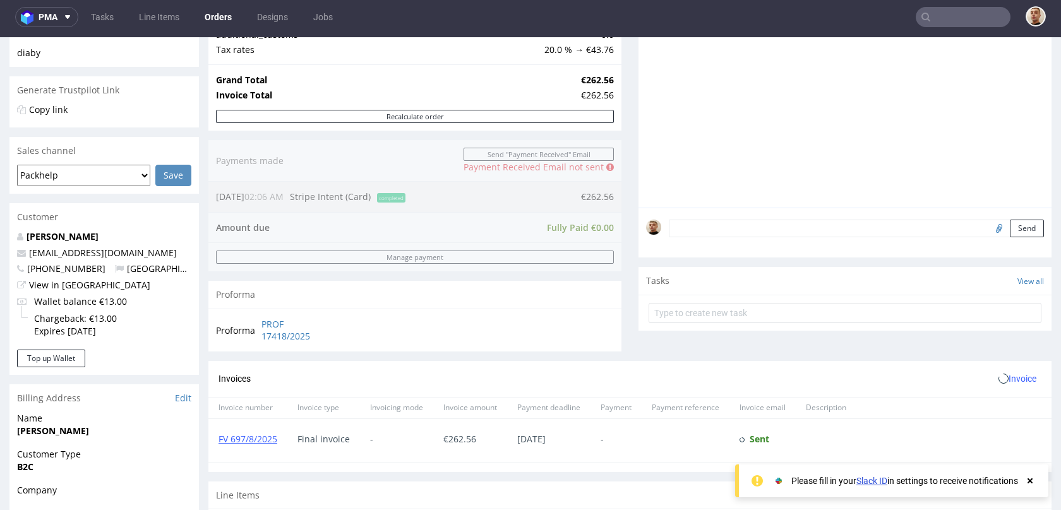
scroll to position [515, 0]
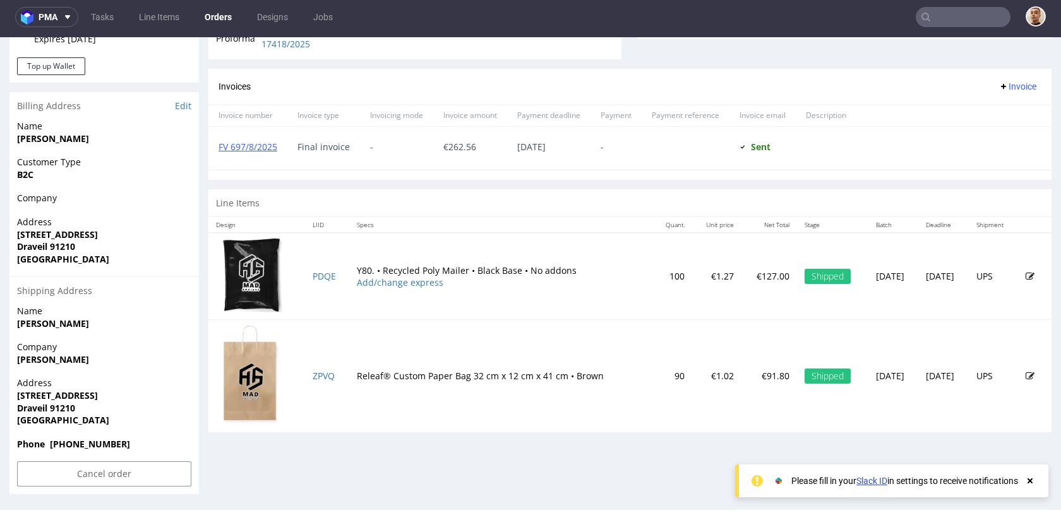
click at [311, 368] on td "ZPVQ" at bounding box center [327, 376] width 45 height 113
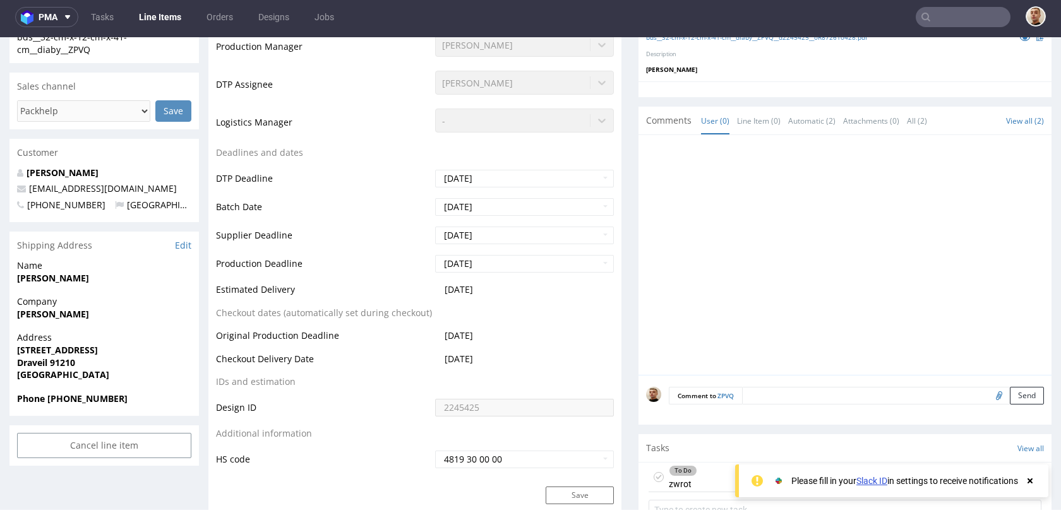
scroll to position [437, 0]
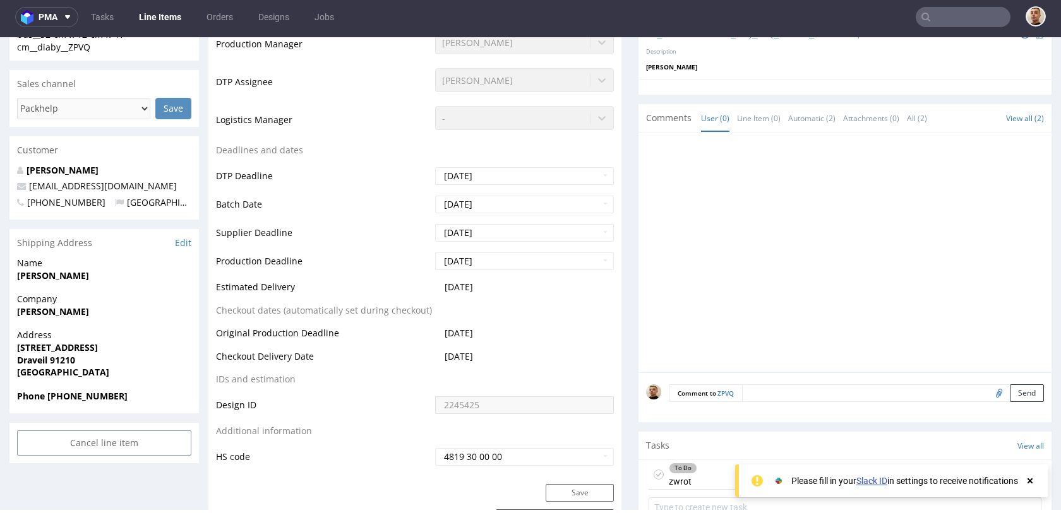
click at [707, 485] on div "To Do zwrot 6 days ago MJ" at bounding box center [844, 475] width 393 height 30
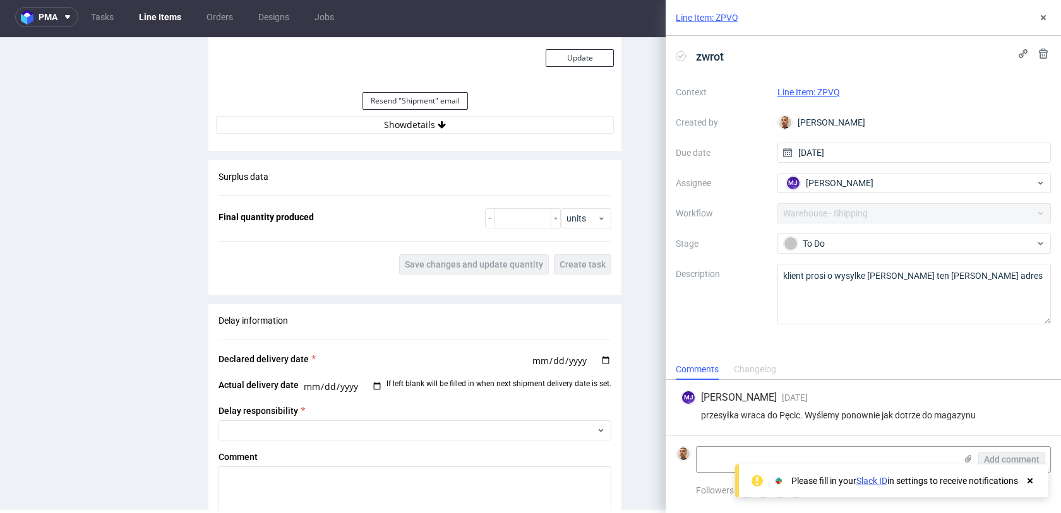
scroll to position [1323, 0]
click at [472, 140] on div "Estimated Shipment Quantity Unknown Estimated Shipment Cost Unknown Estimated T…" at bounding box center [414, 17] width 413 height 249
click at [470, 129] on button "Show details" at bounding box center [415, 126] width 398 height 18
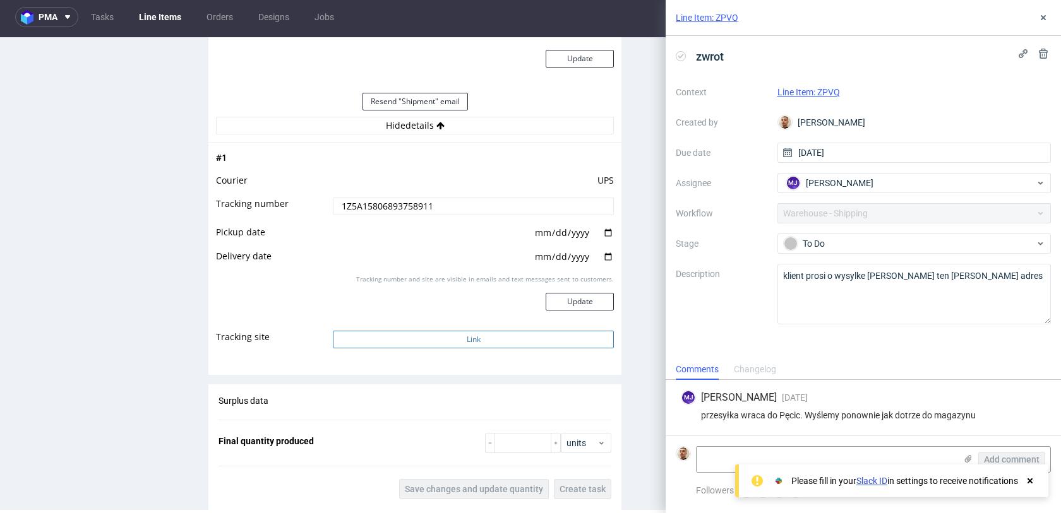
click at [426, 338] on button "Link" at bounding box center [473, 340] width 281 height 18
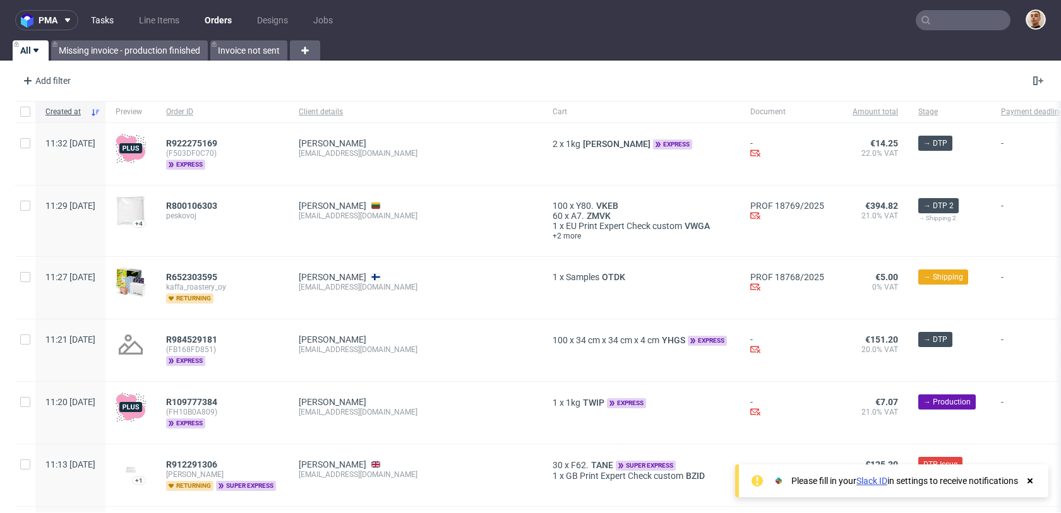
click at [97, 20] on link "Tasks" at bounding box center [102, 20] width 38 height 20
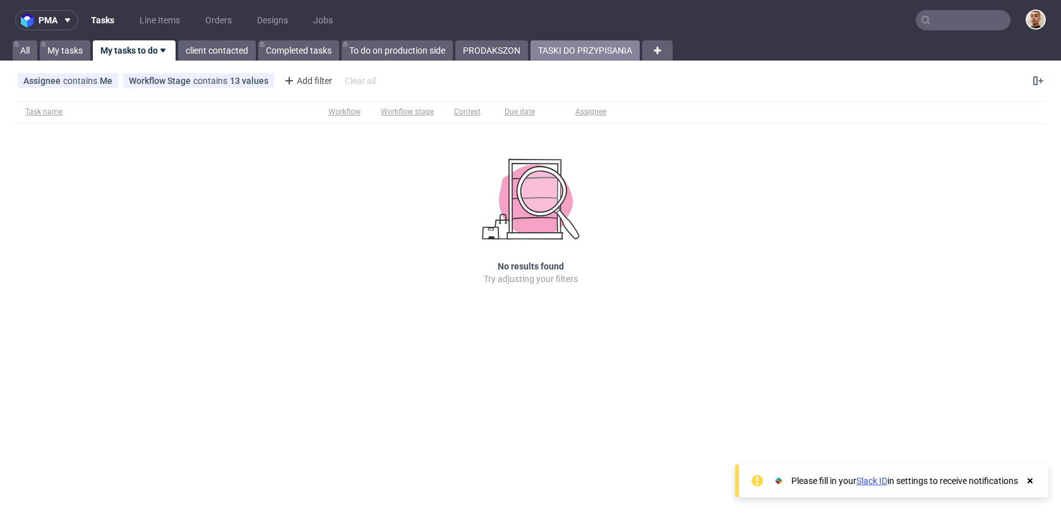
click at [567, 51] on link "TASKI DO PRZYPISANIA" at bounding box center [584, 50] width 109 height 20
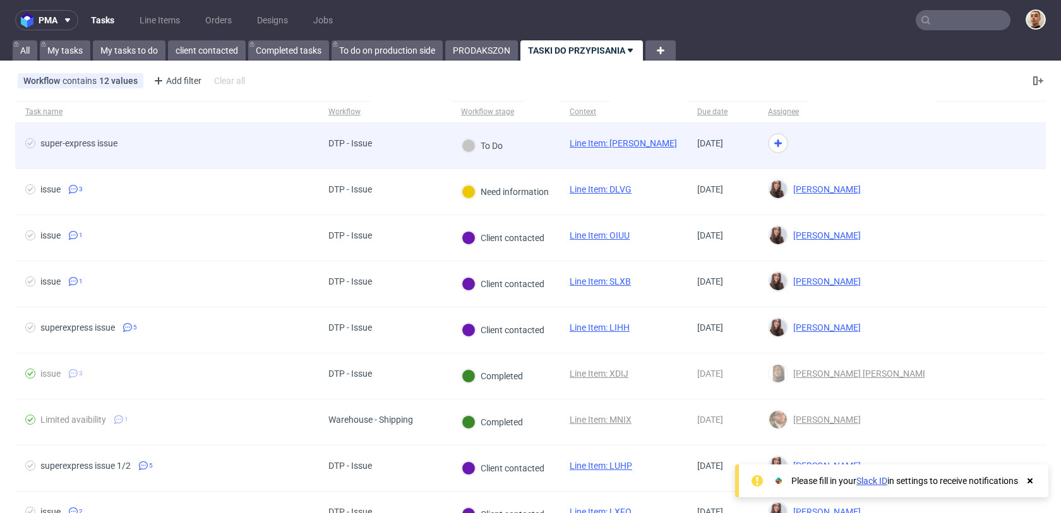
click at [428, 159] on div "DTP - Issue" at bounding box center [384, 146] width 133 height 46
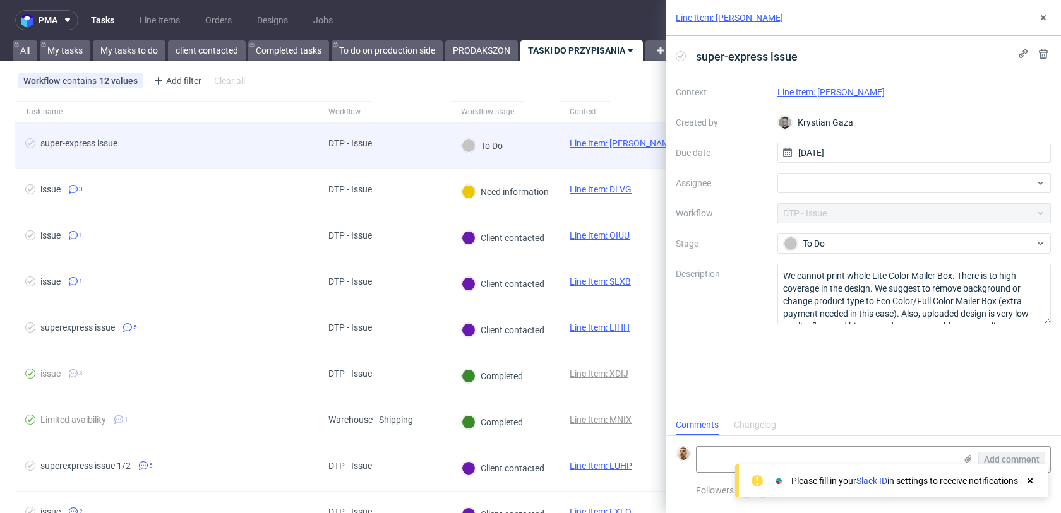
scroll to position [10, 0]
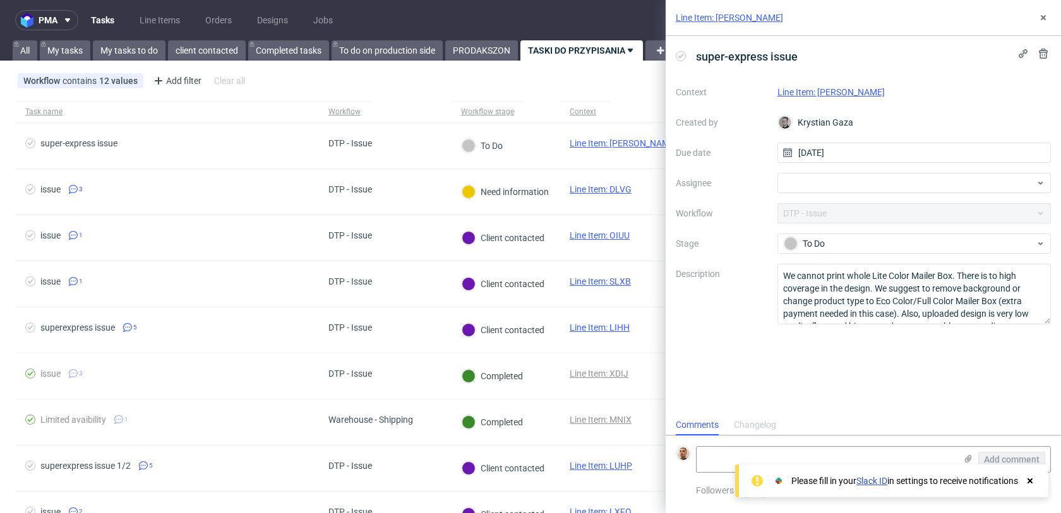
click at [820, 87] on link "Line Item: [PERSON_NAME]" at bounding box center [830, 92] width 107 height 10
click at [934, 181] on div at bounding box center [914, 183] width 274 height 20
type input "matt"
click at [893, 214] on div "Matteo Corsico" at bounding box center [914, 211] width 264 height 20
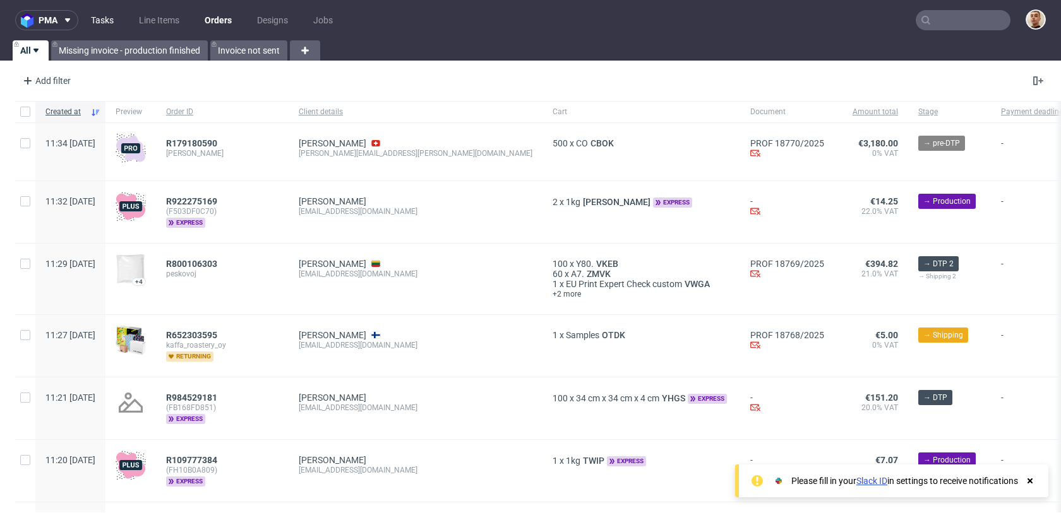
click at [112, 15] on link "Tasks" at bounding box center [102, 20] width 38 height 20
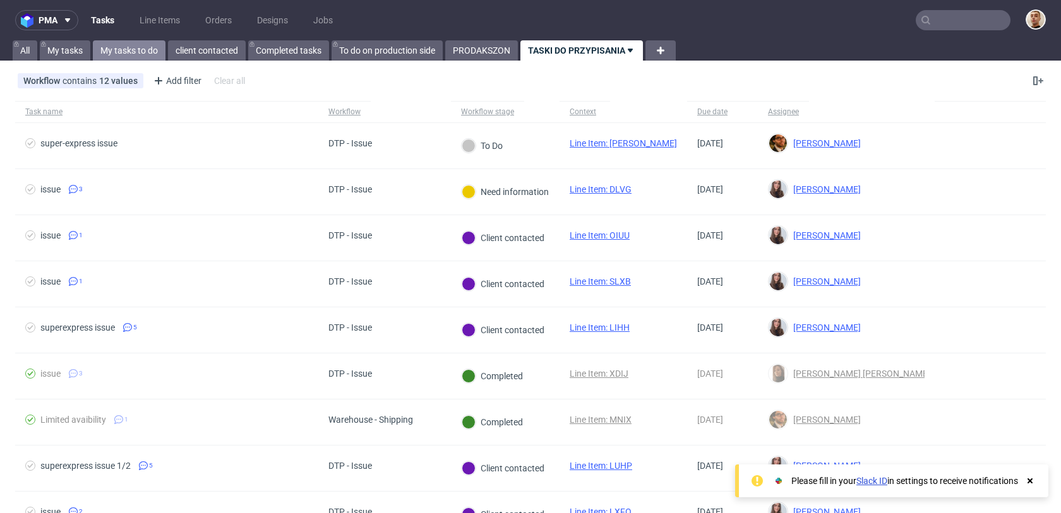
click at [114, 58] on link "My tasks to do" at bounding box center [129, 50] width 73 height 20
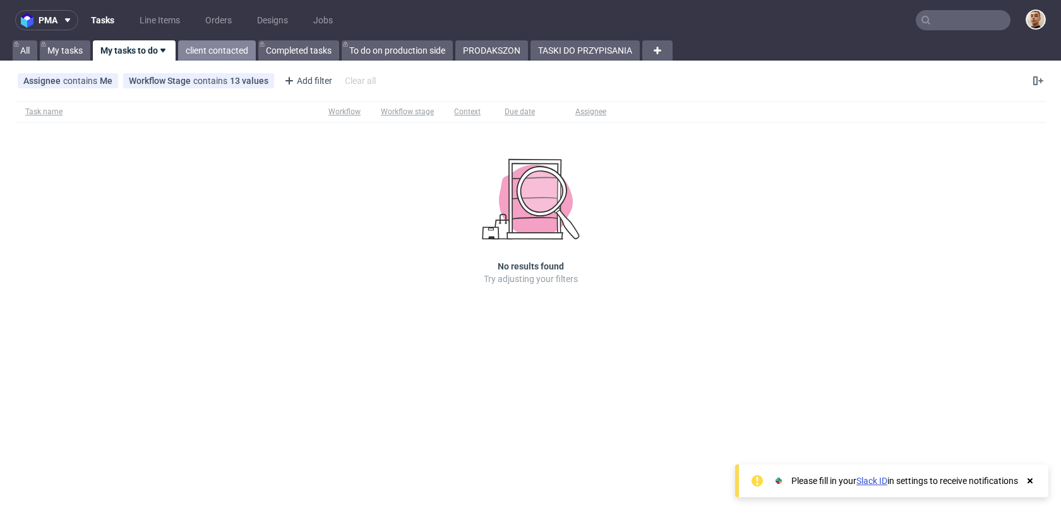
click at [232, 46] on link "client contacted" at bounding box center [217, 50] width 78 height 20
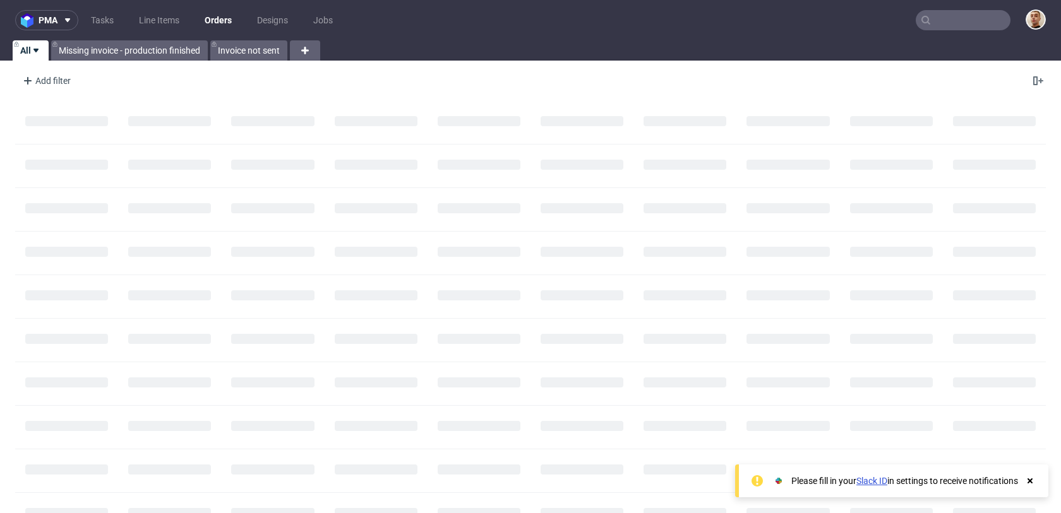
click at [938, 20] on input "text" at bounding box center [963, 20] width 95 height 20
paste input "R429614469"
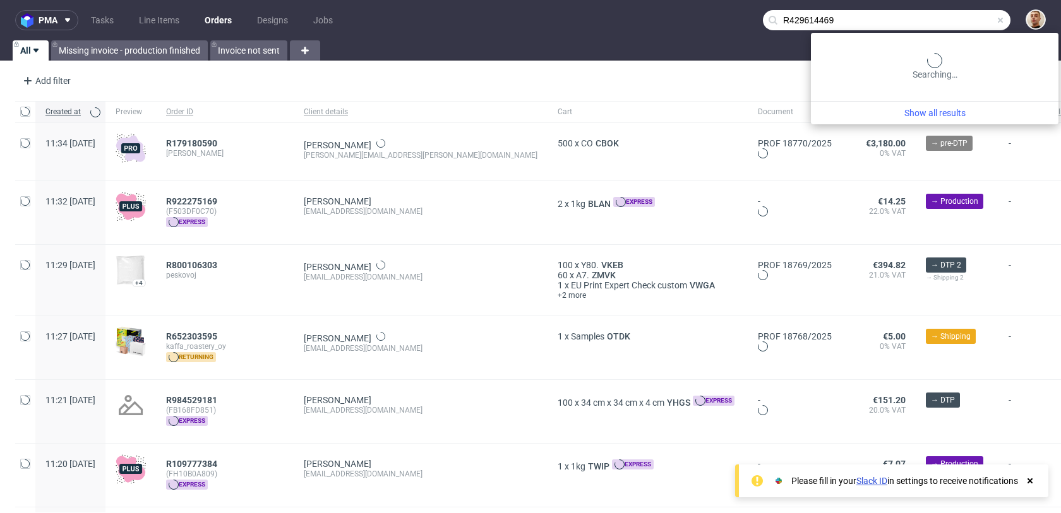
type input "R429614469"
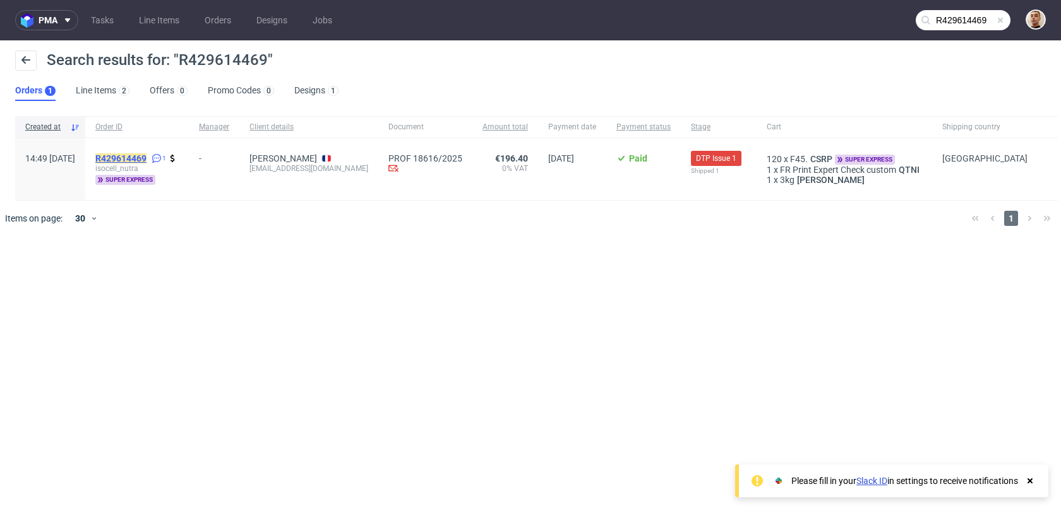
click at [146, 157] on mark "R429614469" at bounding box center [120, 158] width 51 height 10
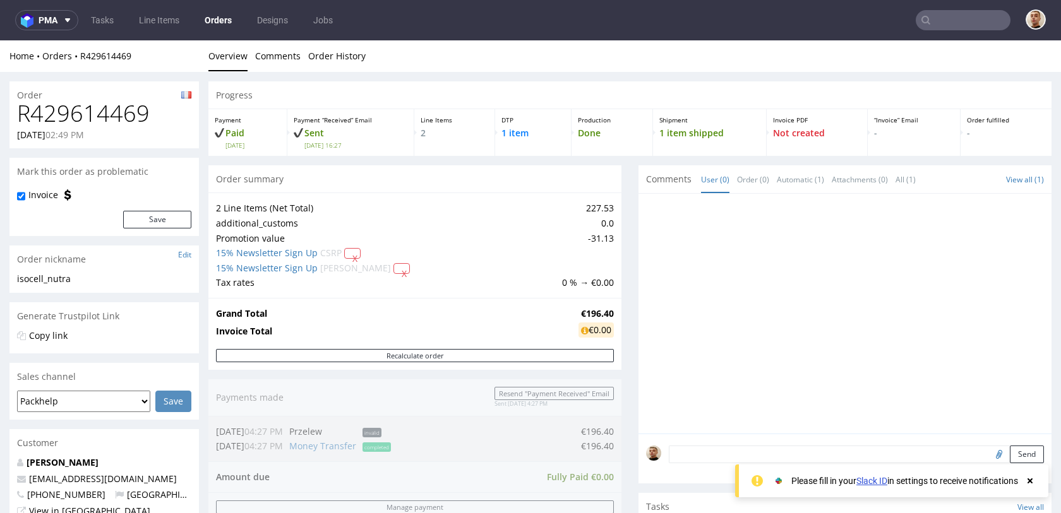
scroll to position [597, 0]
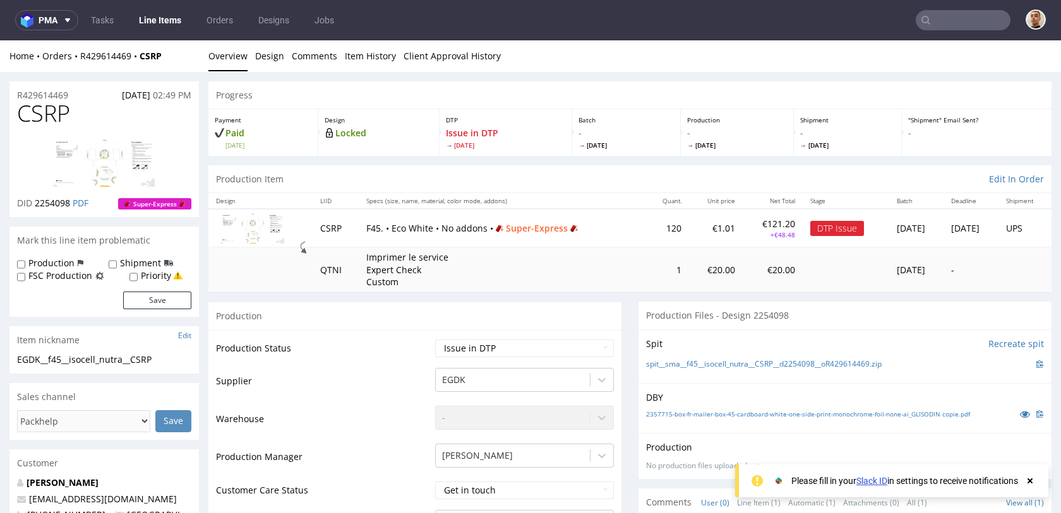
click at [114, 157] on img at bounding box center [104, 163] width 101 height 49
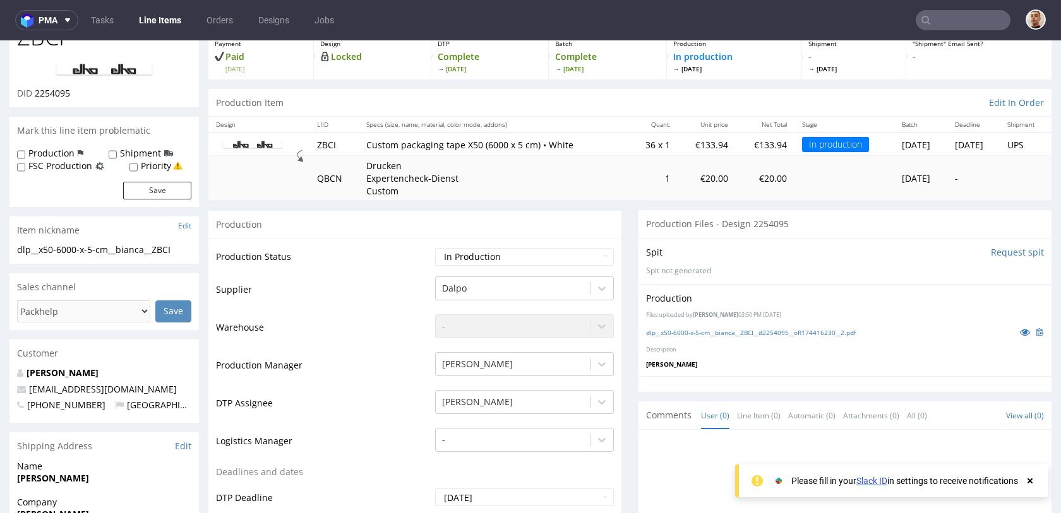
scroll to position [76, 0]
click at [185, 390] on p "[EMAIL_ADDRESS][DOMAIN_NAME]" at bounding box center [104, 390] width 174 height 13
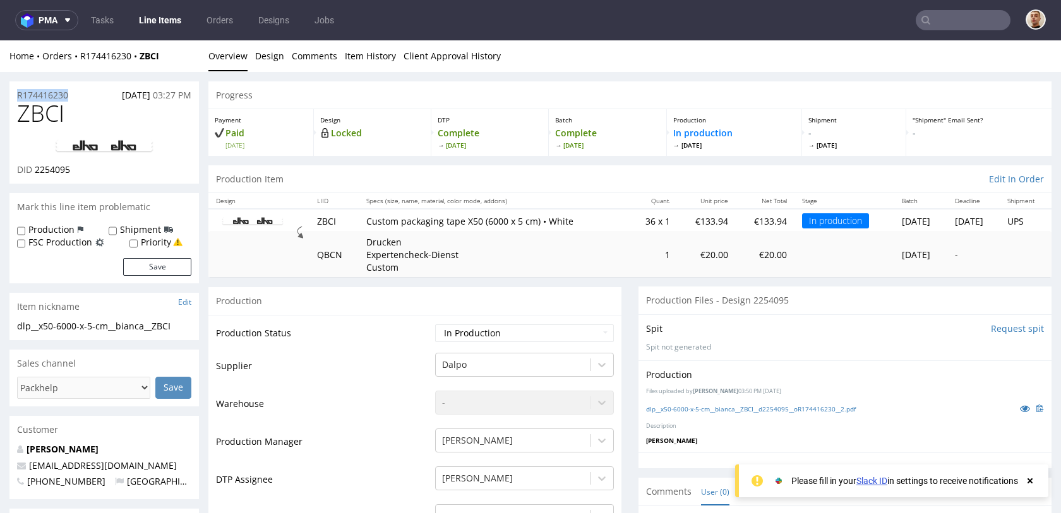
drag, startPoint x: 77, startPoint y: 95, endPoint x: 3, endPoint y: 92, distance: 73.9
copy p "R174416230"
